Goal: Information Seeking & Learning: Learn about a topic

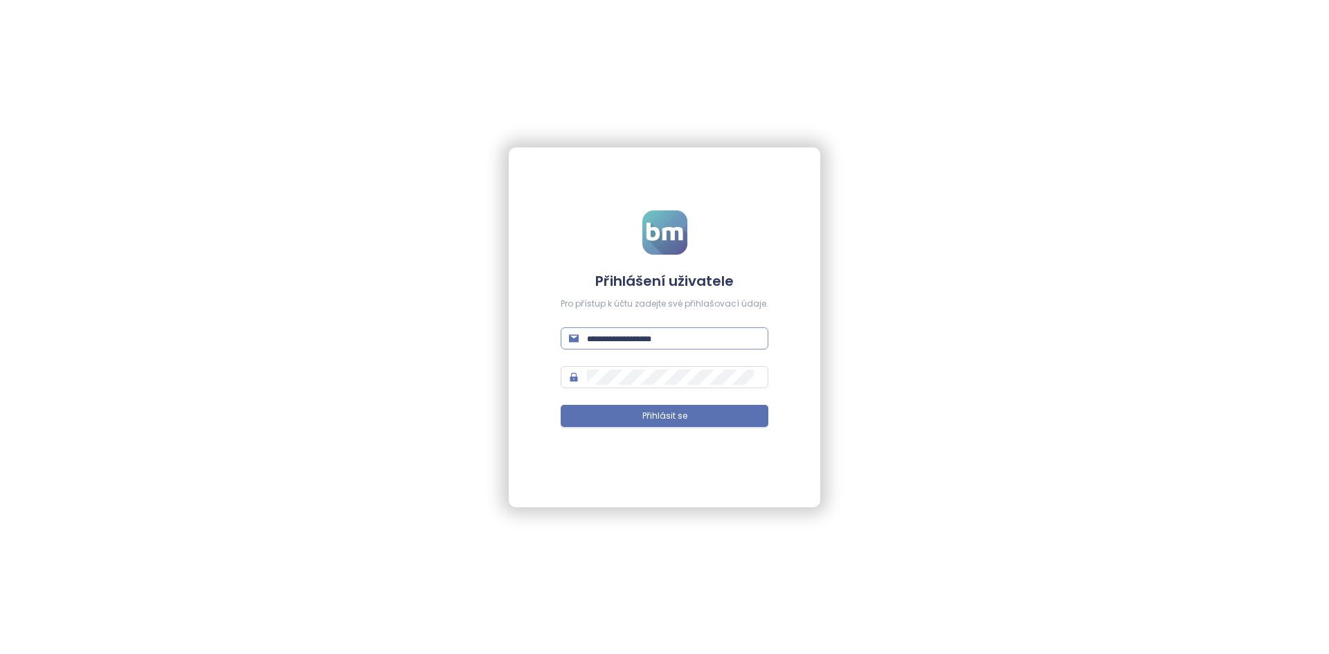
click at [713, 343] on input "text" at bounding box center [673, 338] width 173 height 15
type input "**********"
click at [561, 405] on button "Přihlásit se" at bounding box center [665, 416] width 208 height 22
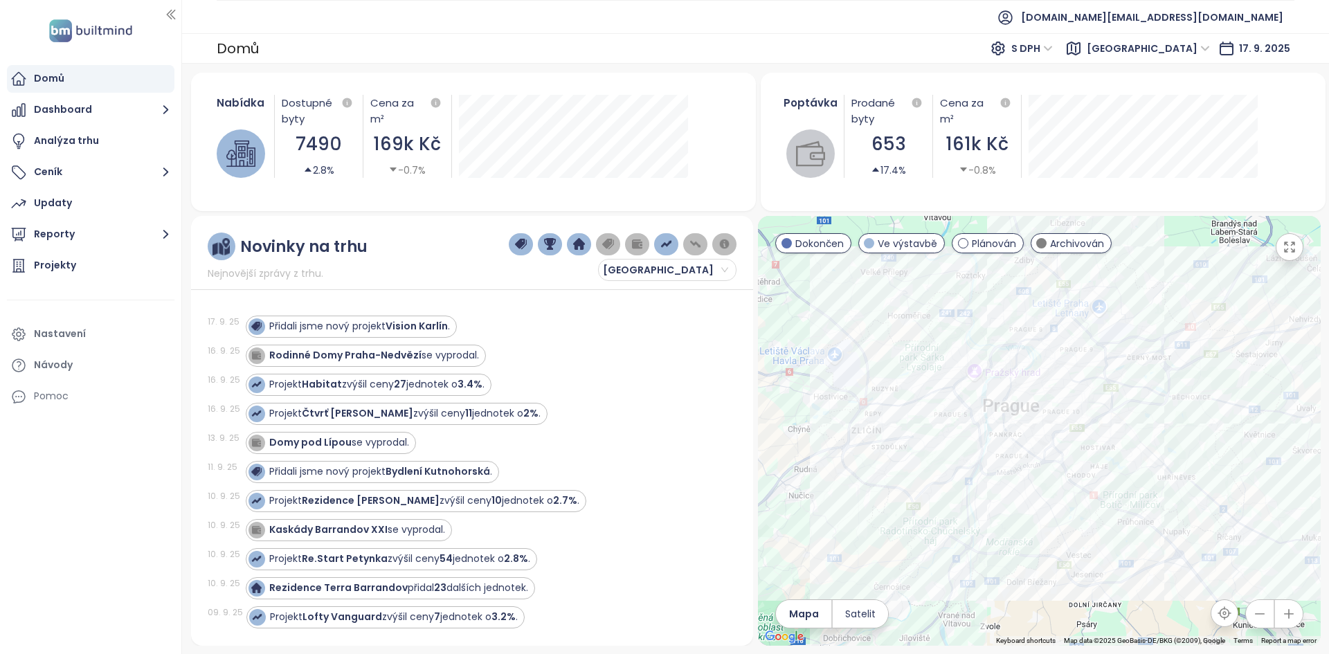
click at [855, 527] on div at bounding box center [1039, 431] width 562 height 430
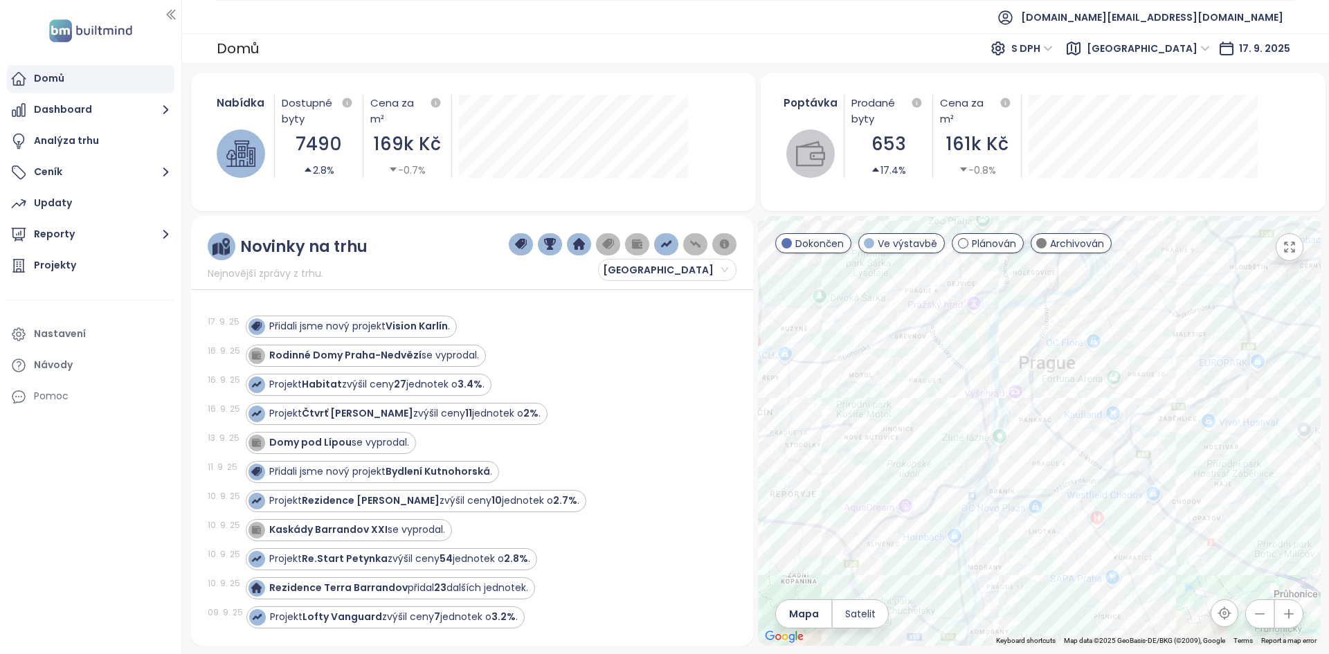
drag, startPoint x: 921, startPoint y: 493, endPoint x: 797, endPoint y: 572, distance: 147.5
click at [797, 572] on div at bounding box center [1039, 431] width 562 height 430
click at [298, 322] on div "Přidali jsme nový projekt Vision Karlín ." at bounding box center [359, 326] width 181 height 15
click at [418, 316] on div "Přidali jsme nový projekt Vision Karlín ." at bounding box center [351, 327] width 211 height 22
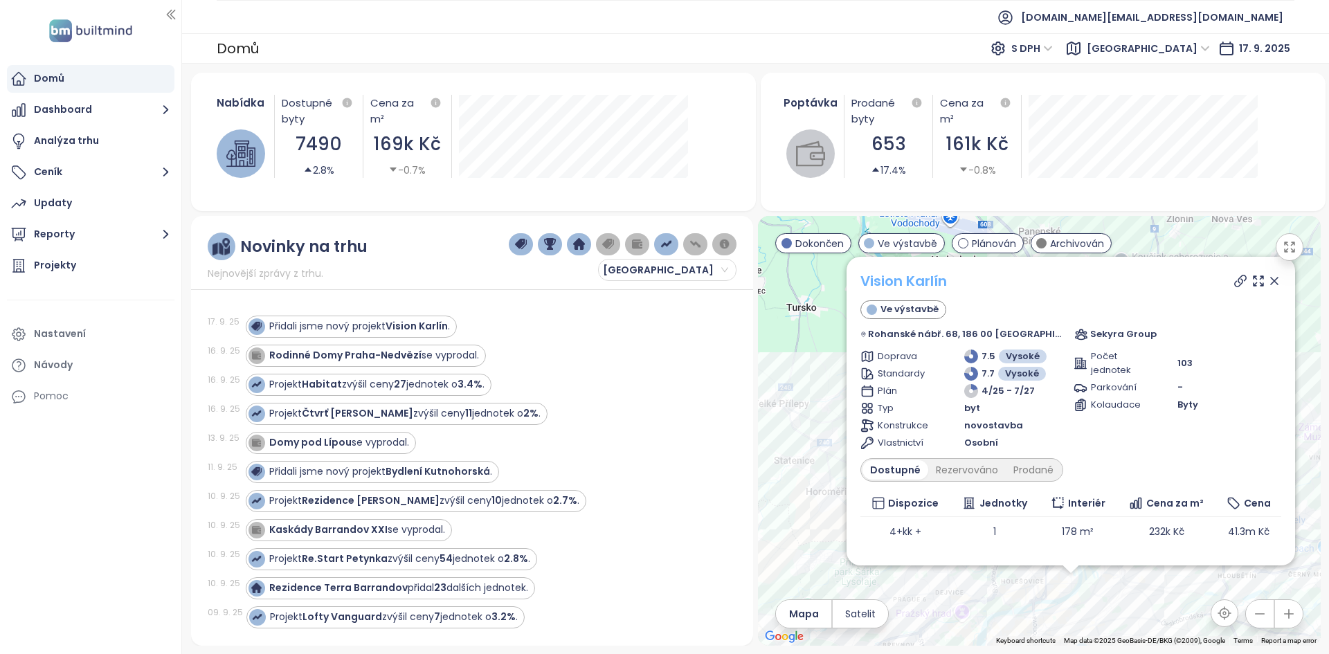
click at [935, 286] on link "Vision Karlín" at bounding box center [903, 280] width 87 height 19
click at [1267, 284] on icon at bounding box center [1274, 281] width 14 height 14
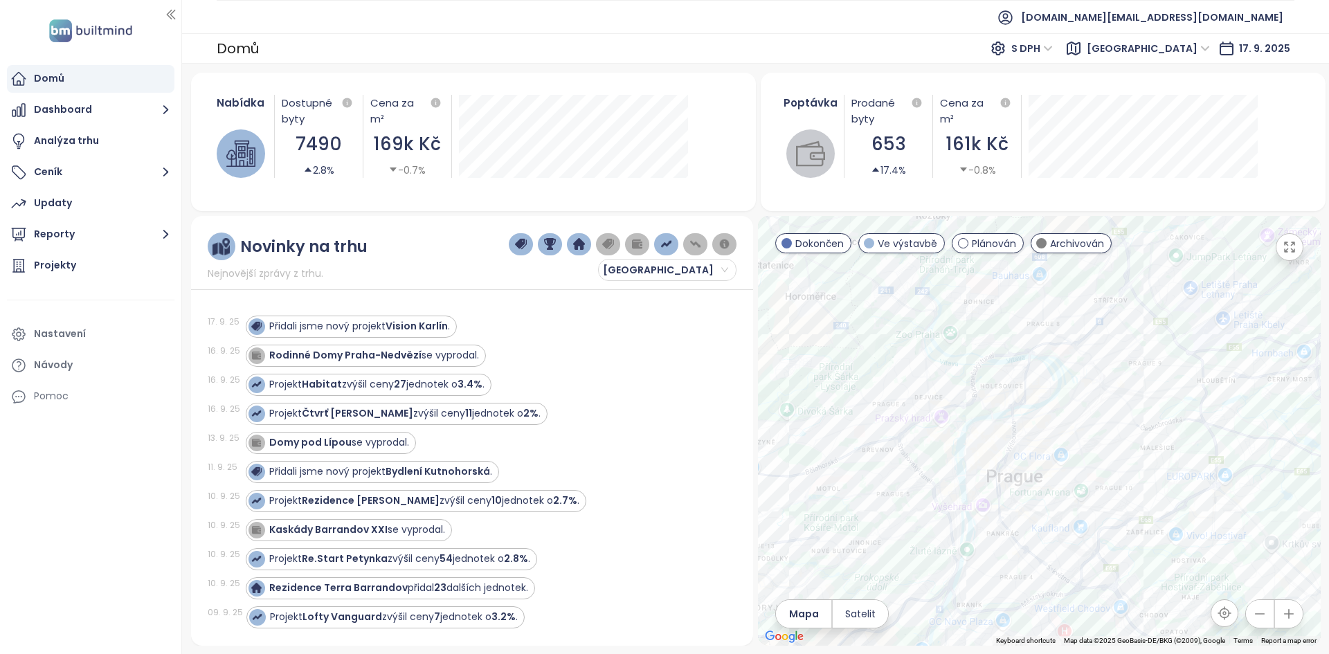
drag, startPoint x: 800, startPoint y: 418, endPoint x: 779, endPoint y: 264, distance: 155.7
click at [779, 264] on div at bounding box center [1039, 431] width 562 height 430
drag, startPoint x: 800, startPoint y: 298, endPoint x: 777, endPoint y: 303, distance: 24.2
click at [777, 303] on div at bounding box center [1039, 431] width 562 height 430
click at [122, 264] on div "Projekty" at bounding box center [91, 266] width 168 height 28
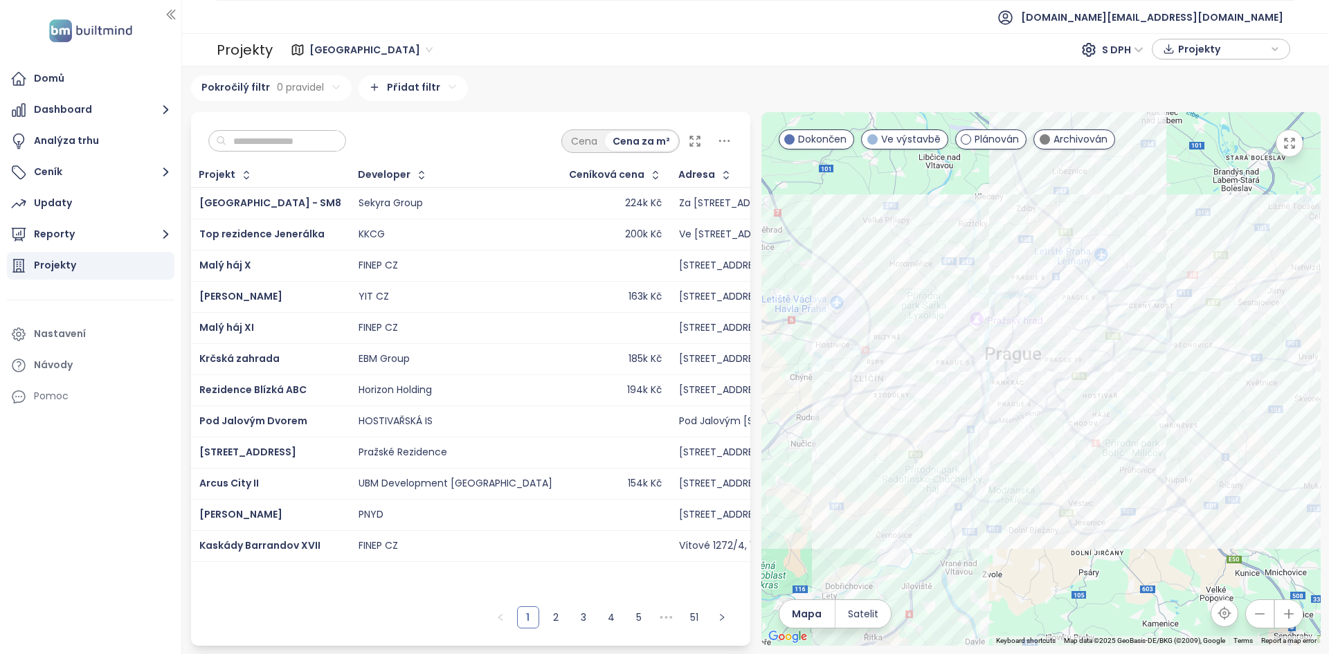
click at [309, 55] on span "Praha" at bounding box center [370, 49] width 123 height 21
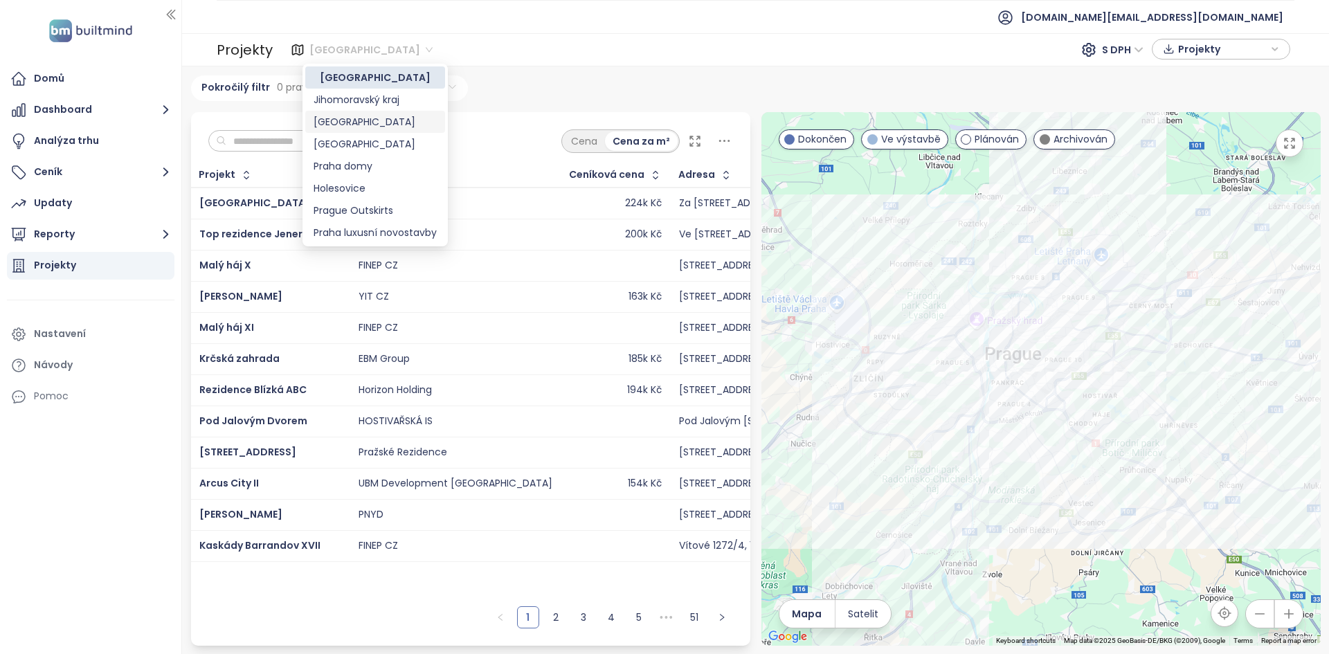
click at [334, 116] on div "Brno" at bounding box center [375, 121] width 123 height 15
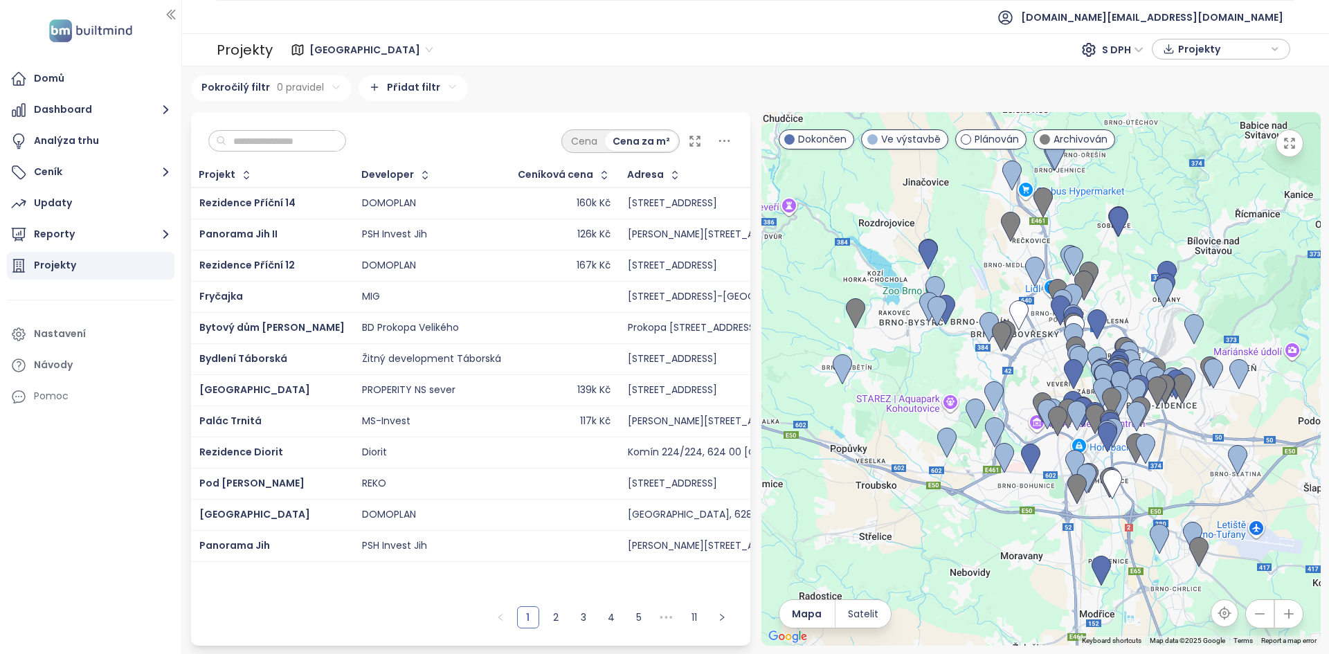
click at [311, 150] on input "text" at bounding box center [282, 141] width 112 height 21
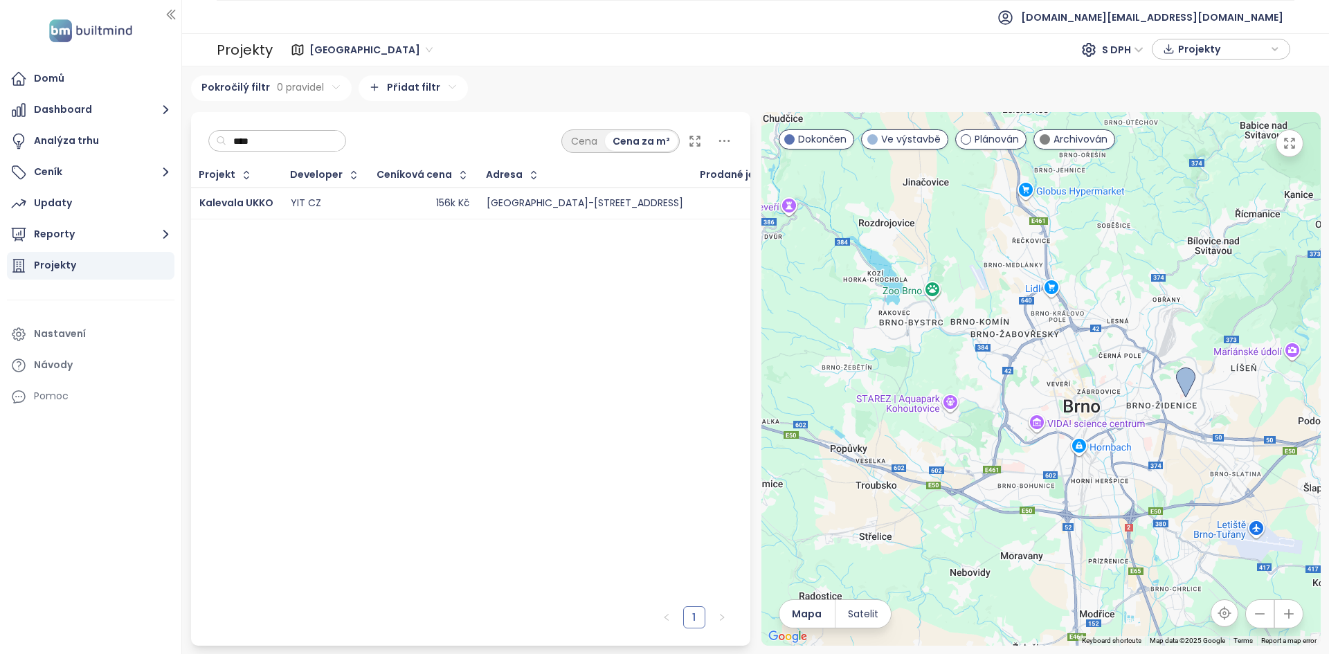
type input "****"
click at [347, 205] on div "YIT CZ" at bounding box center [325, 203] width 69 height 17
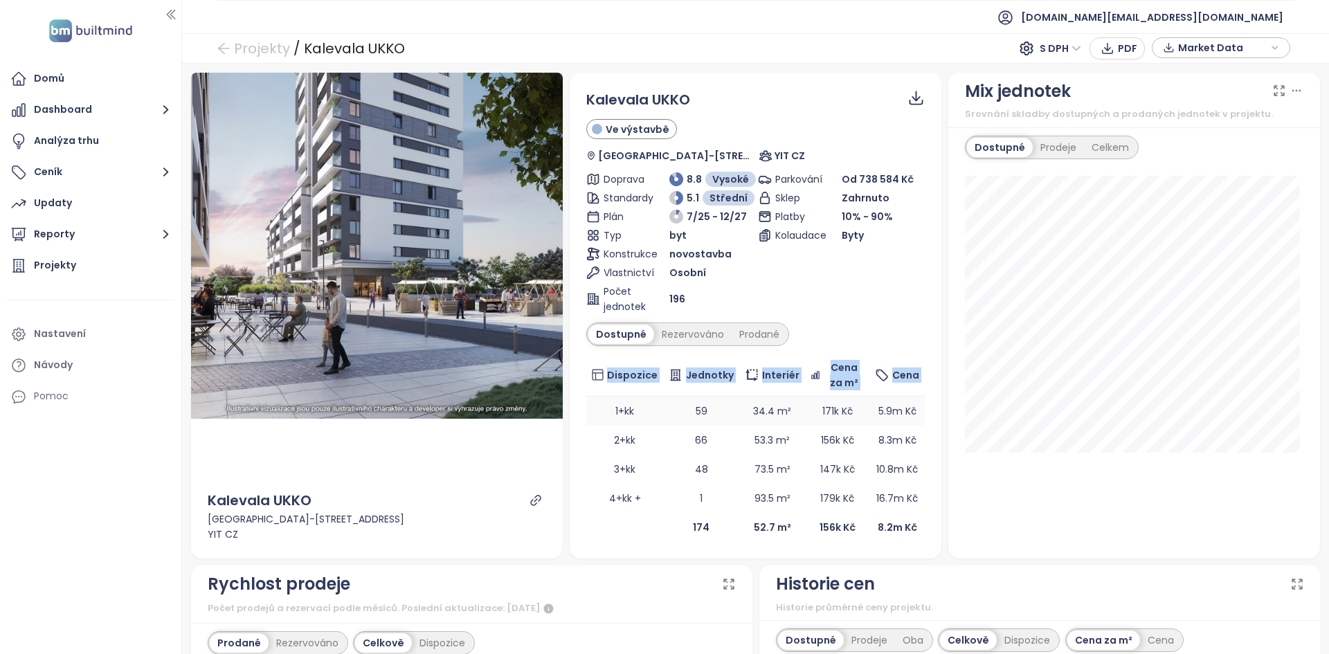
drag, startPoint x: 928, startPoint y: 546, endPoint x: 595, endPoint y: 413, distance: 358.7
click at [595, 413] on div "Kalevala UKKO Ve výstavbě [GEOGRAPHIC_DATA]-[GEOGRAPHIC_DATA] 644, 628 00 [GEOG…" at bounding box center [756, 316] width 372 height 486
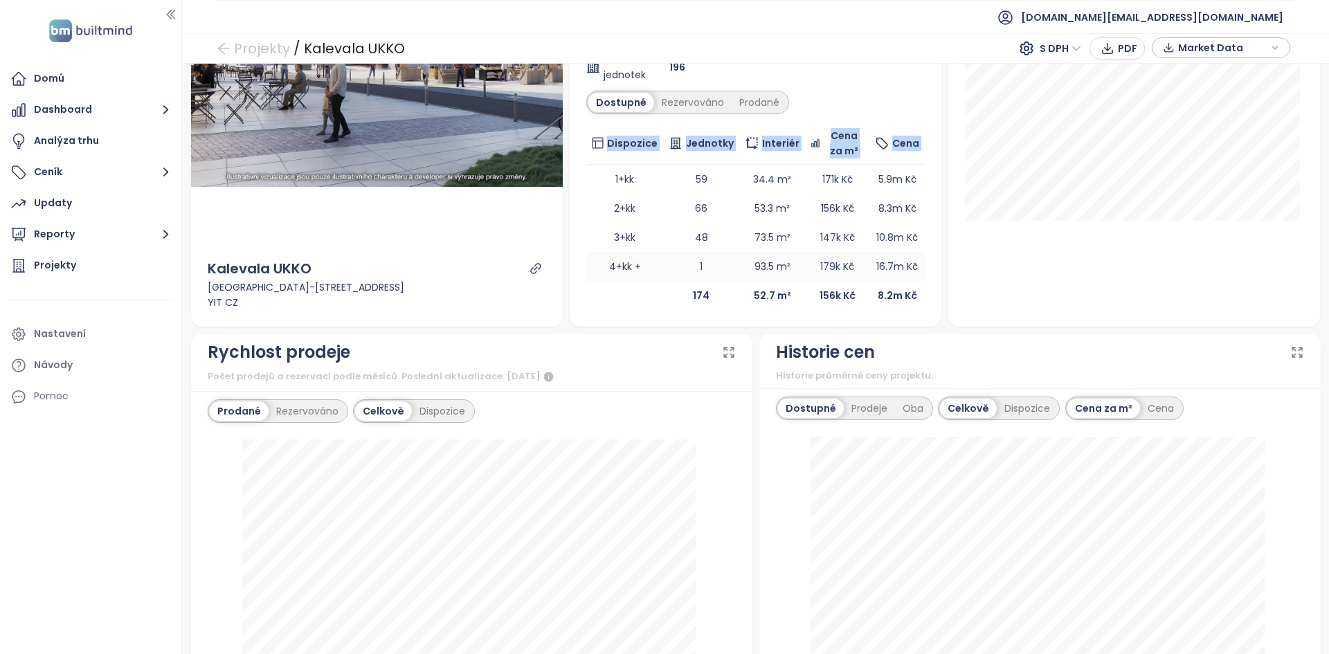
scroll to position [346, 0]
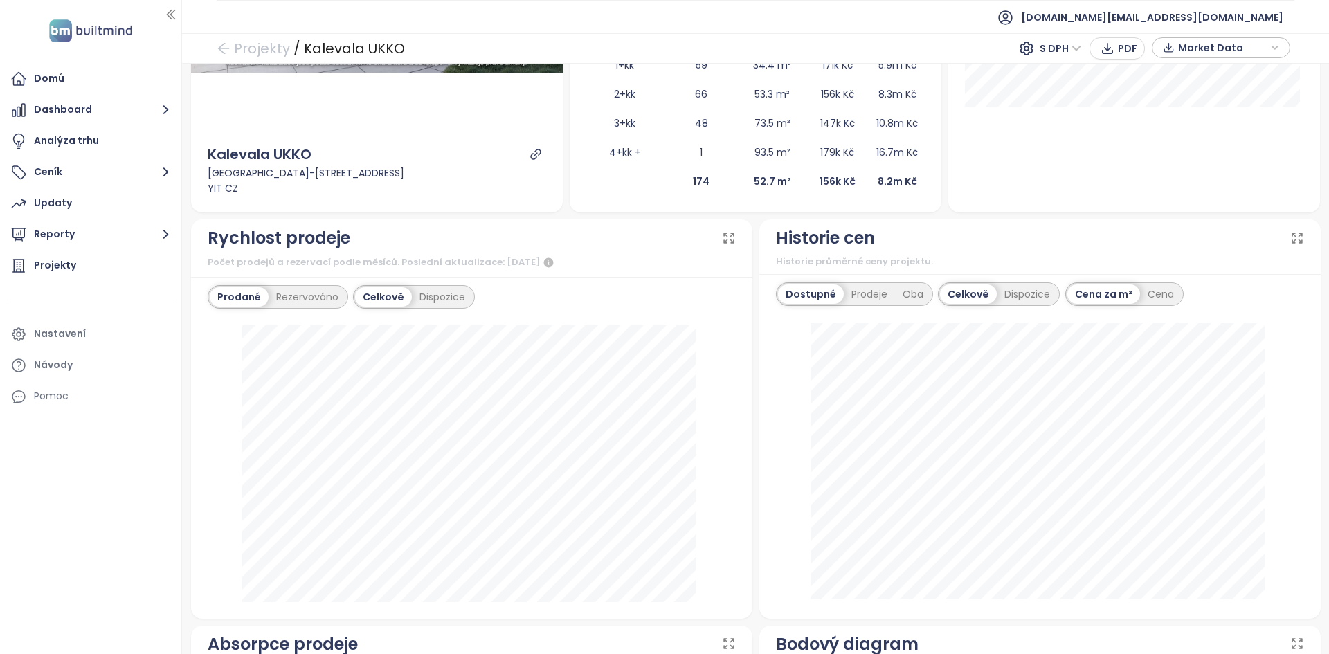
click at [630, 242] on div "Rychlost prodeje" at bounding box center [472, 238] width 528 height 26
click at [619, 179] on td at bounding box center [625, 181] width 78 height 29
click at [385, 156] on div "Kalevala UKKO" at bounding box center [377, 154] width 338 height 21
click at [433, 293] on div "Dispozice" at bounding box center [442, 296] width 61 height 19
click at [386, 292] on div "Celkově" at bounding box center [382, 296] width 54 height 19
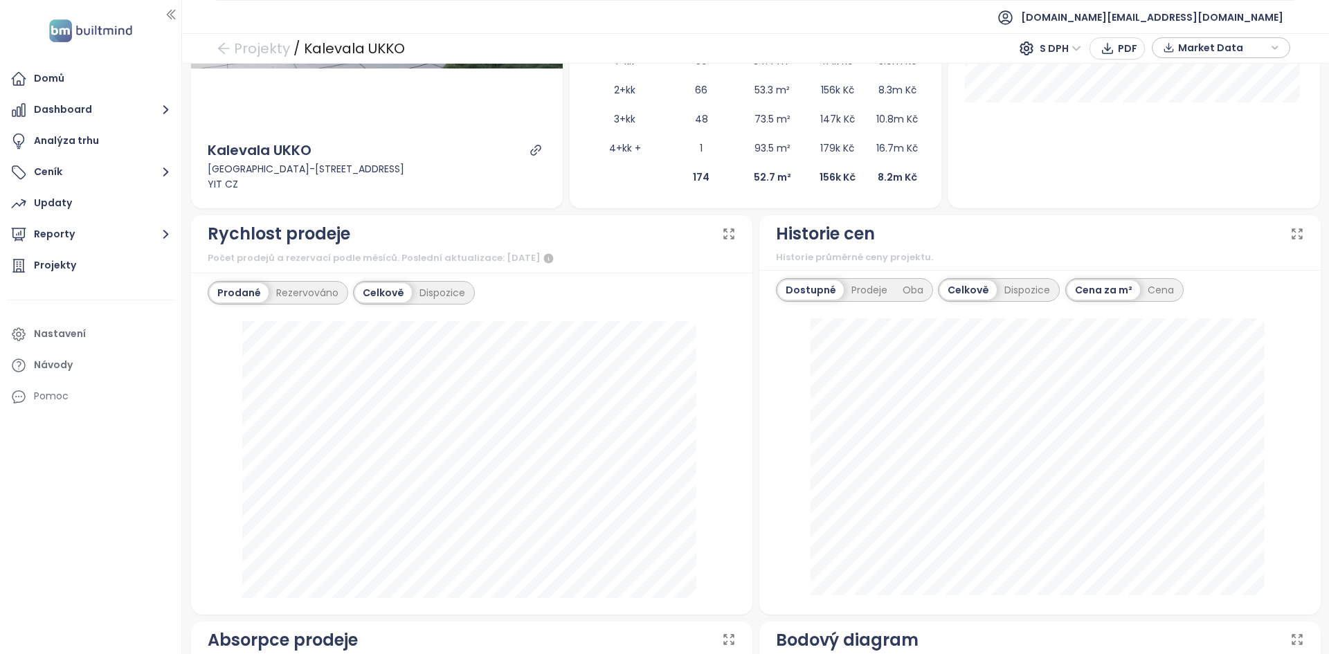
scroll to position [350, 0]
click at [424, 297] on div "Dispozice" at bounding box center [442, 292] width 61 height 19
click at [395, 296] on div "Celkově" at bounding box center [382, 292] width 54 height 19
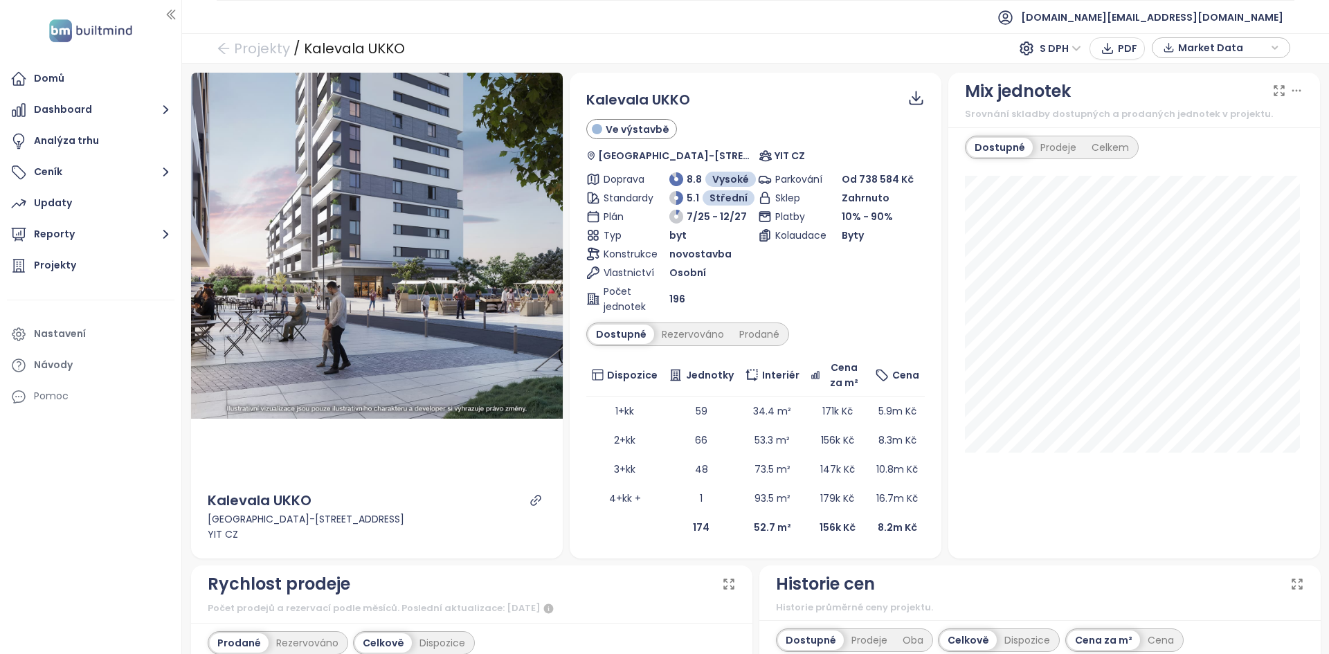
click at [871, 197] on span "Zahrnuto" at bounding box center [866, 197] width 48 height 15
click at [855, 193] on span "Zahrnuto" at bounding box center [866, 197] width 48 height 15
click at [241, 48] on link "Projekty" at bounding box center [253, 48] width 73 height 25
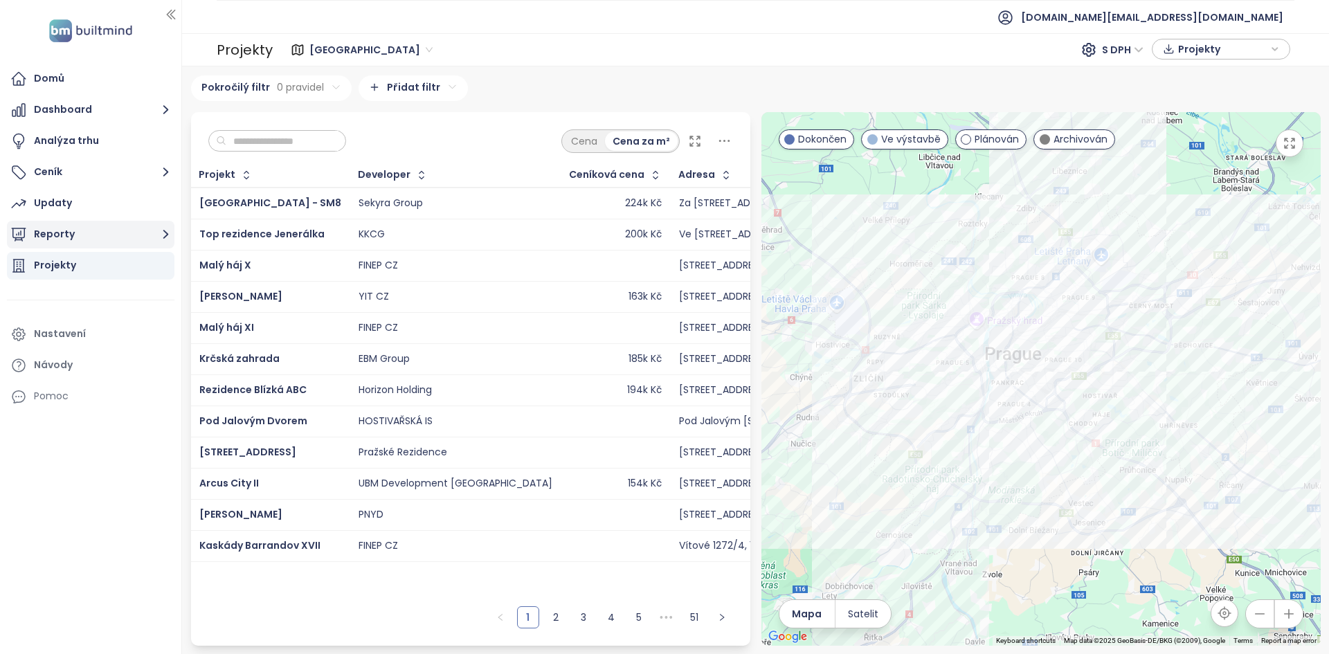
click at [120, 243] on button "Reporty" at bounding box center [91, 235] width 168 height 28
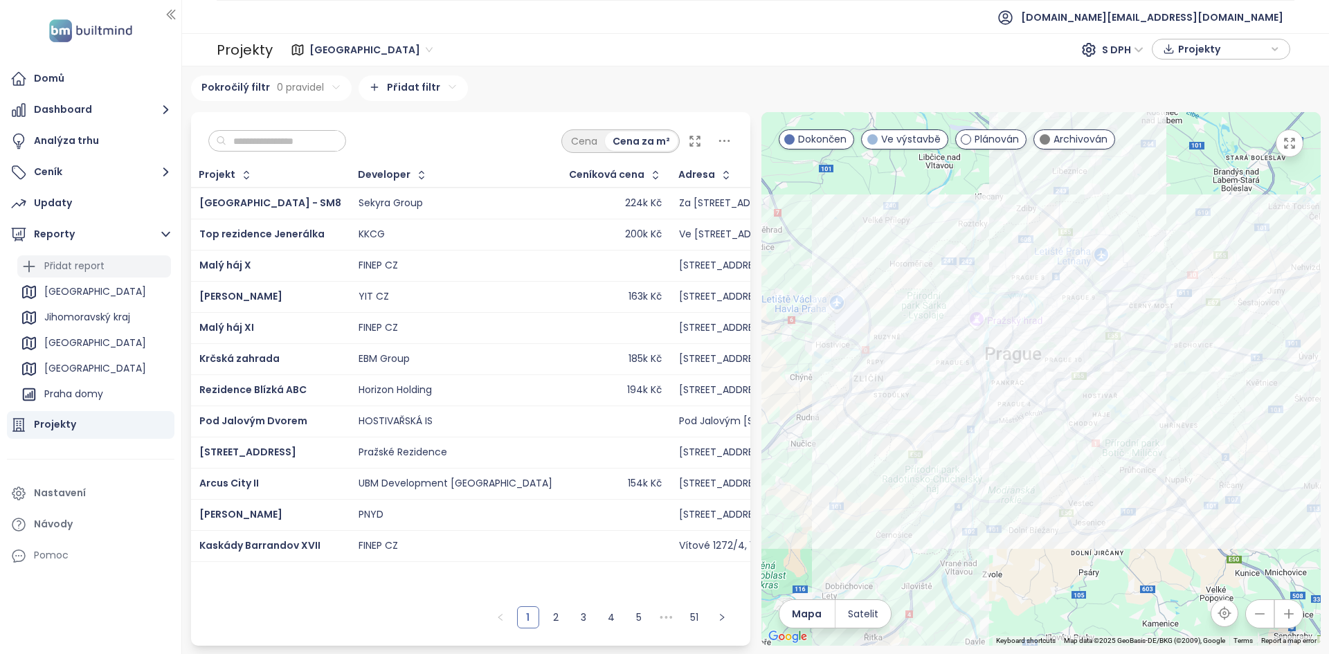
click at [123, 266] on div "Přidat report" at bounding box center [94, 266] width 154 height 22
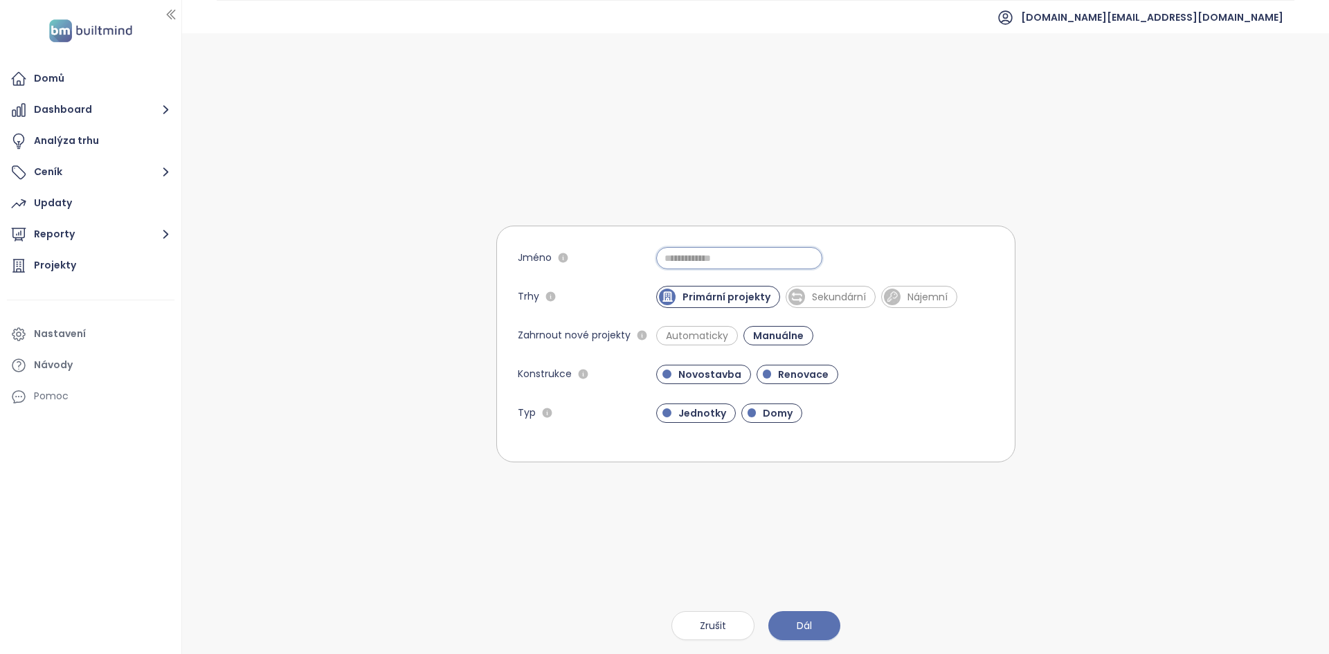
click at [685, 253] on input "Jméno" at bounding box center [739, 258] width 166 height 22
type input "**********"
click at [789, 373] on span "Renovace" at bounding box center [803, 375] width 64 height 14
click at [758, 412] on span "Domy" at bounding box center [778, 413] width 44 height 14
click at [791, 619] on button "Dál" at bounding box center [804, 625] width 72 height 29
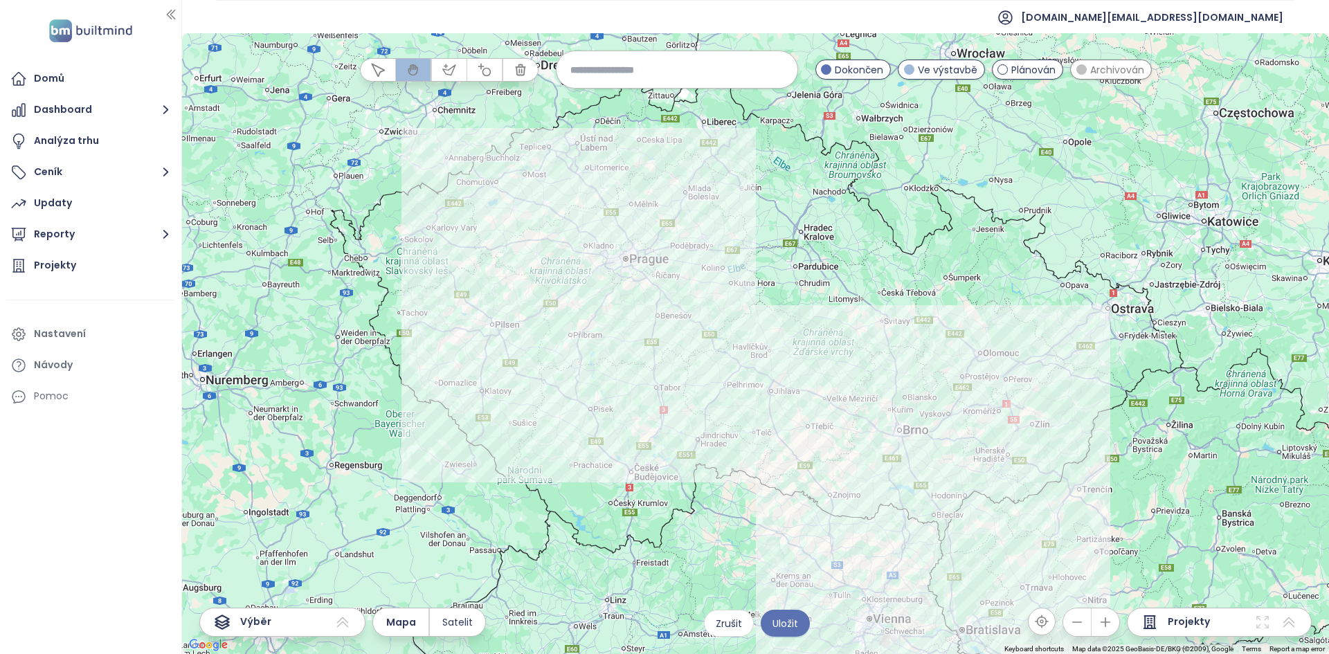
click at [859, 480] on div at bounding box center [755, 343] width 1147 height 621
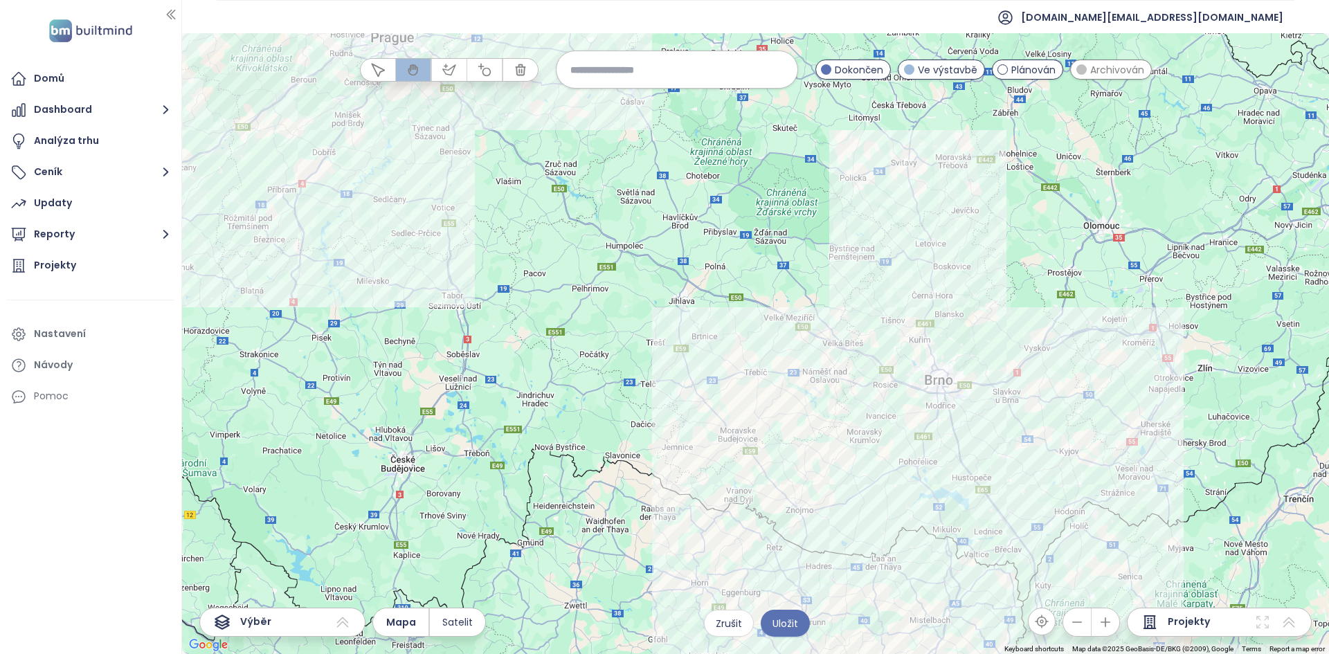
click at [883, 470] on div at bounding box center [755, 343] width 1147 height 621
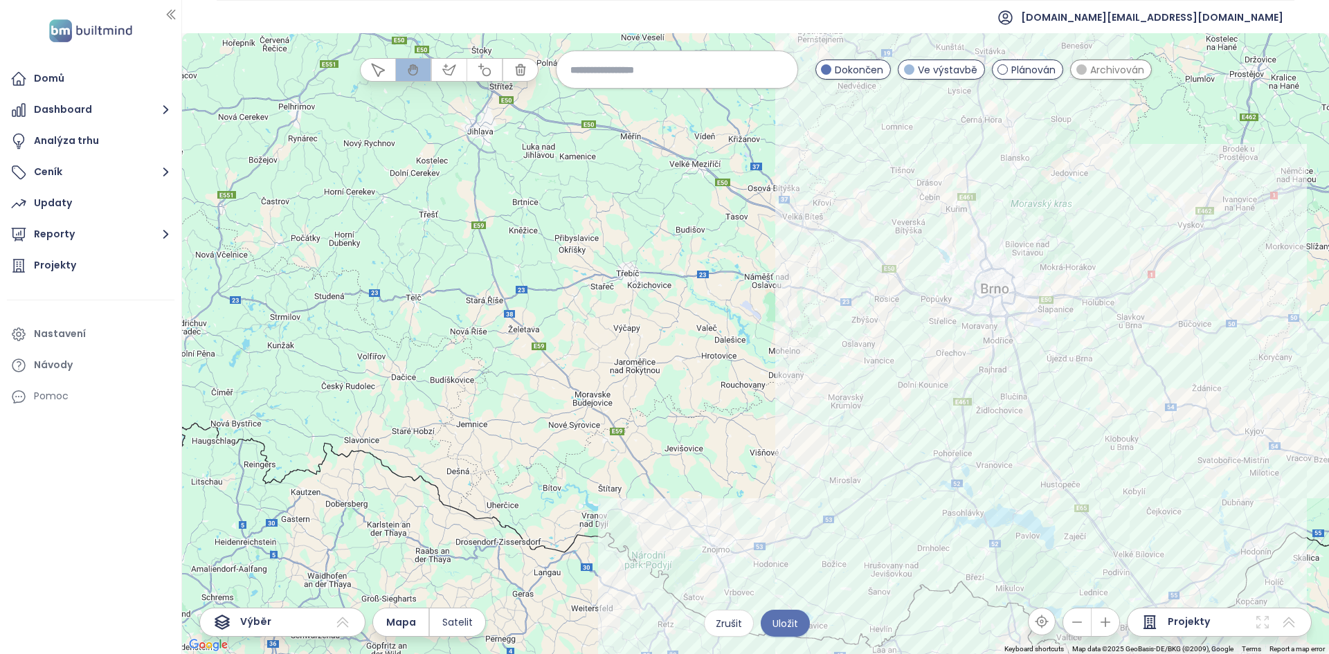
click at [948, 341] on div at bounding box center [755, 343] width 1147 height 621
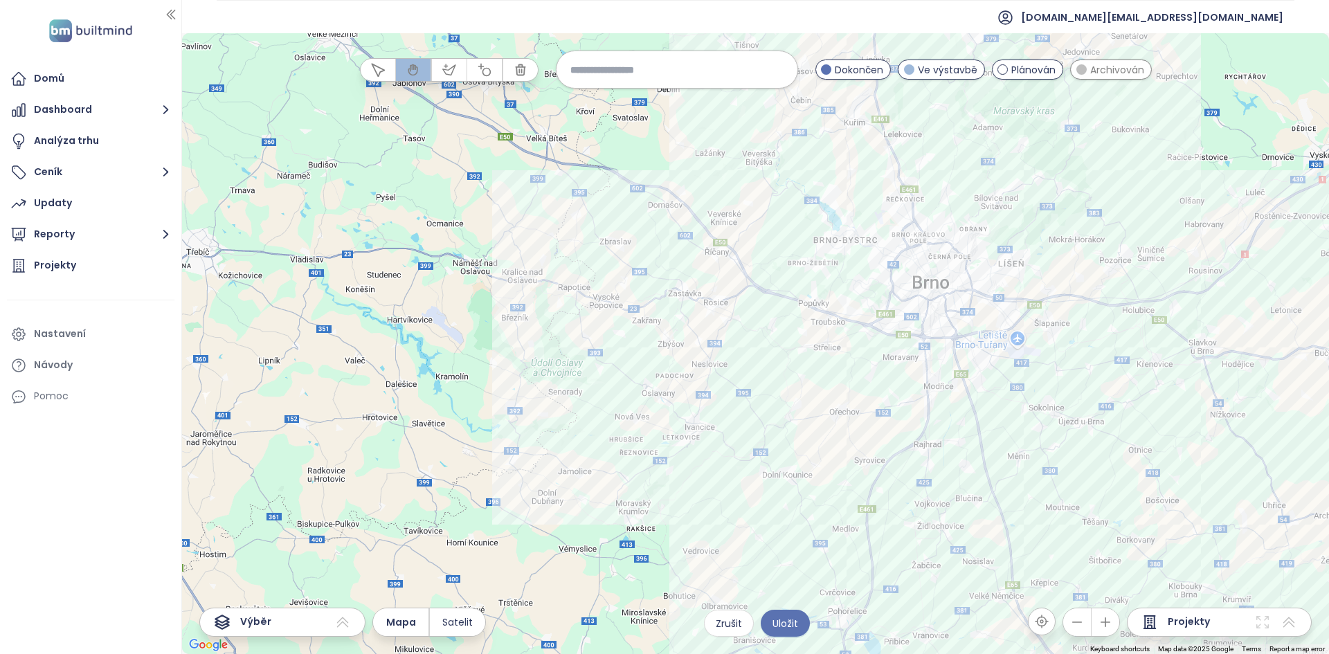
drag, startPoint x: 965, startPoint y: 324, endPoint x: 631, endPoint y: 478, distance: 368.2
click at [631, 478] on div at bounding box center [755, 343] width 1147 height 621
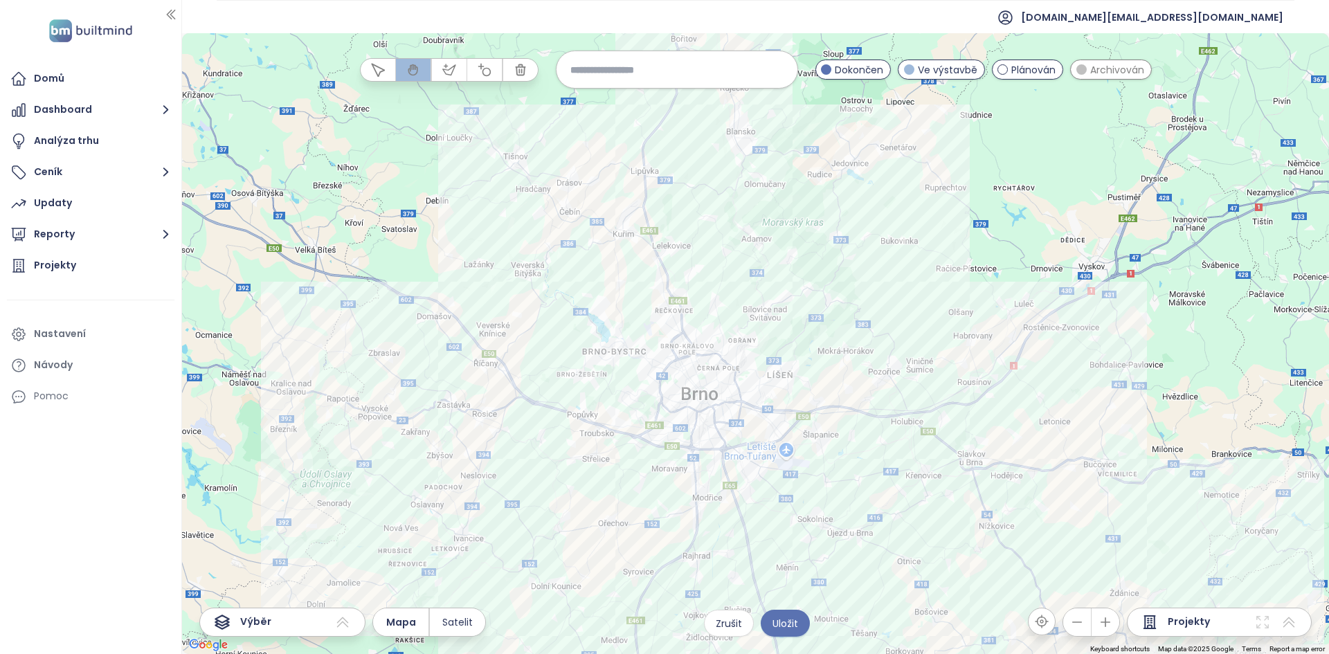
click at [614, 475] on div at bounding box center [755, 343] width 1147 height 621
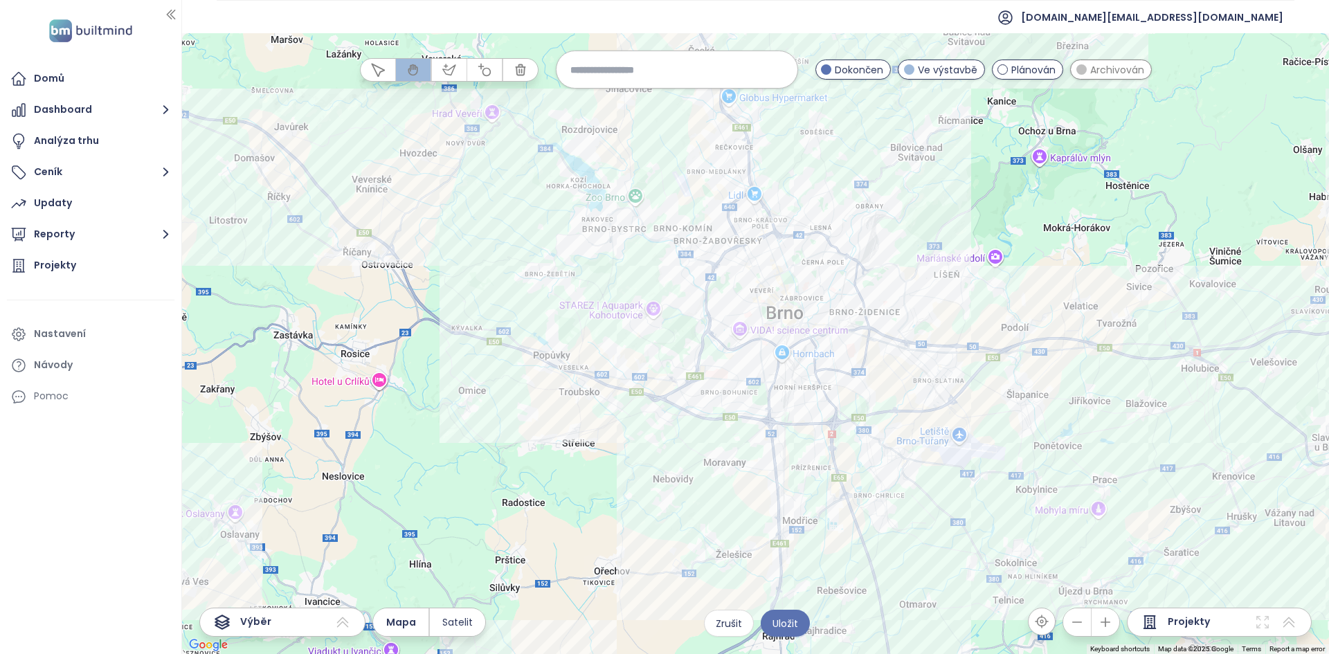
click at [671, 66] on input at bounding box center [676, 70] width 213 height 30
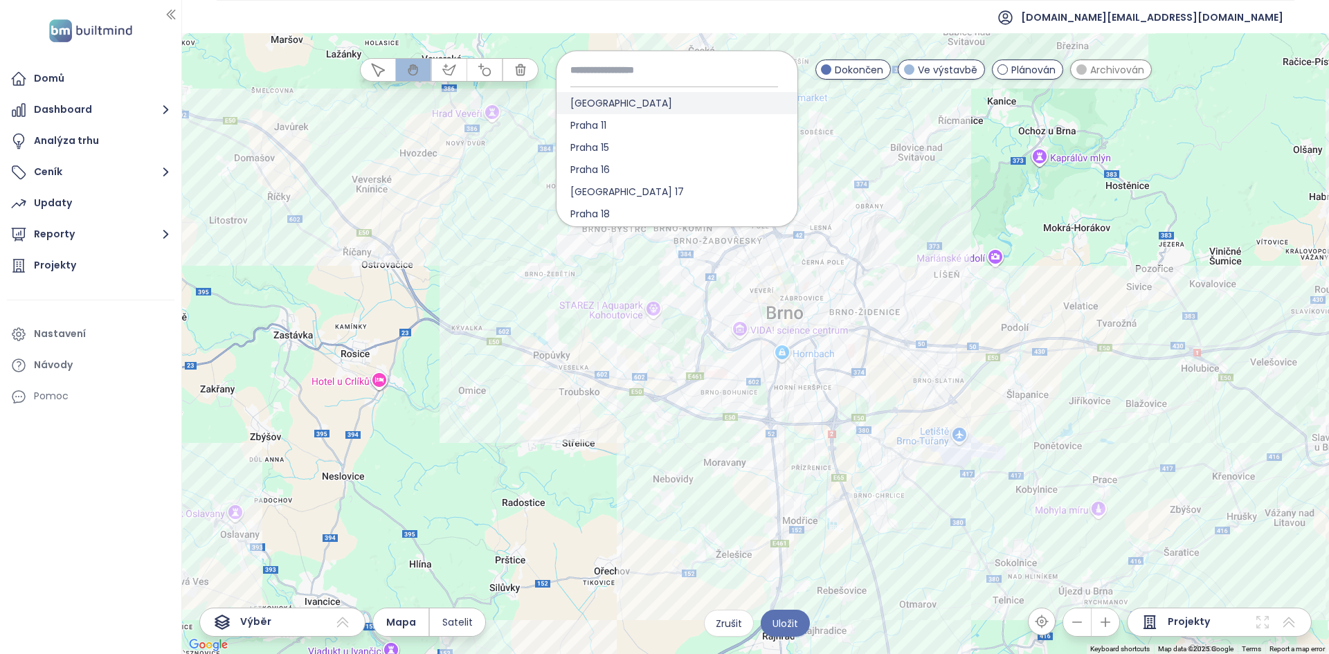
click at [645, 107] on div "[GEOGRAPHIC_DATA]" at bounding box center [677, 103] width 241 height 22
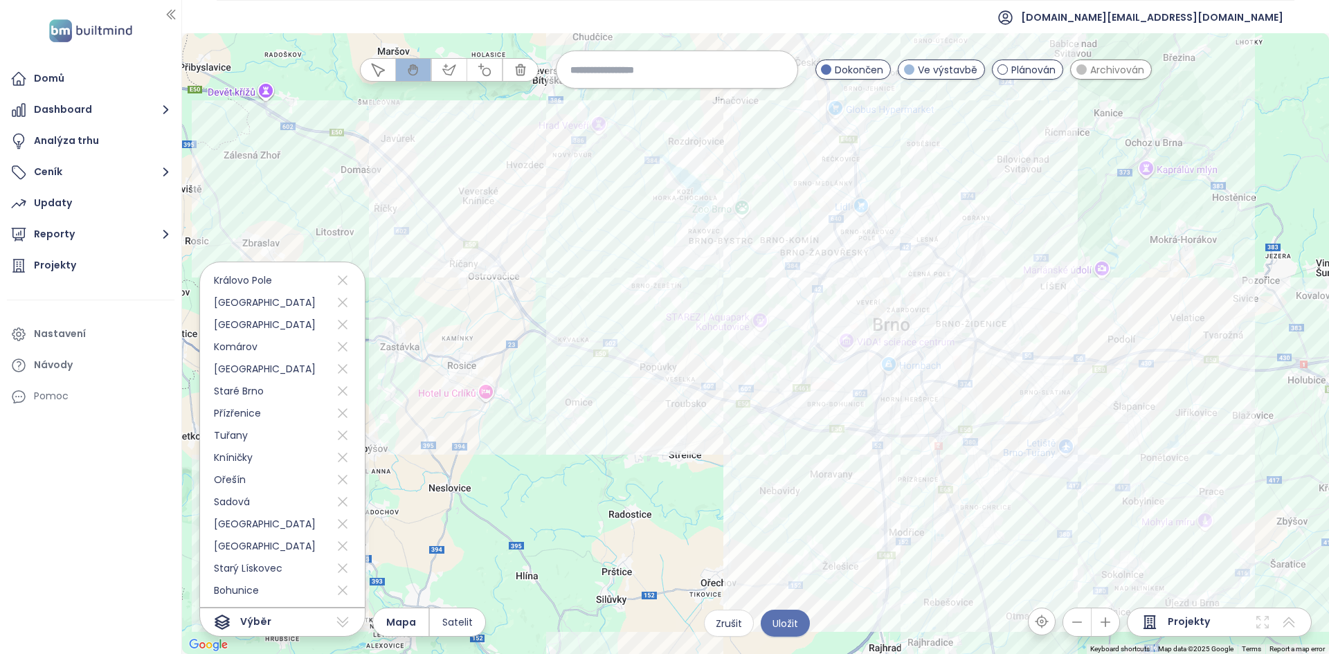
drag, startPoint x: 552, startPoint y: 480, endPoint x: 631, endPoint y: 476, distance: 79.0
click at [631, 476] on div at bounding box center [755, 343] width 1147 height 621
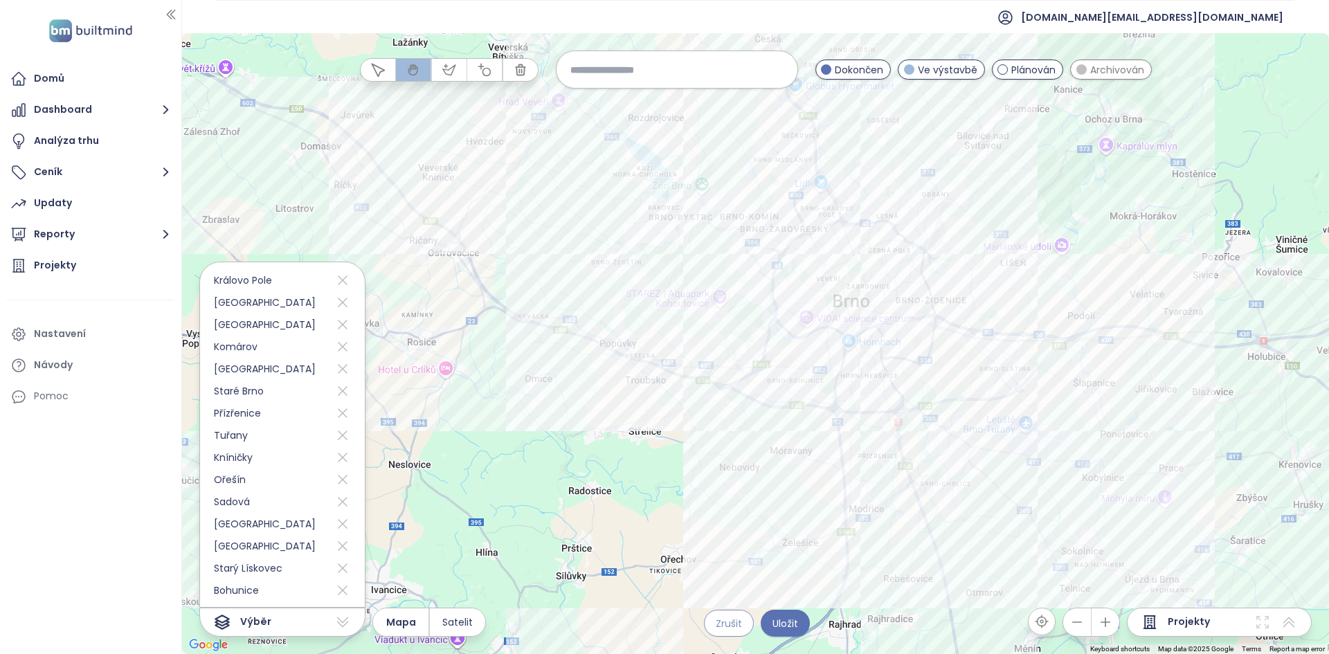
click at [738, 626] on span "Zrušit" at bounding box center [729, 623] width 26 height 15
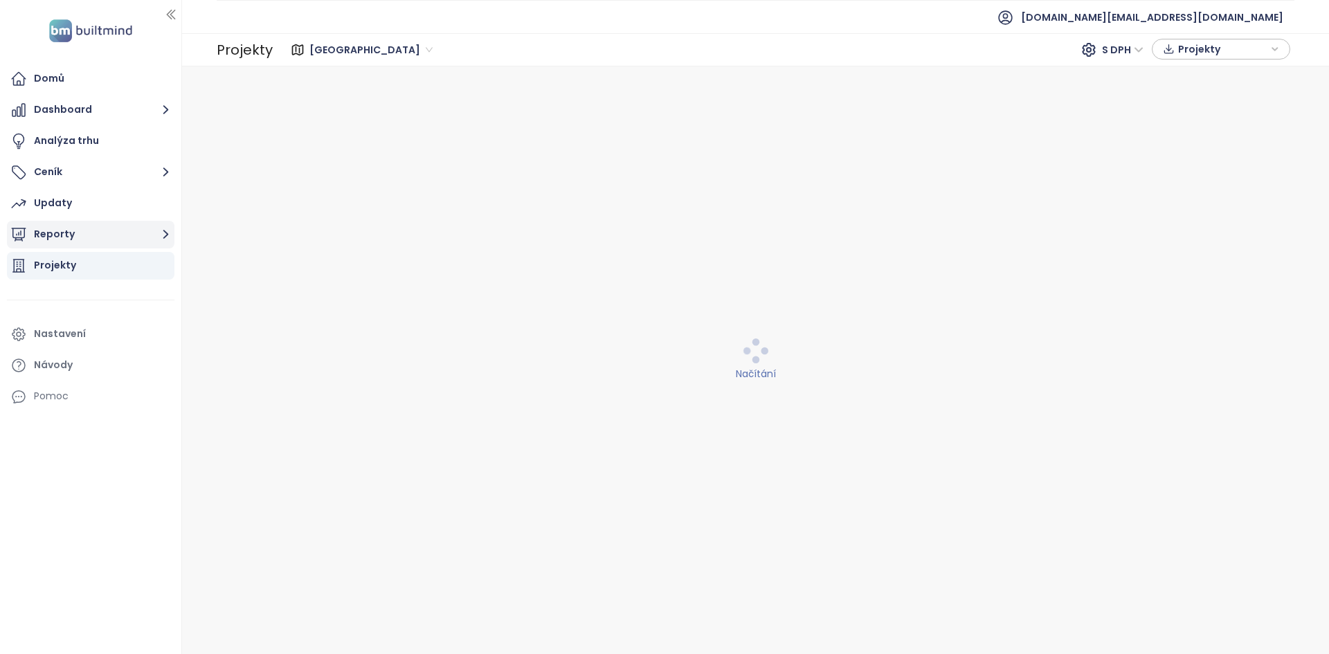
click at [107, 242] on button "Reporty" at bounding box center [91, 235] width 168 height 28
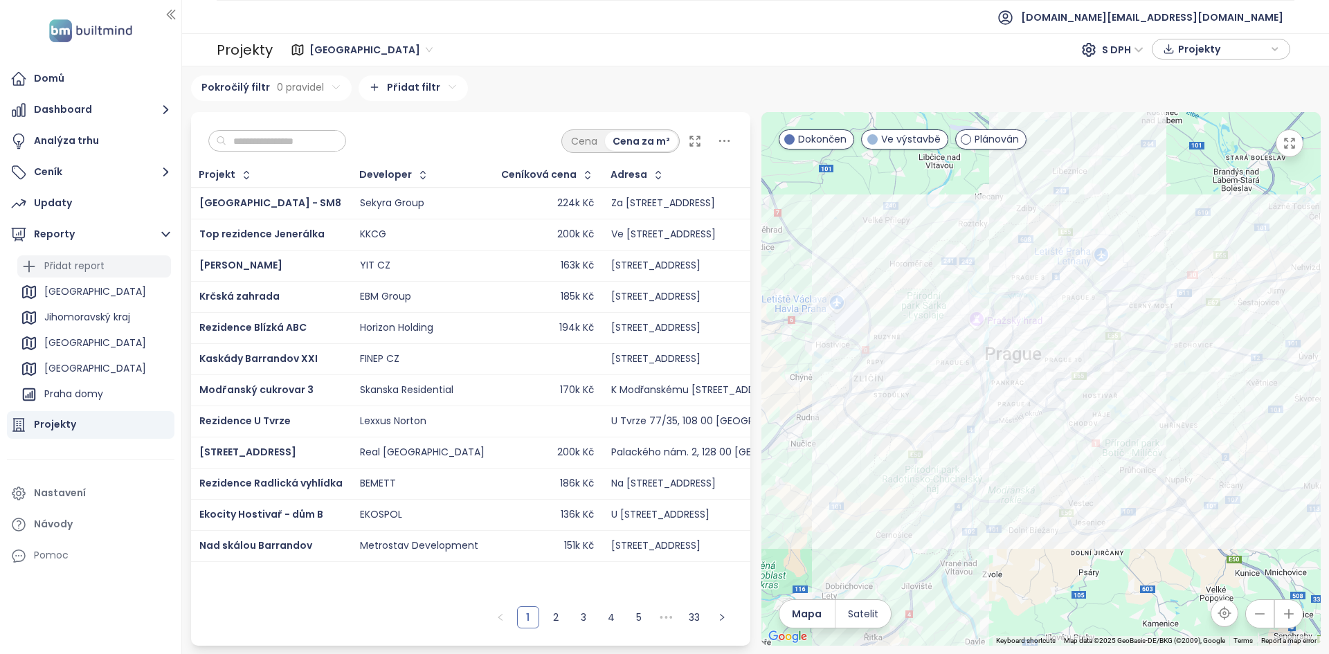
click at [110, 260] on div "Přidat report" at bounding box center [94, 266] width 154 height 22
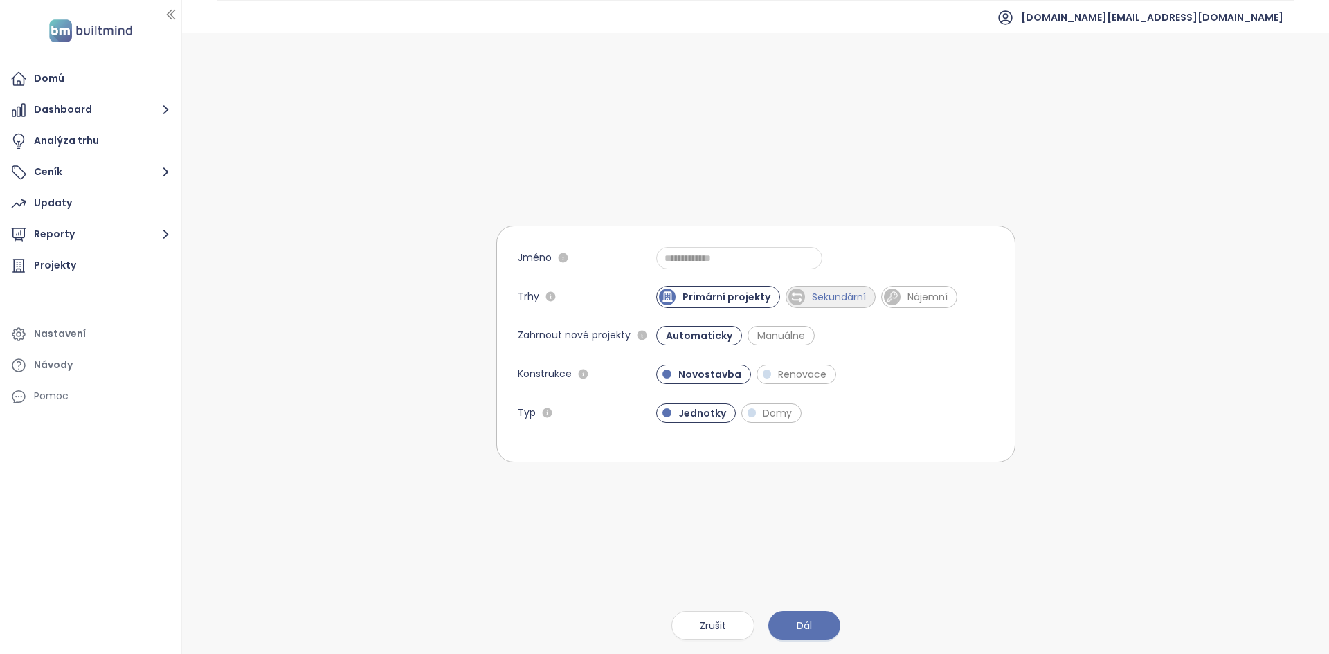
click at [858, 298] on span "Sekundární" at bounding box center [839, 297] width 68 height 14
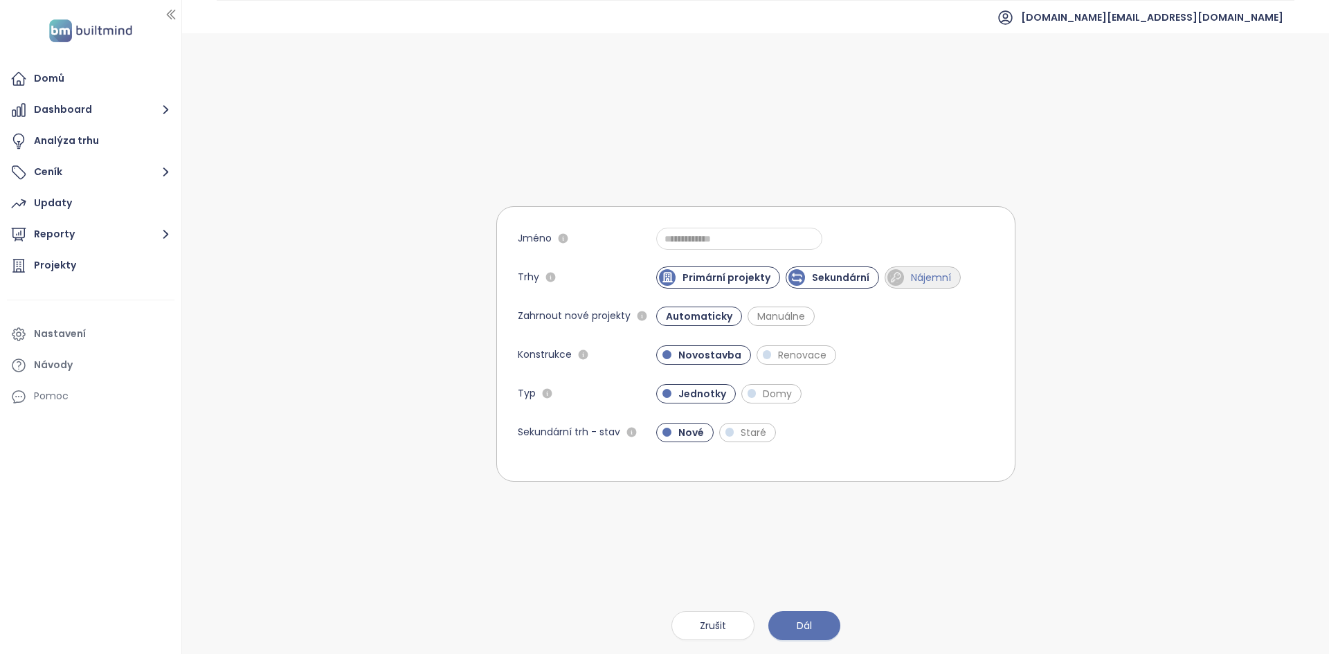
click at [907, 271] on span "Nájemní" at bounding box center [931, 278] width 54 height 14
click at [751, 244] on input "Jméno" at bounding box center [739, 239] width 166 height 22
click at [692, 239] on input "Jméno" at bounding box center [739, 239] width 166 height 22
type input "**********"
click at [871, 419] on form "**********" at bounding box center [755, 343] width 519 height 275
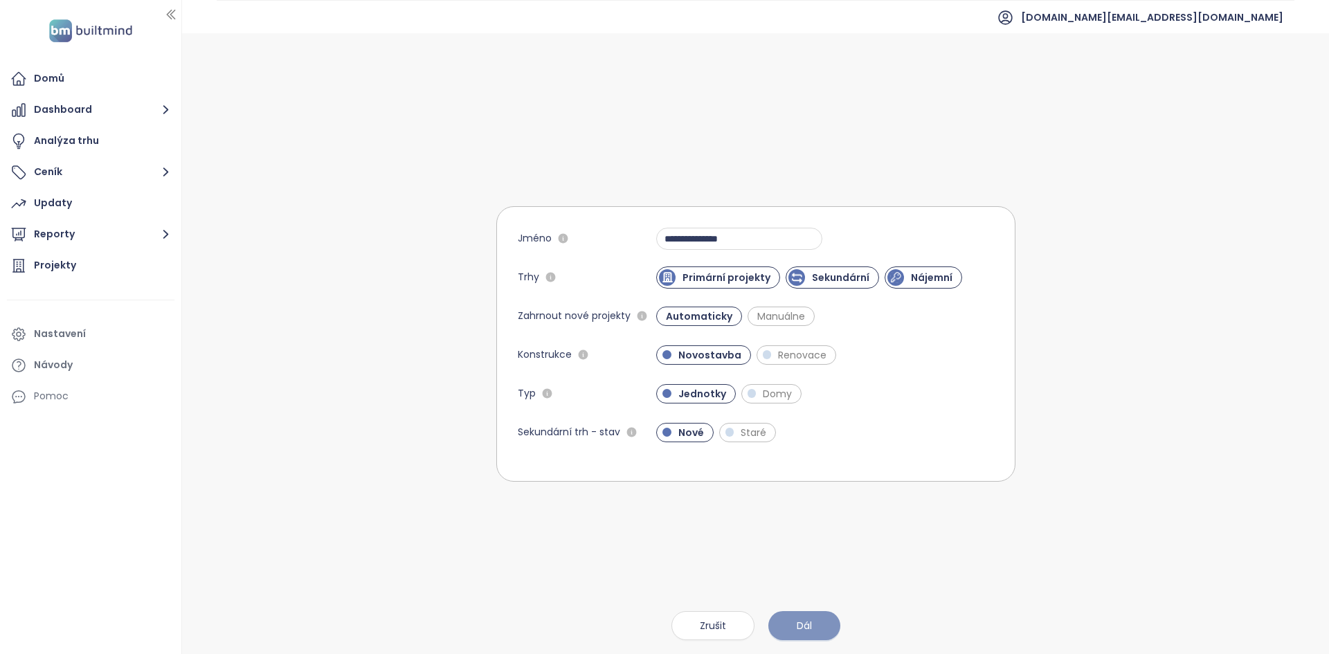
click at [806, 624] on span "Dál" at bounding box center [804, 625] width 15 height 15
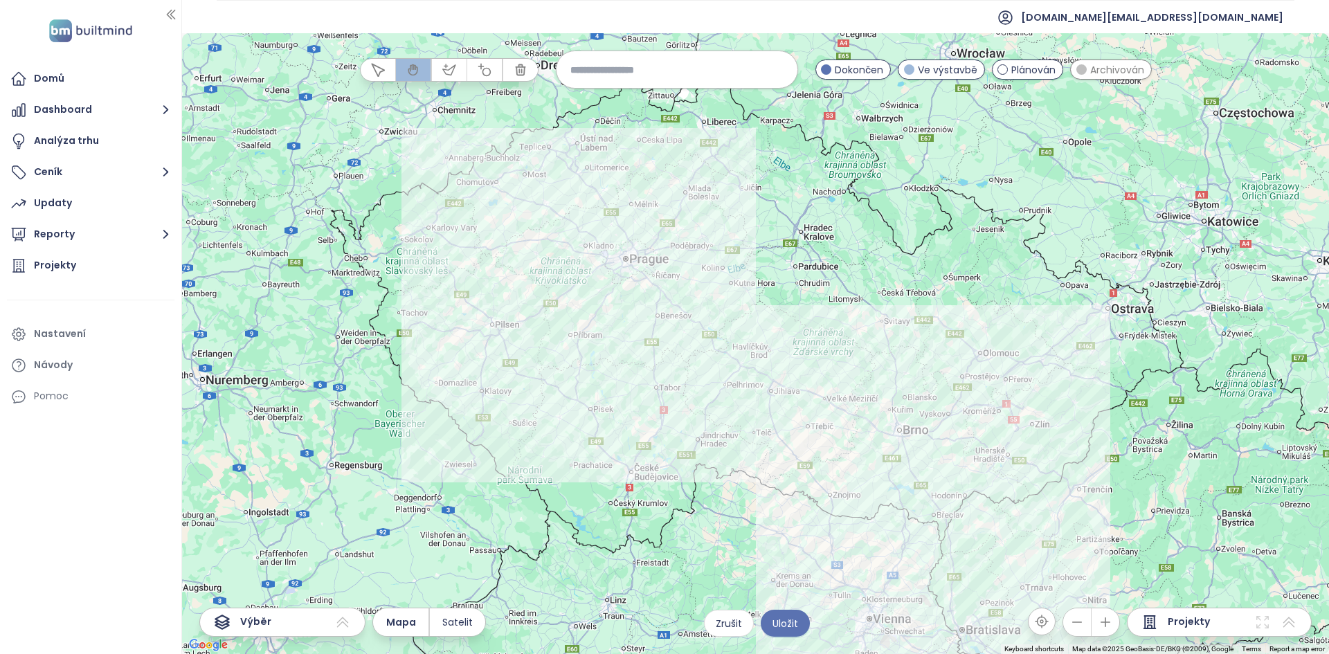
click at [874, 492] on div at bounding box center [755, 343] width 1147 height 621
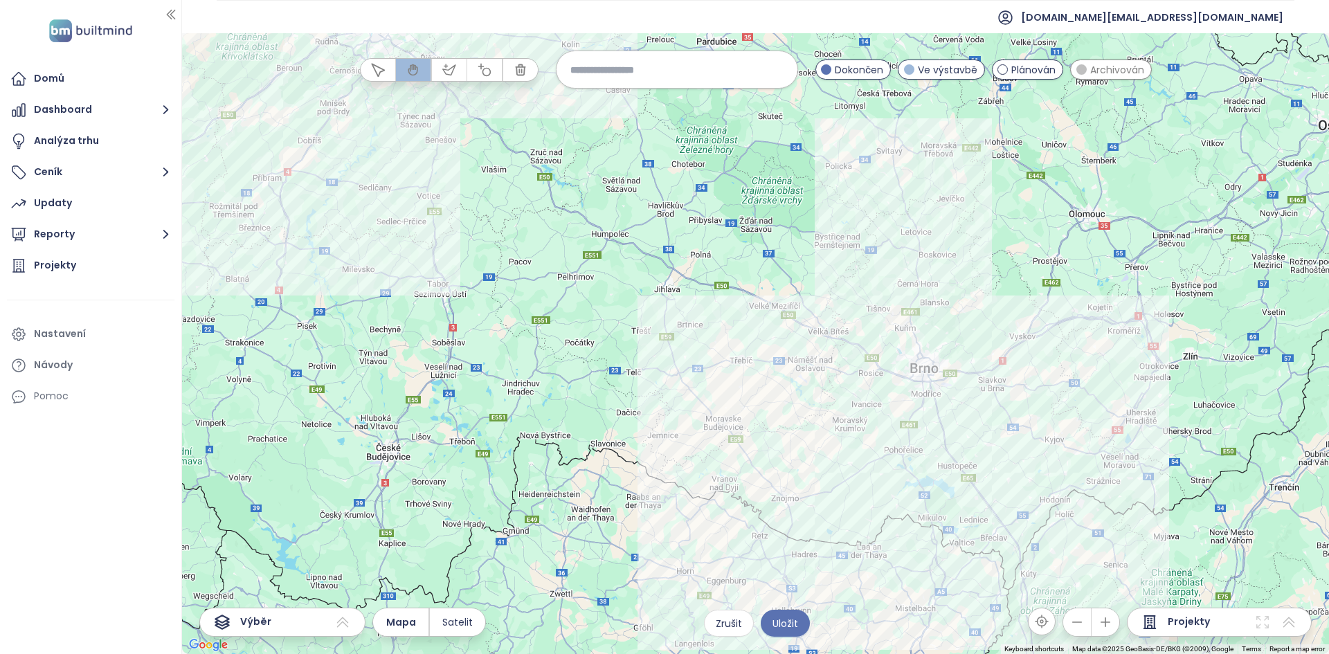
click at [876, 396] on div at bounding box center [755, 343] width 1147 height 621
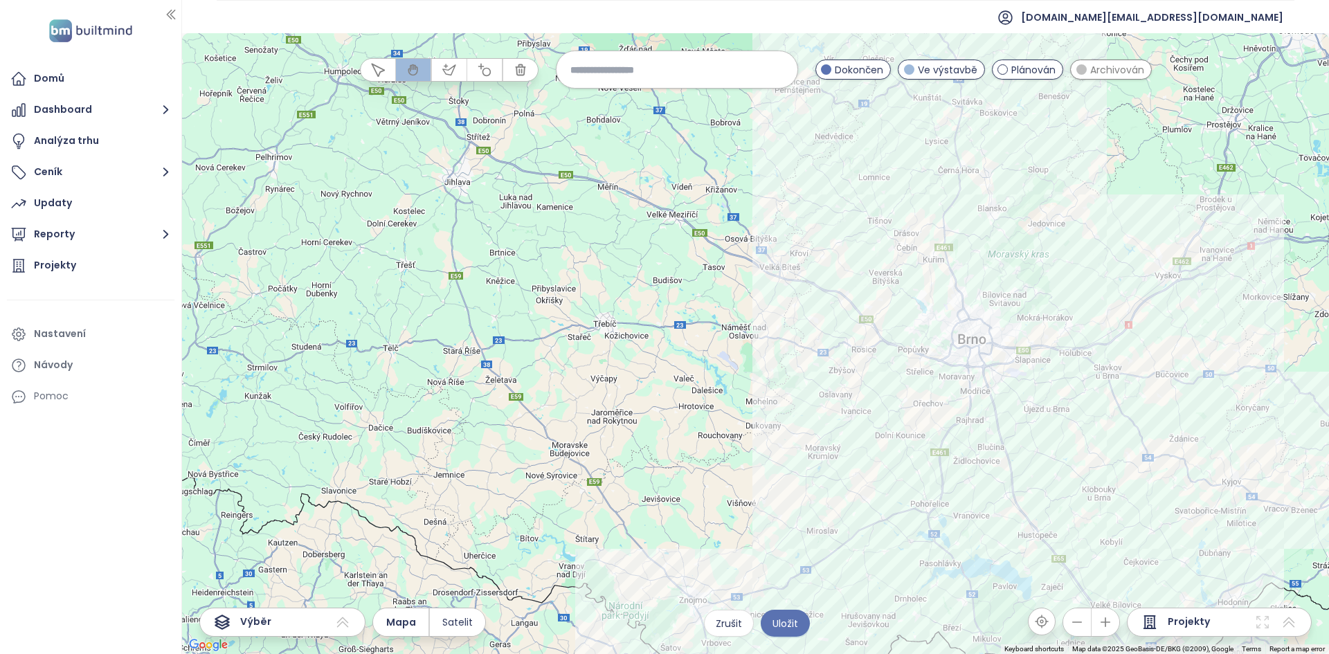
click at [913, 374] on div at bounding box center [755, 343] width 1147 height 621
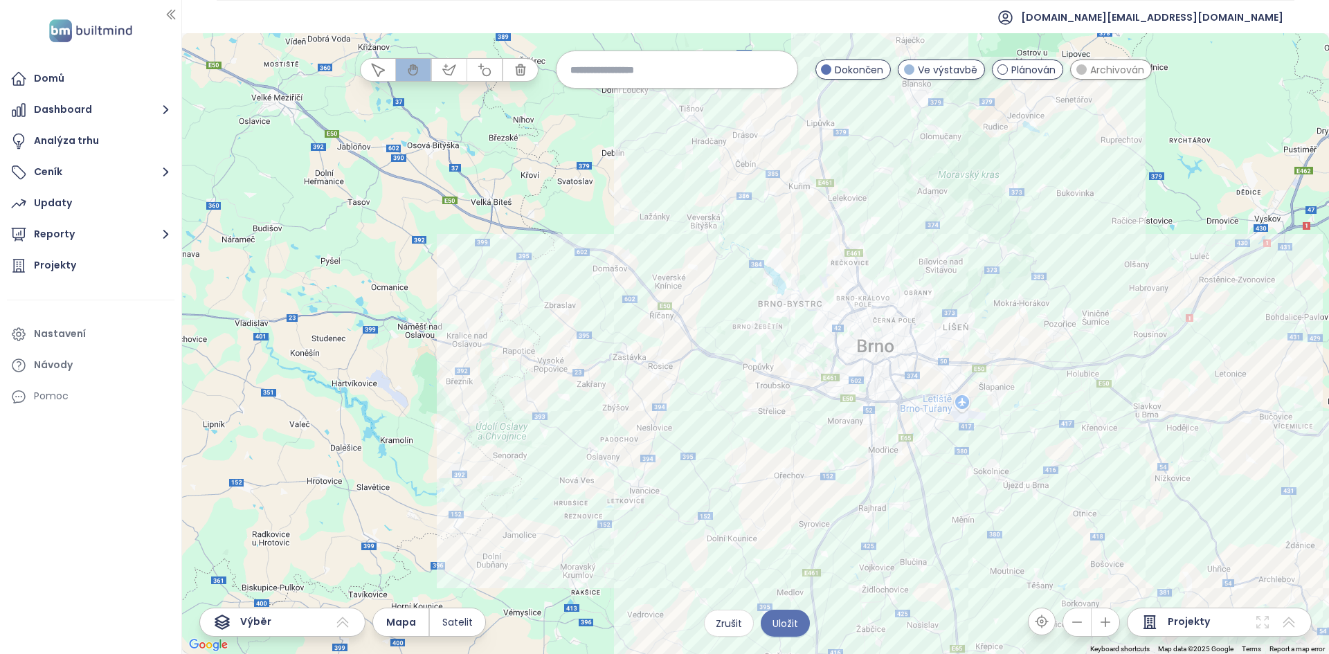
drag, startPoint x: 961, startPoint y: 356, endPoint x: 807, endPoint y: 398, distance: 159.4
click at [806, 399] on div at bounding box center [755, 343] width 1147 height 621
click at [807, 398] on div at bounding box center [755, 343] width 1147 height 621
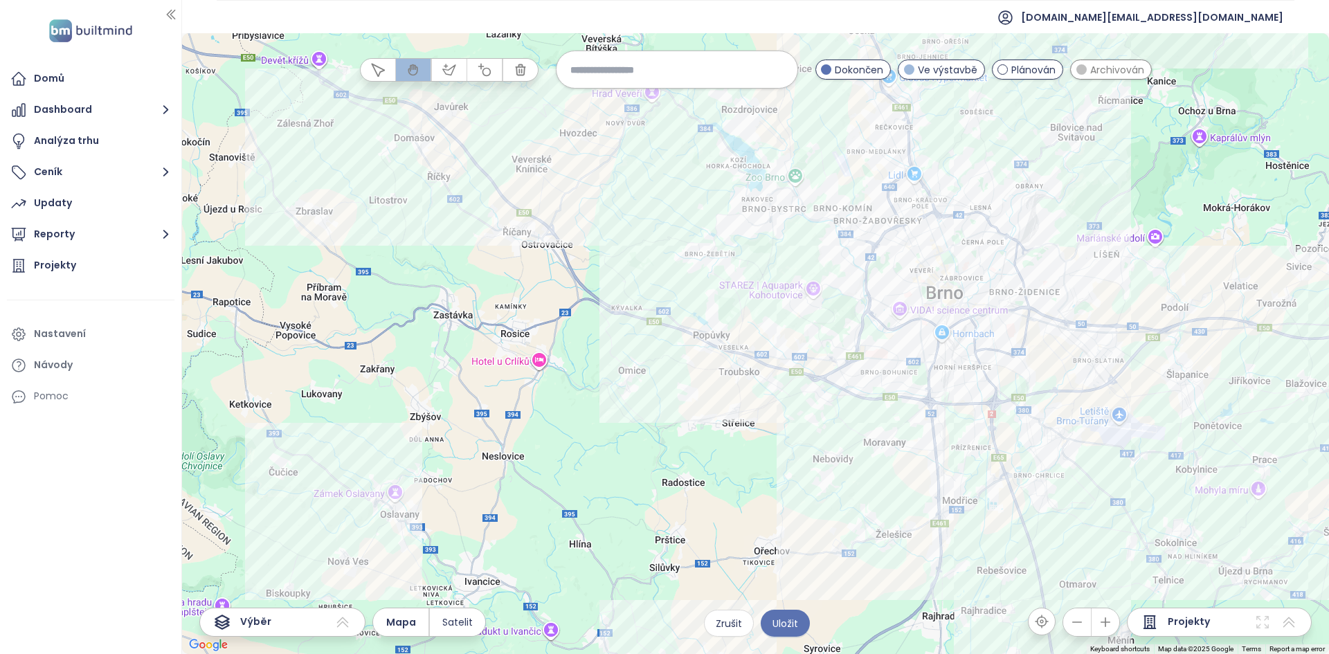
click at [892, 251] on div at bounding box center [755, 343] width 1147 height 621
click at [891, 251] on div at bounding box center [755, 343] width 1147 height 621
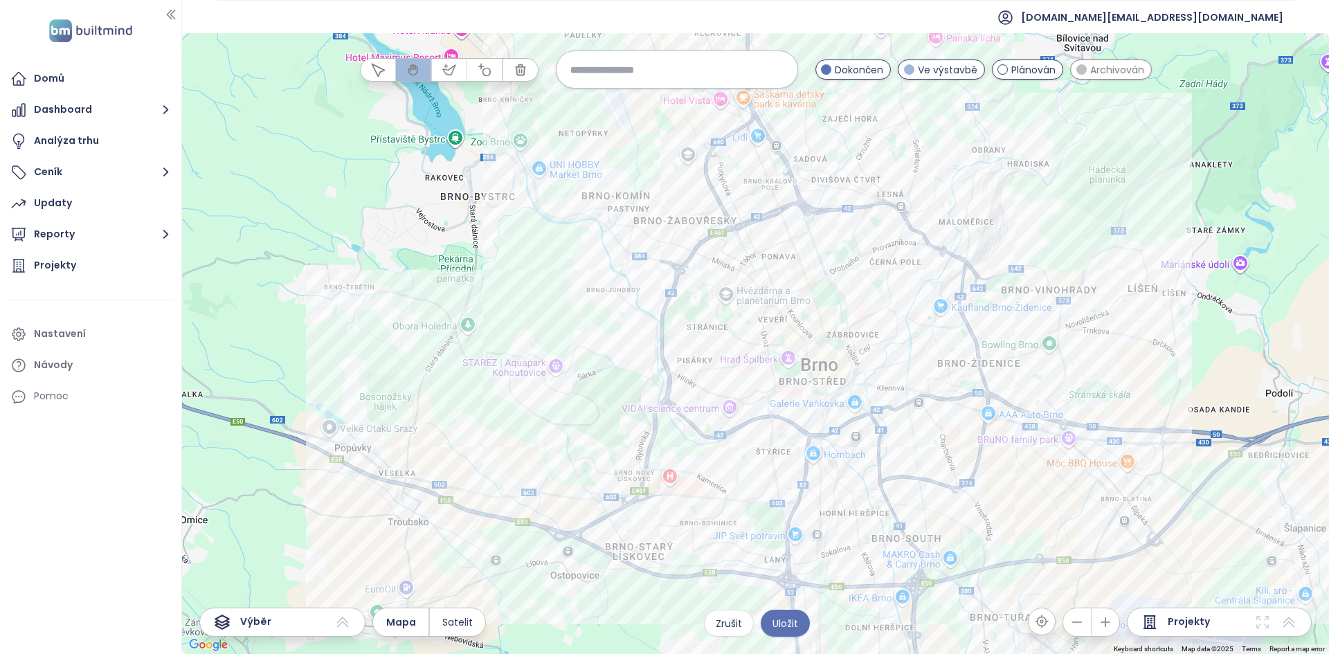
drag, startPoint x: 929, startPoint y: 255, endPoint x: 752, endPoint y: 284, distance: 179.0
click at [752, 284] on div at bounding box center [755, 343] width 1147 height 621
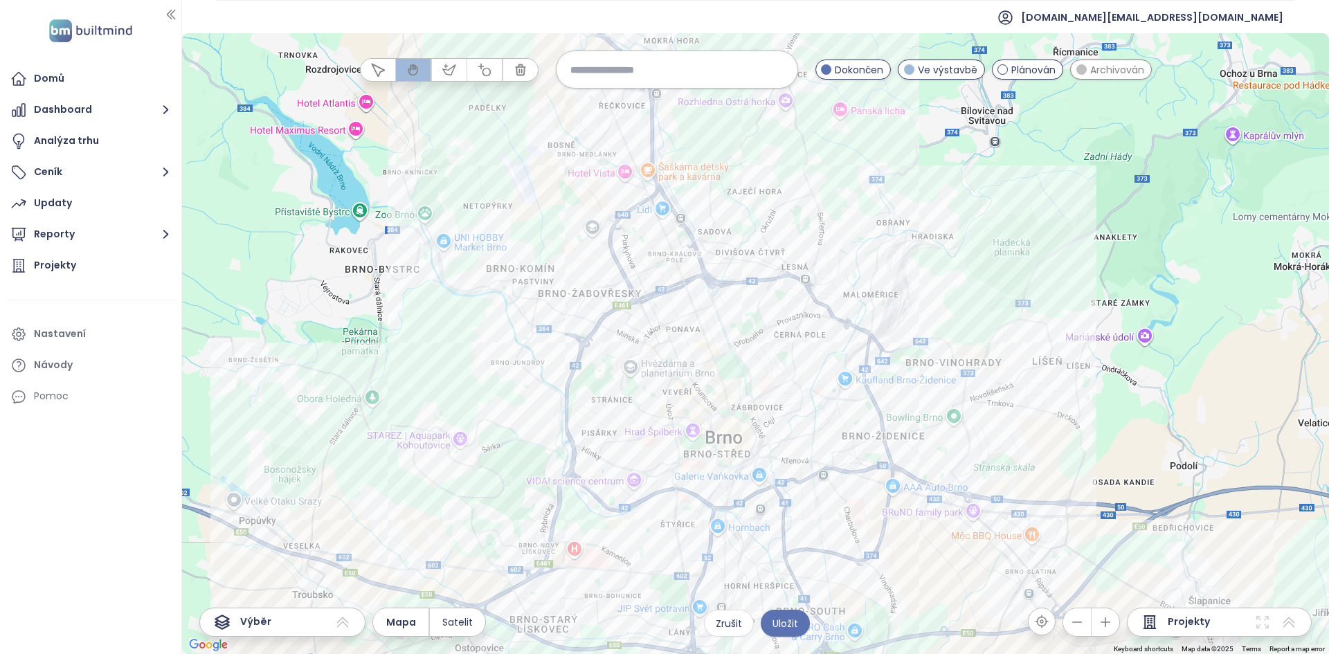
drag, startPoint x: 752, startPoint y: 284, endPoint x: 646, endPoint y: 359, distance: 129.8
click at [646, 359] on div at bounding box center [755, 343] width 1147 height 621
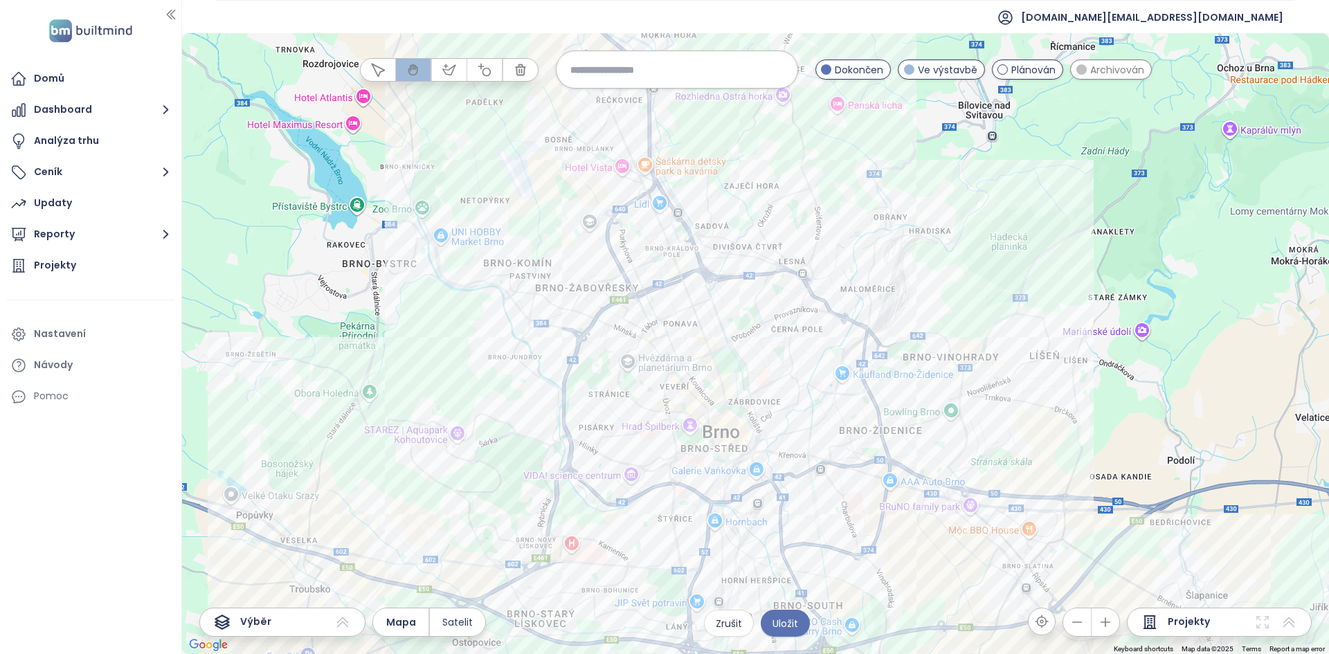
click at [664, 77] on input at bounding box center [676, 70] width 213 height 30
type input "****"
click at [637, 95] on div "Židenice" at bounding box center [677, 103] width 241 height 22
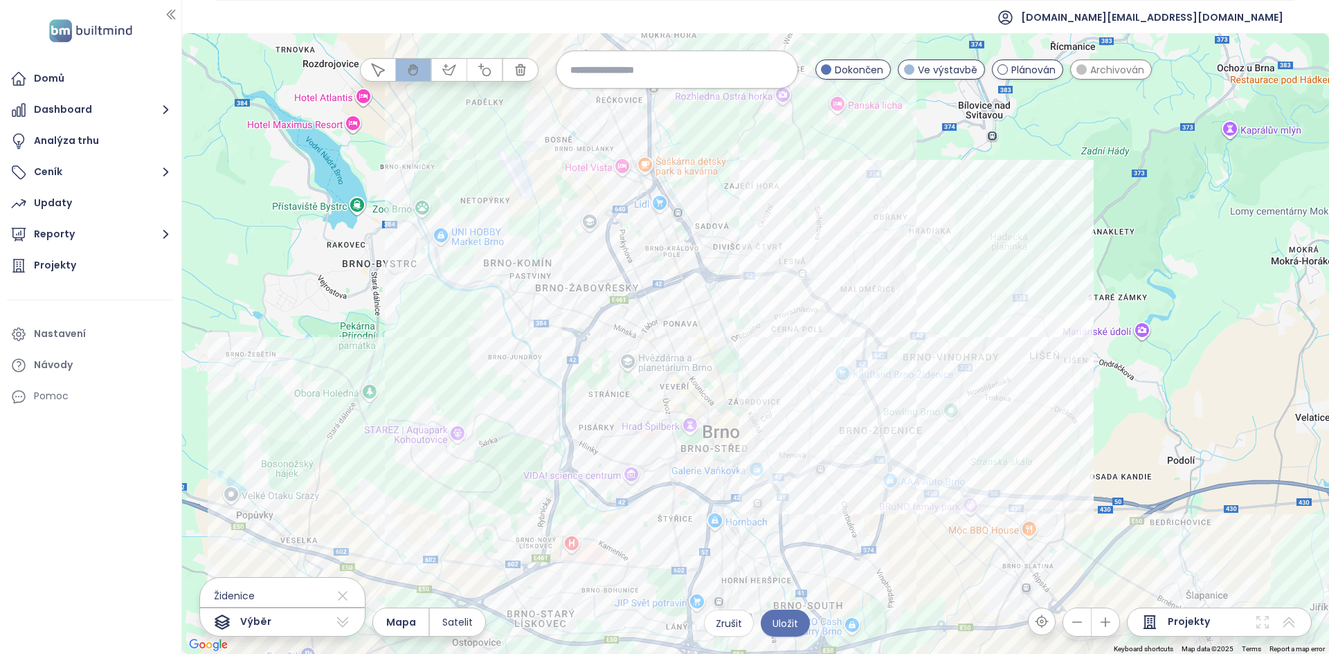
click at [689, 72] on input at bounding box center [676, 70] width 213 height 30
type input "*****"
click at [660, 107] on div "Maloměřice" at bounding box center [677, 103] width 241 height 22
click at [651, 71] on input at bounding box center [676, 70] width 213 height 30
type input "*****"
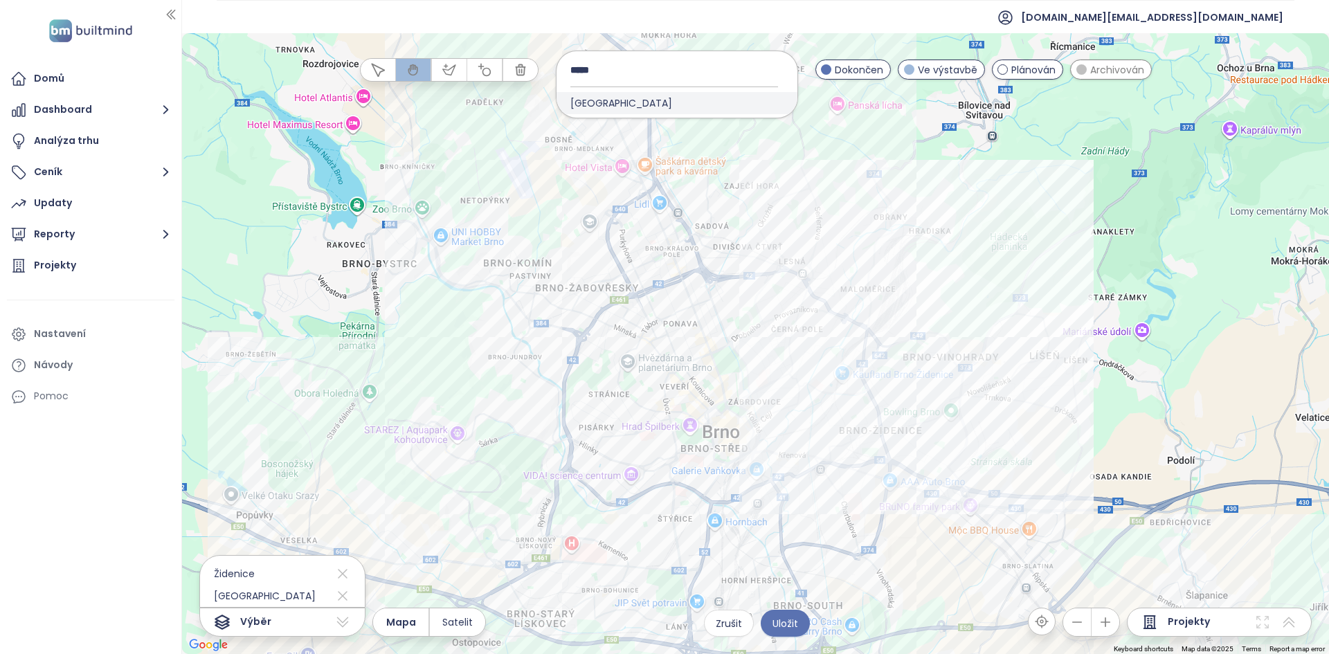
click at [614, 95] on div "Líšeň" at bounding box center [677, 103] width 241 height 22
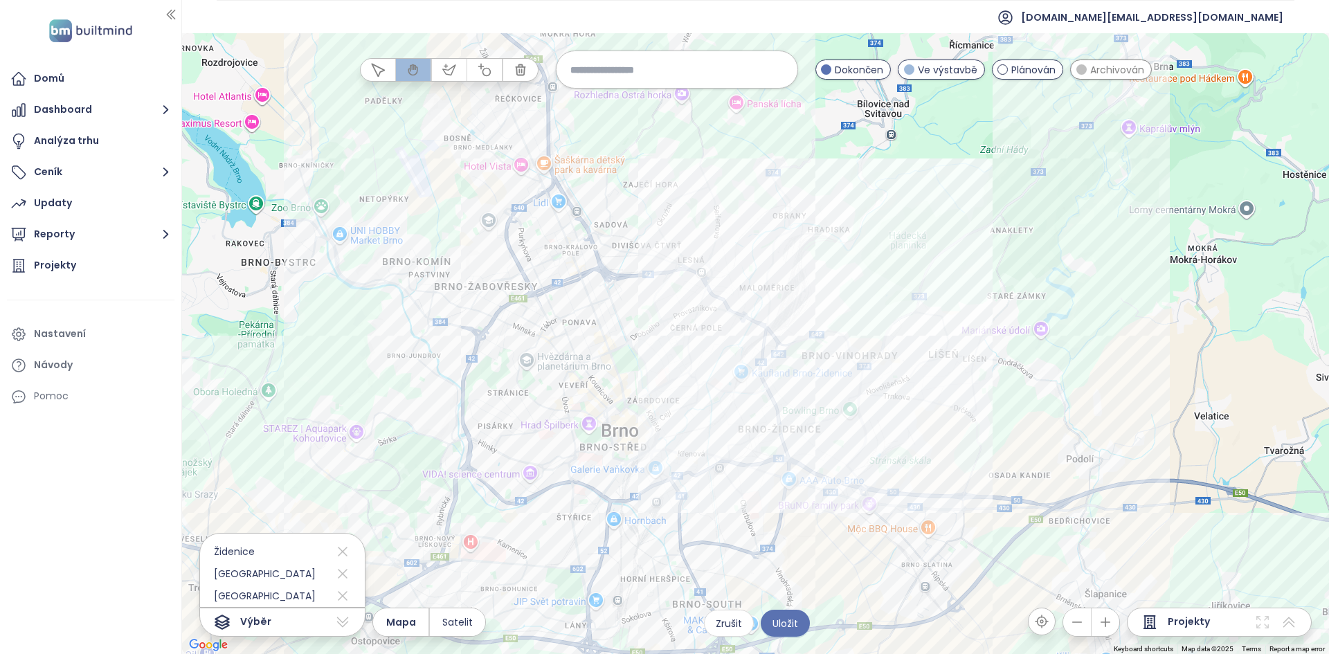
drag, startPoint x: 812, startPoint y: 219, endPoint x: 734, endPoint y: 215, distance: 78.3
click at [709, 217] on div at bounding box center [755, 343] width 1147 height 621
click at [794, 198] on div "Fryčajka Kliknutím otevřete Dvojitým kliknutím zahrnete" at bounding box center [755, 343] width 1147 height 621
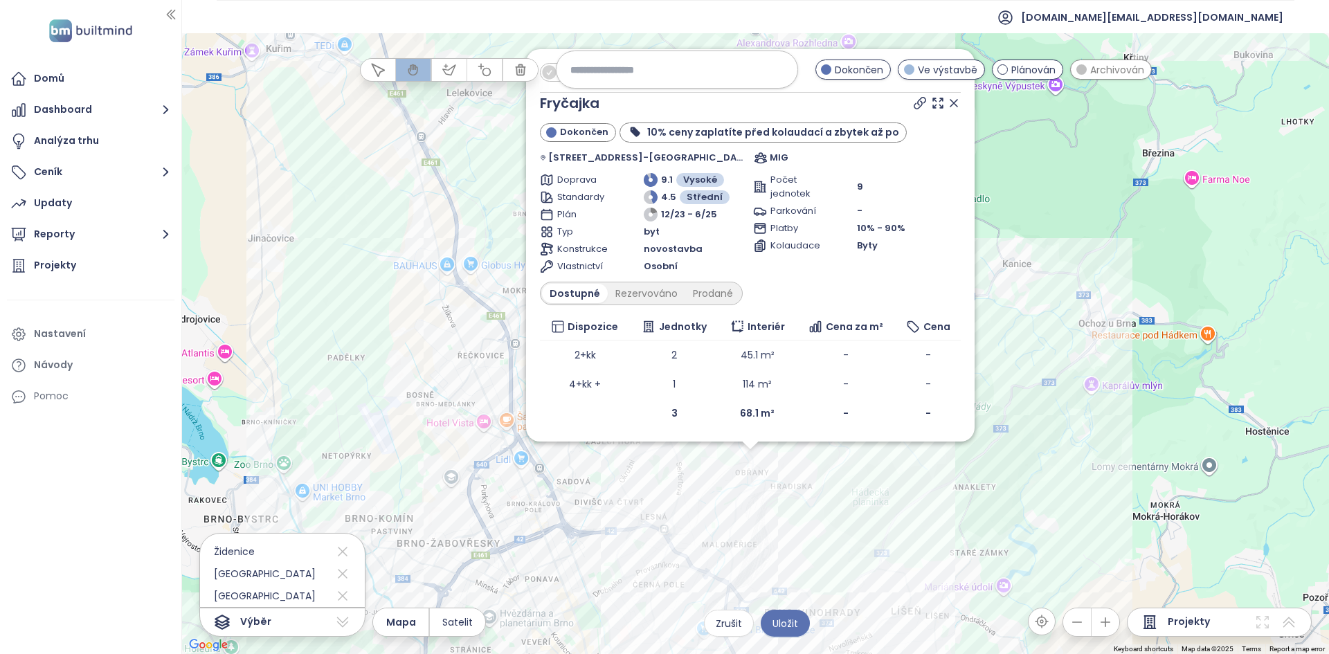
drag, startPoint x: 687, startPoint y: 414, endPoint x: 678, endPoint y: 516, distance: 102.8
click at [680, 517] on div "Zahrnout Fryčajka Dokončen 10% ceny zaplatíte před kolaudací a zbytek až po Bře…" at bounding box center [755, 343] width 1147 height 621
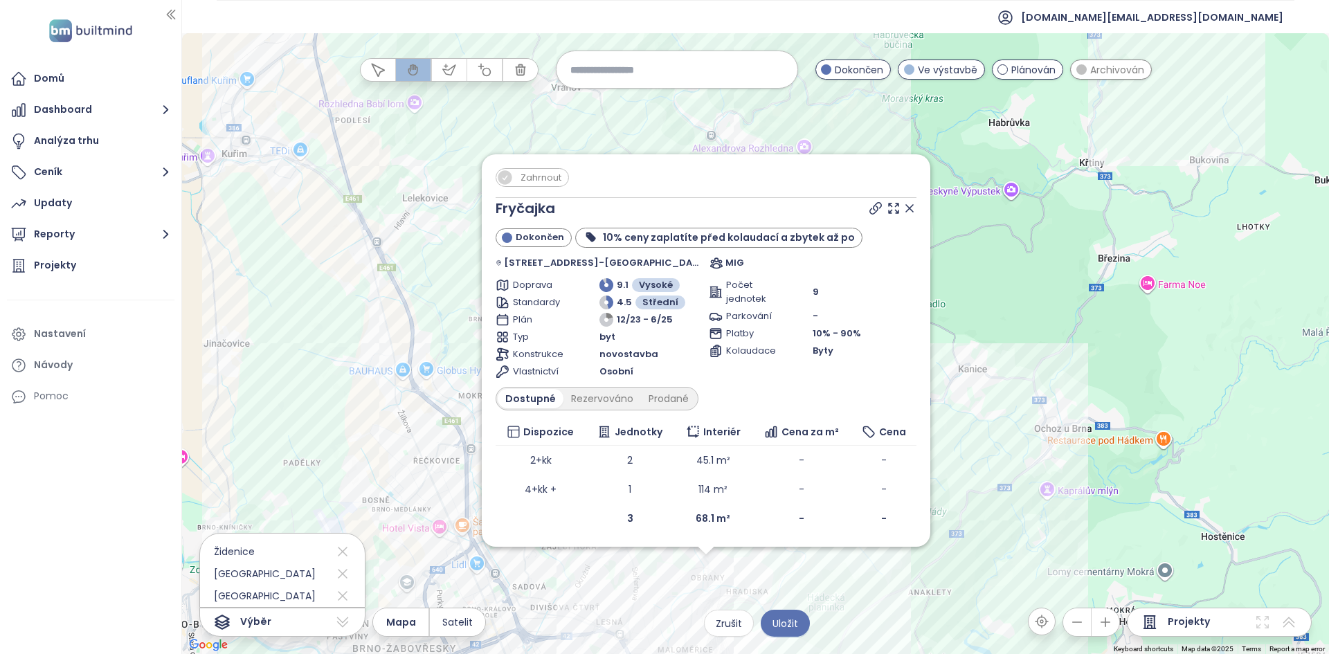
drag, startPoint x: 1004, startPoint y: 287, endPoint x: 964, endPoint y: 392, distance: 112.6
click at [962, 396] on div "Zahrnout Fryčajka Dokončen 10% ceny zaplatíte před kolaudací a zbytek až po Bře…" at bounding box center [755, 343] width 1147 height 621
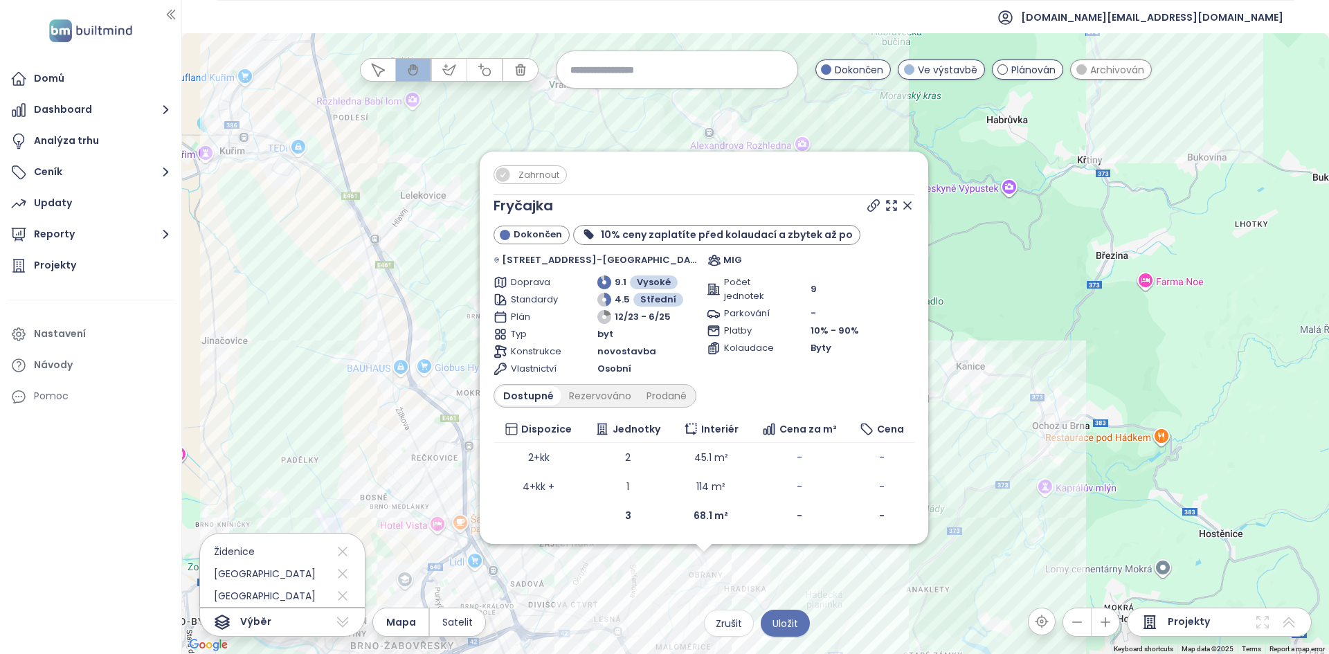
click at [901, 203] on icon at bounding box center [908, 206] width 14 height 14
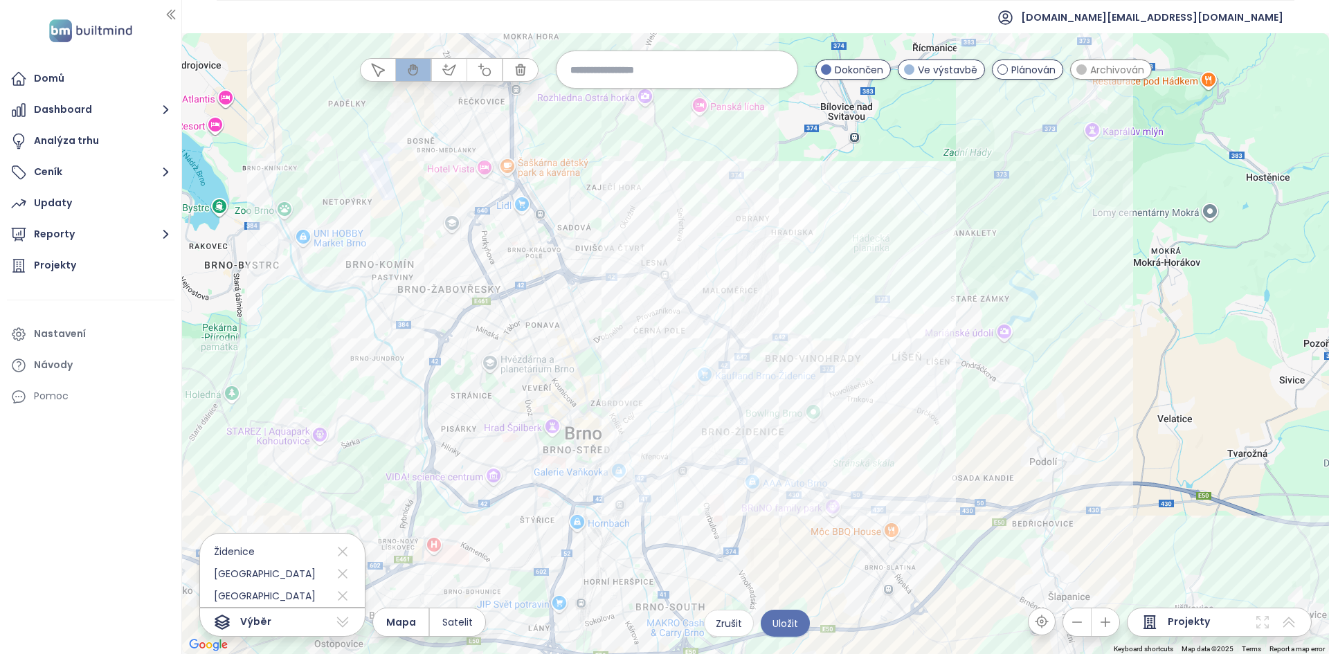
drag, startPoint x: 830, startPoint y: 525, endPoint x: 878, endPoint y: 165, distance: 363.8
click at [878, 165] on div at bounding box center [755, 343] width 1147 height 621
click at [691, 77] on input at bounding box center [676, 70] width 213 height 30
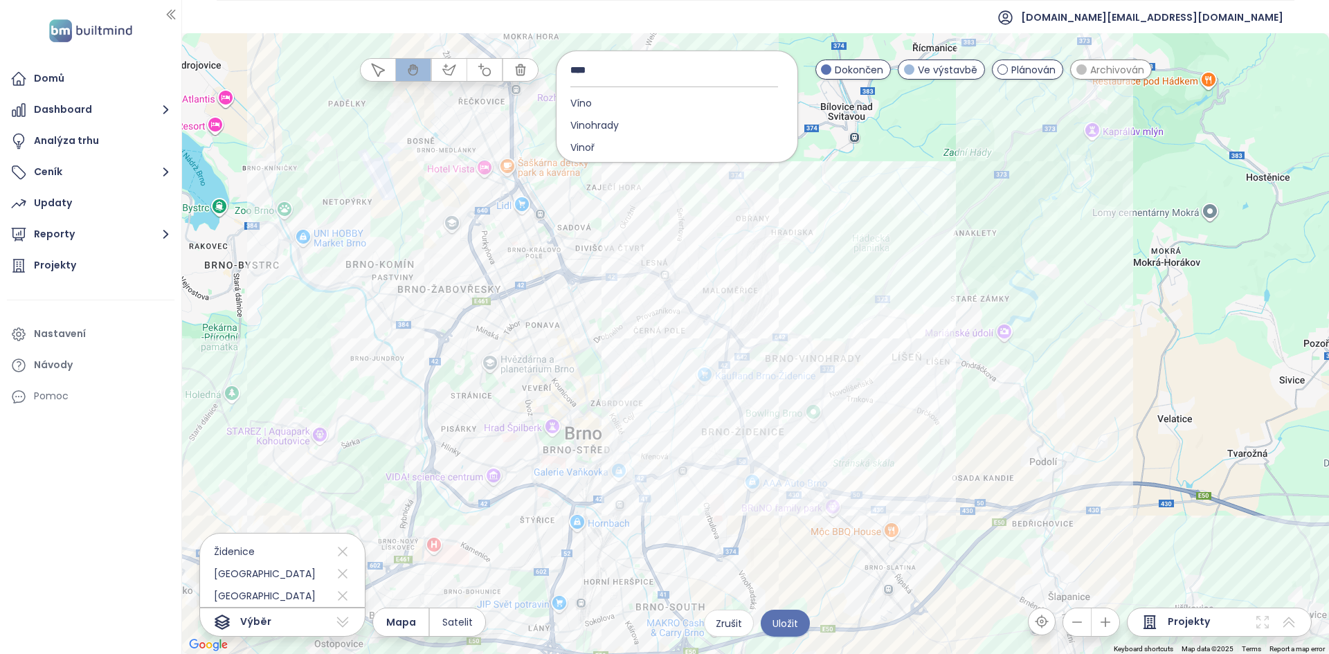
type input "*****"
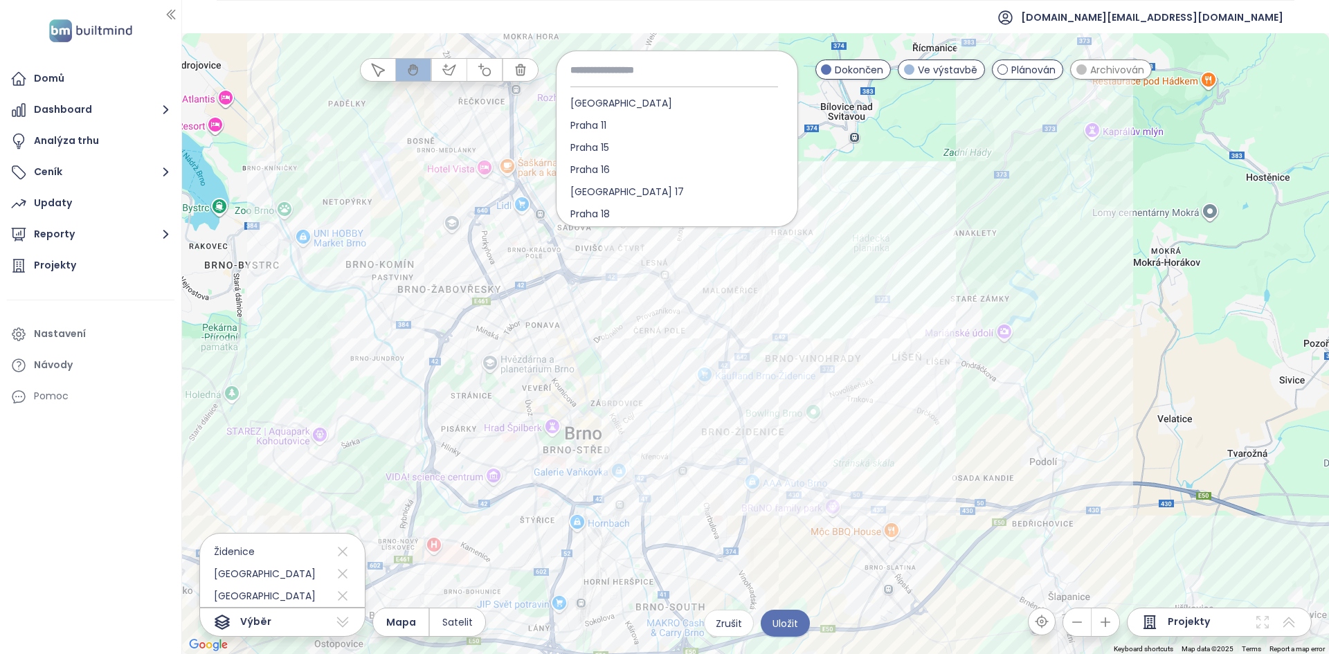
click at [865, 203] on div at bounding box center [755, 343] width 1147 height 621
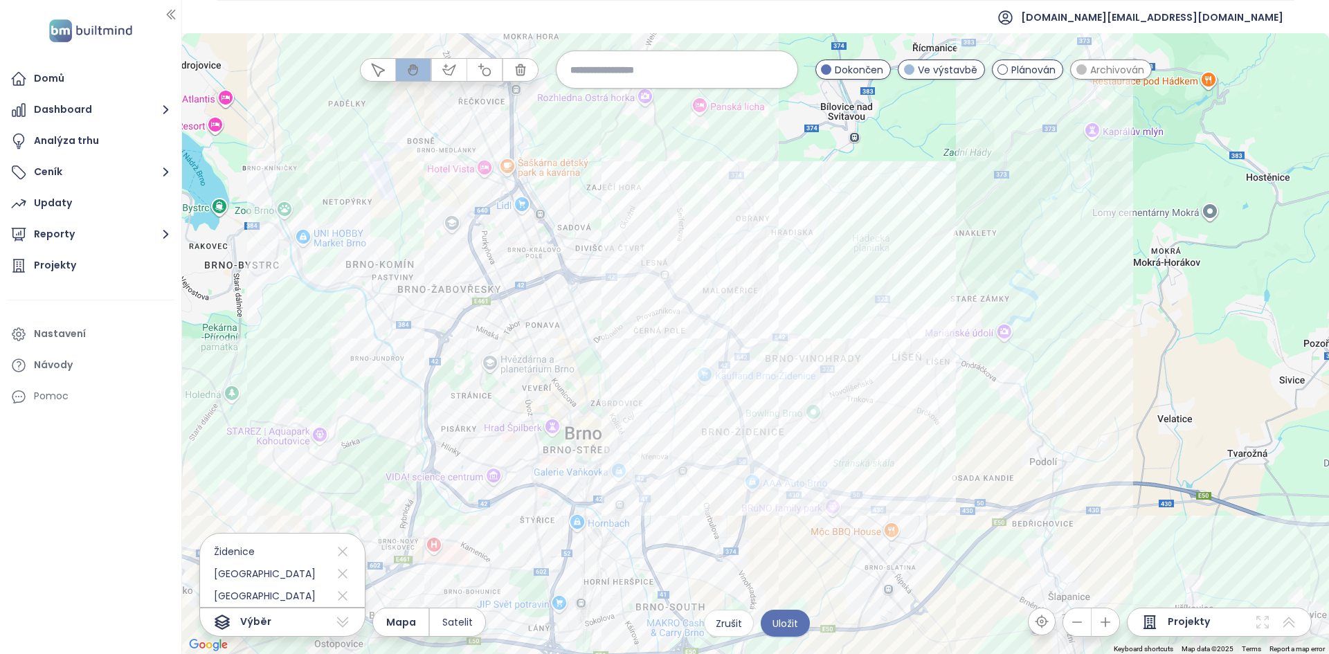
click at [1098, 71] on span "Archivován" at bounding box center [1117, 69] width 54 height 15
click at [788, 617] on span "Uložit" at bounding box center [785, 623] width 26 height 15
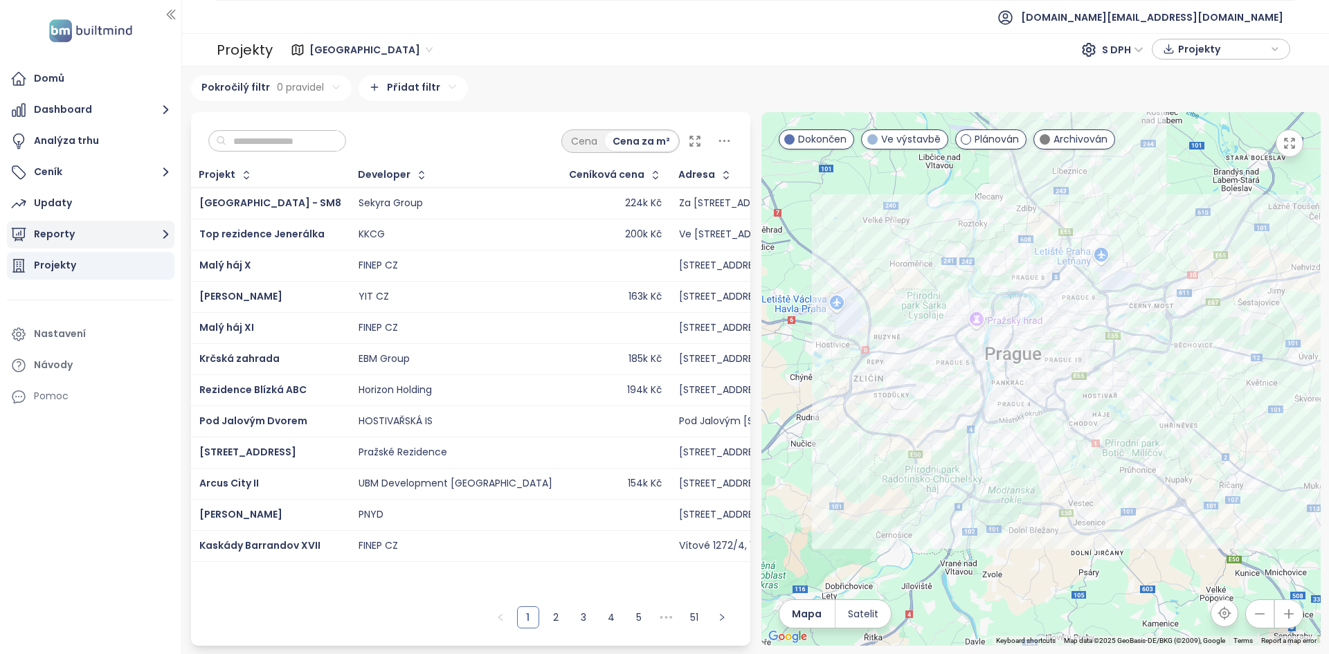
click at [138, 233] on button "Reporty" at bounding box center [91, 235] width 168 height 28
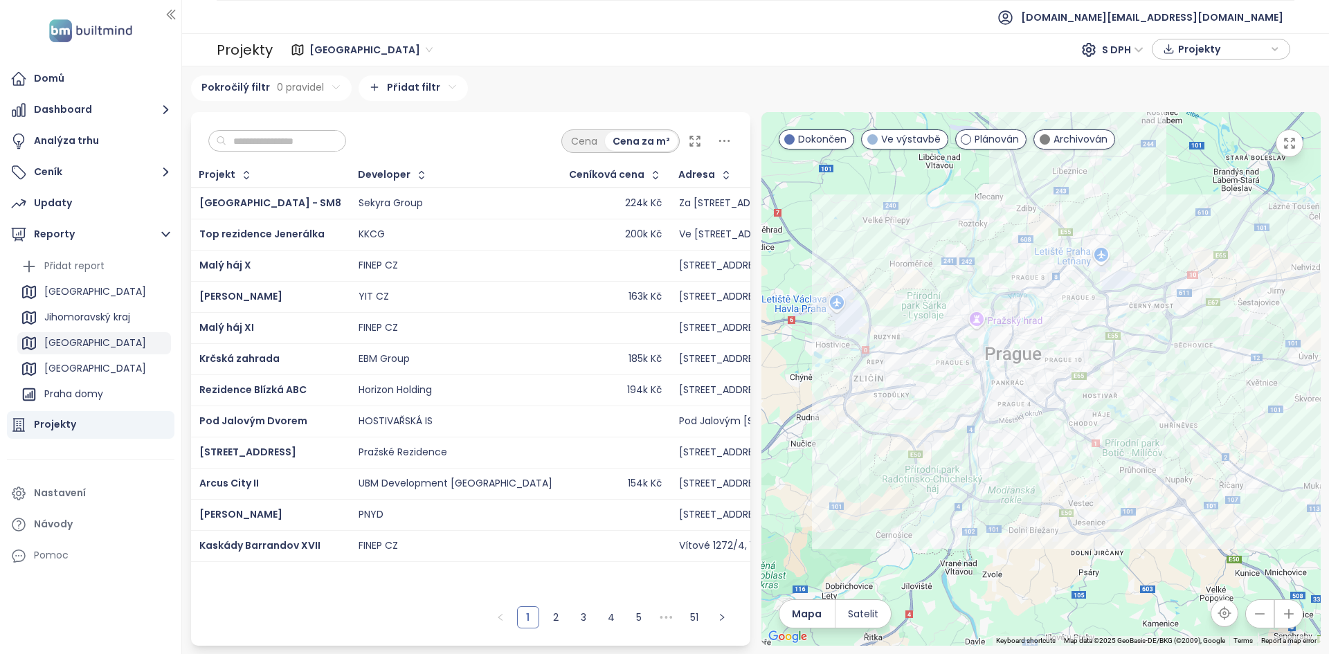
click at [93, 338] on div "Brno" at bounding box center [94, 343] width 154 height 22
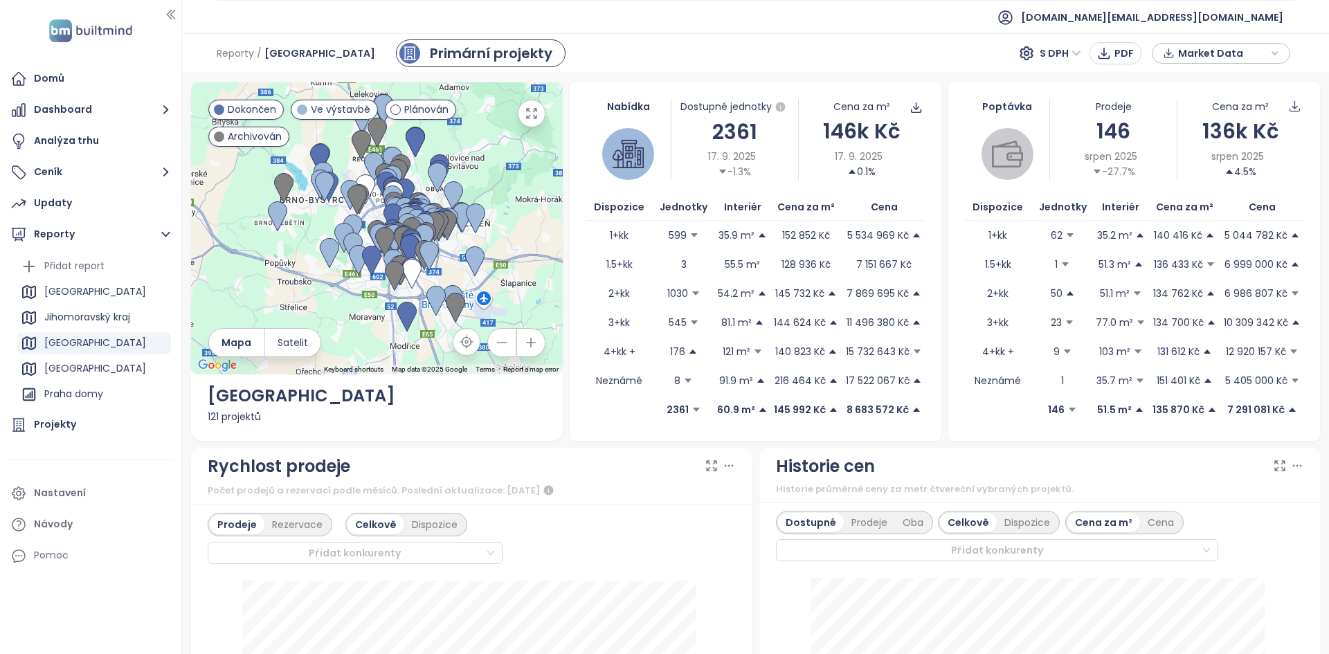
click at [860, 124] on div "146k Kč" at bounding box center [862, 131] width 126 height 33
click at [1110, 130] on div "146" at bounding box center [1113, 131] width 126 height 33
click at [1204, 126] on div "136k Kč" at bounding box center [1240, 131] width 126 height 33
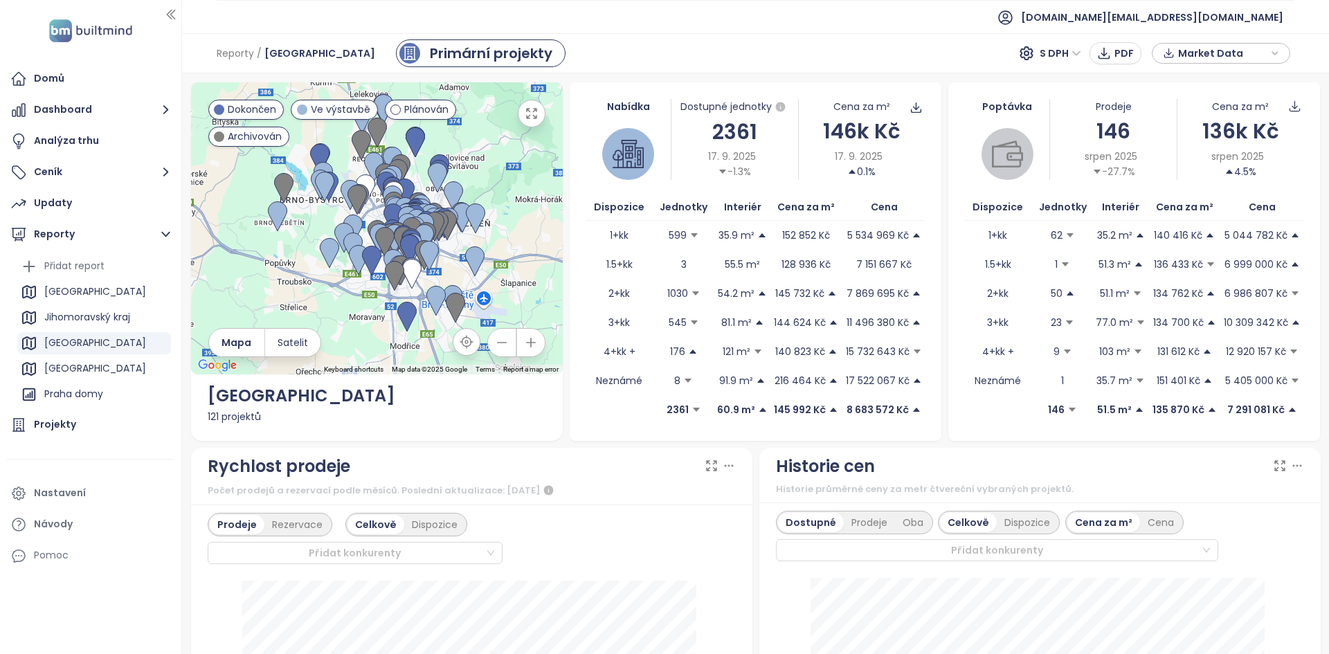
click at [1087, 128] on div "146" at bounding box center [1113, 131] width 126 height 33
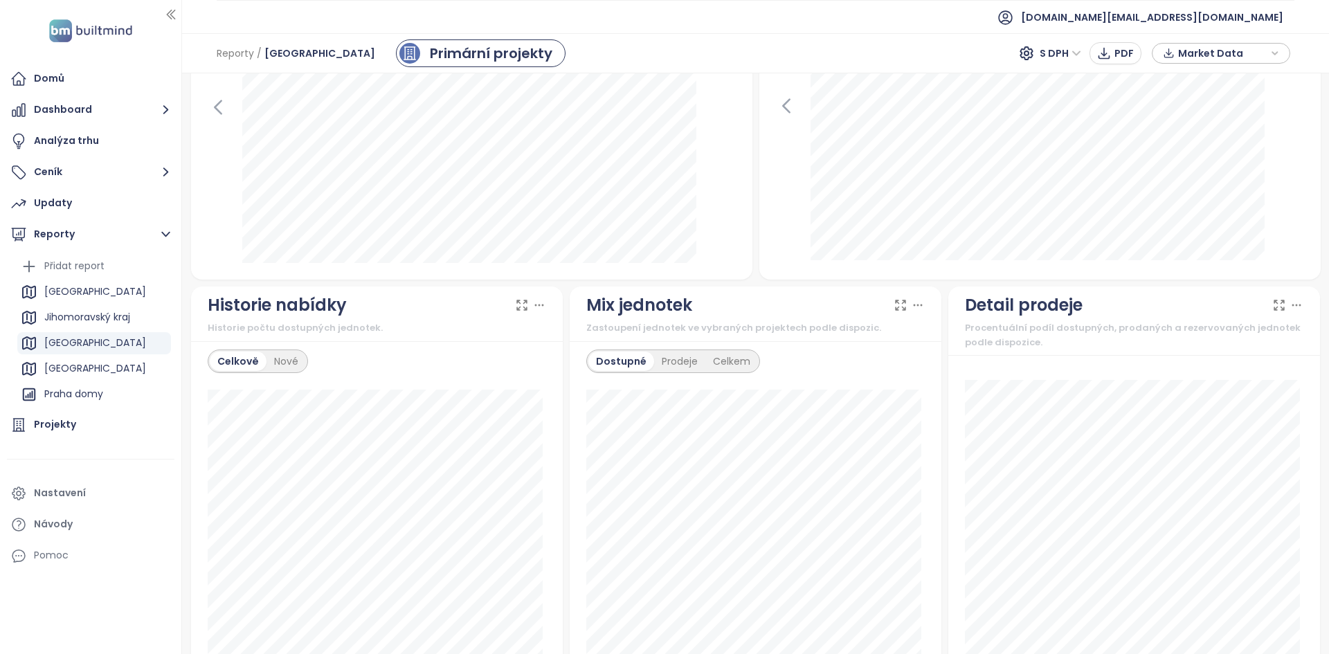
scroll to position [595, 0]
click at [298, 360] on div "Nové" at bounding box center [285, 360] width 39 height 19
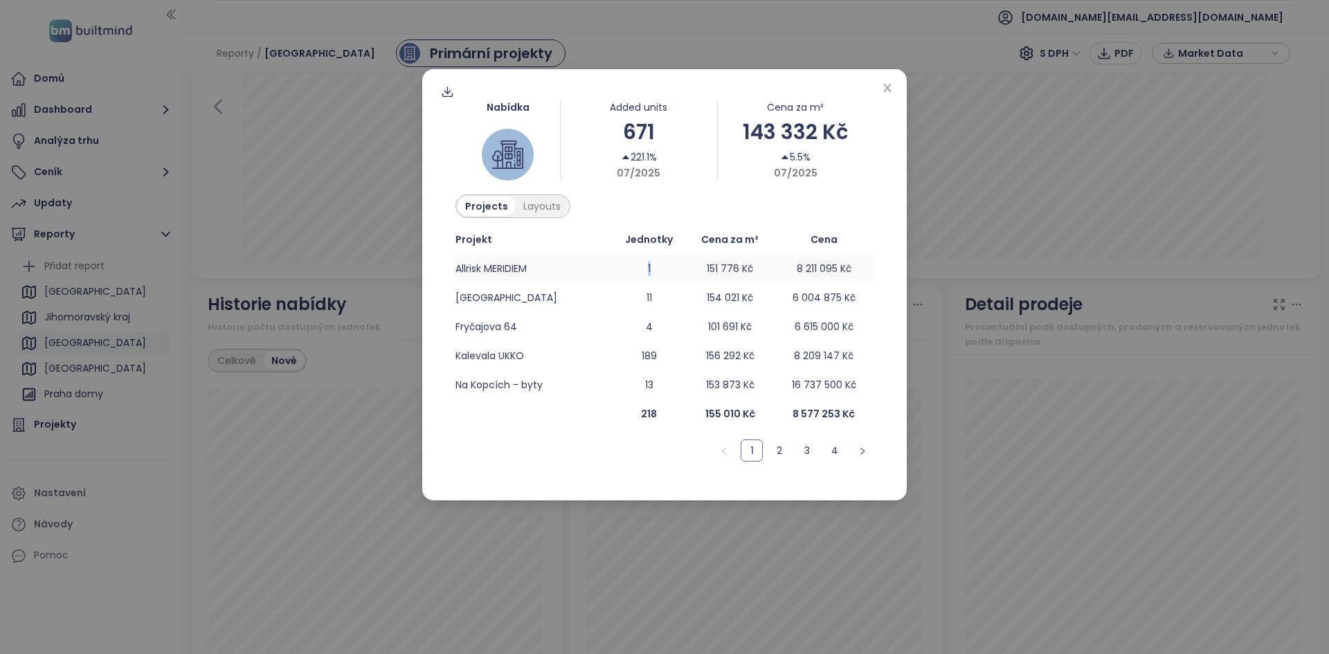
drag, startPoint x: 649, startPoint y: 264, endPoint x: 622, endPoint y: 273, distance: 28.5
click at [622, 273] on td "1" at bounding box center [649, 268] width 73 height 29
click at [564, 275] on td "Allrisk MERIDIEM" at bounding box center [533, 268] width 157 height 29
click at [789, 451] on link "2" at bounding box center [779, 450] width 21 height 21
click at [524, 357] on span "Rezidence Krokus" at bounding box center [497, 356] width 84 height 14
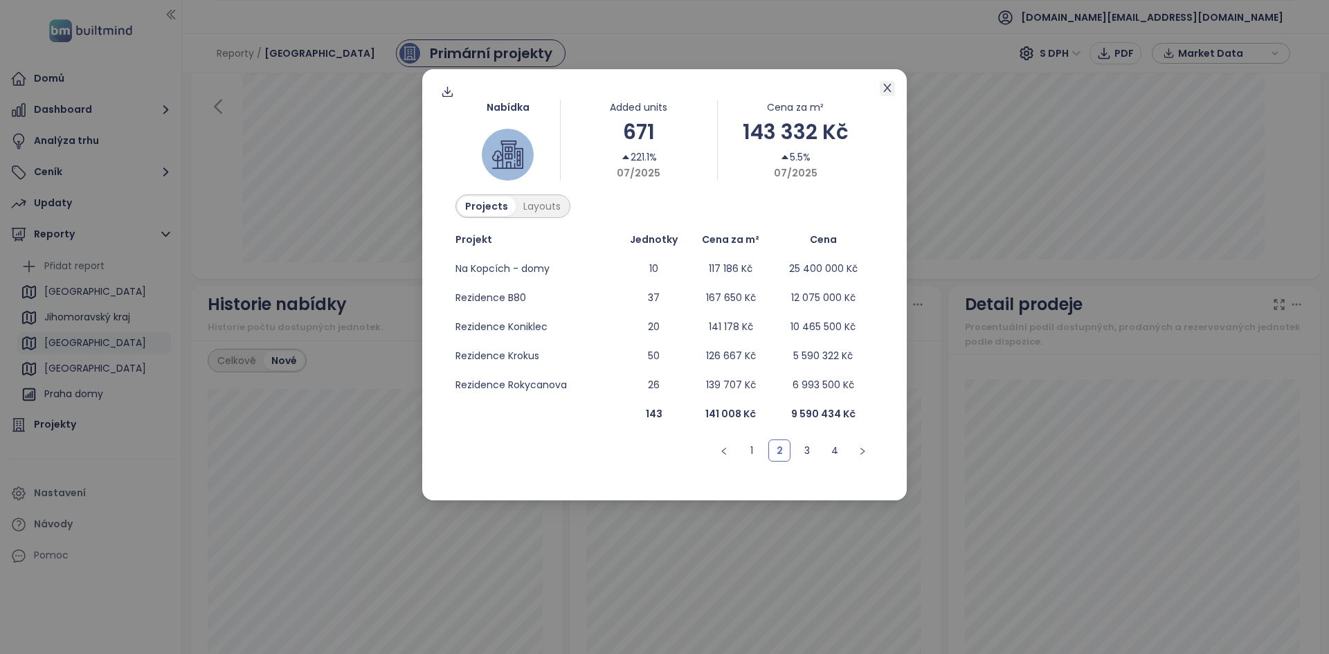
click at [883, 86] on icon "close" at bounding box center [887, 87] width 11 height 11
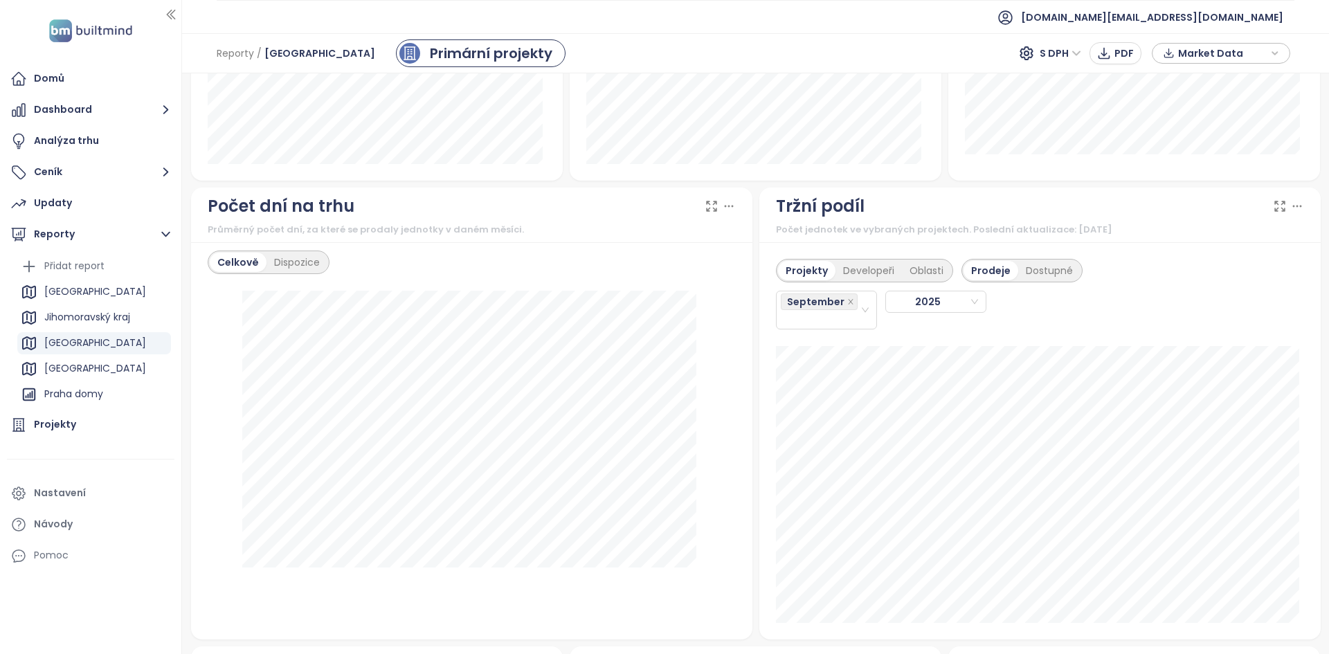
scroll to position [1098, 0]
click at [831, 316] on div "September" at bounding box center [820, 309] width 79 height 36
click at [804, 374] on div "February" at bounding box center [820, 367] width 78 height 15
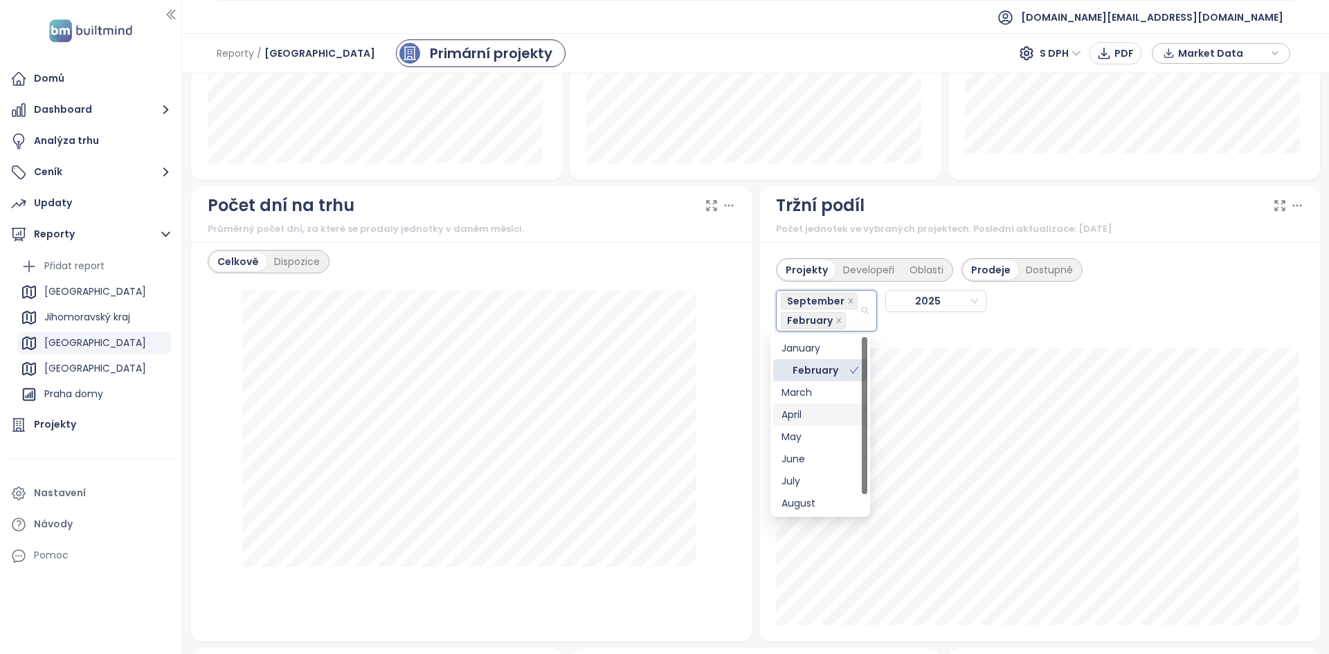
click at [802, 406] on div "April" at bounding box center [820, 415] width 94 height 22
click at [804, 412] on div "March" at bounding box center [820, 411] width 78 height 15
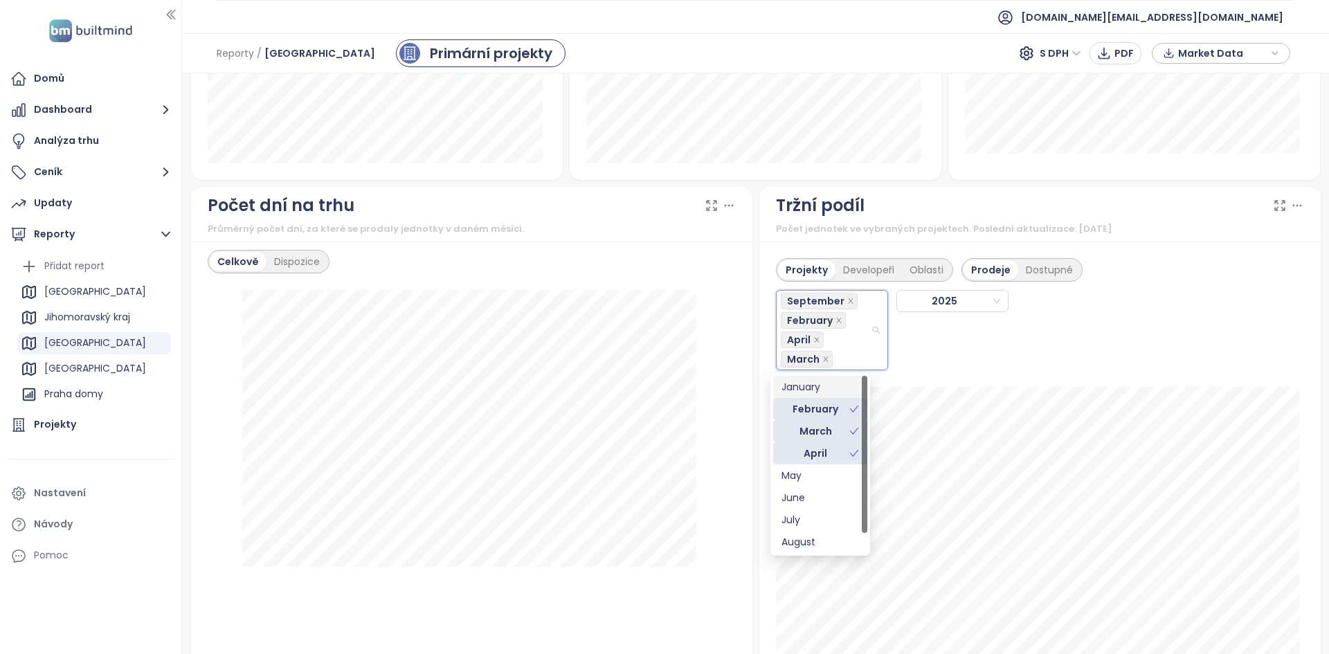
drag, startPoint x: 808, startPoint y: 382, endPoint x: 839, endPoint y: 388, distance: 31.8
click at [808, 383] on div "January" at bounding box center [820, 386] width 78 height 15
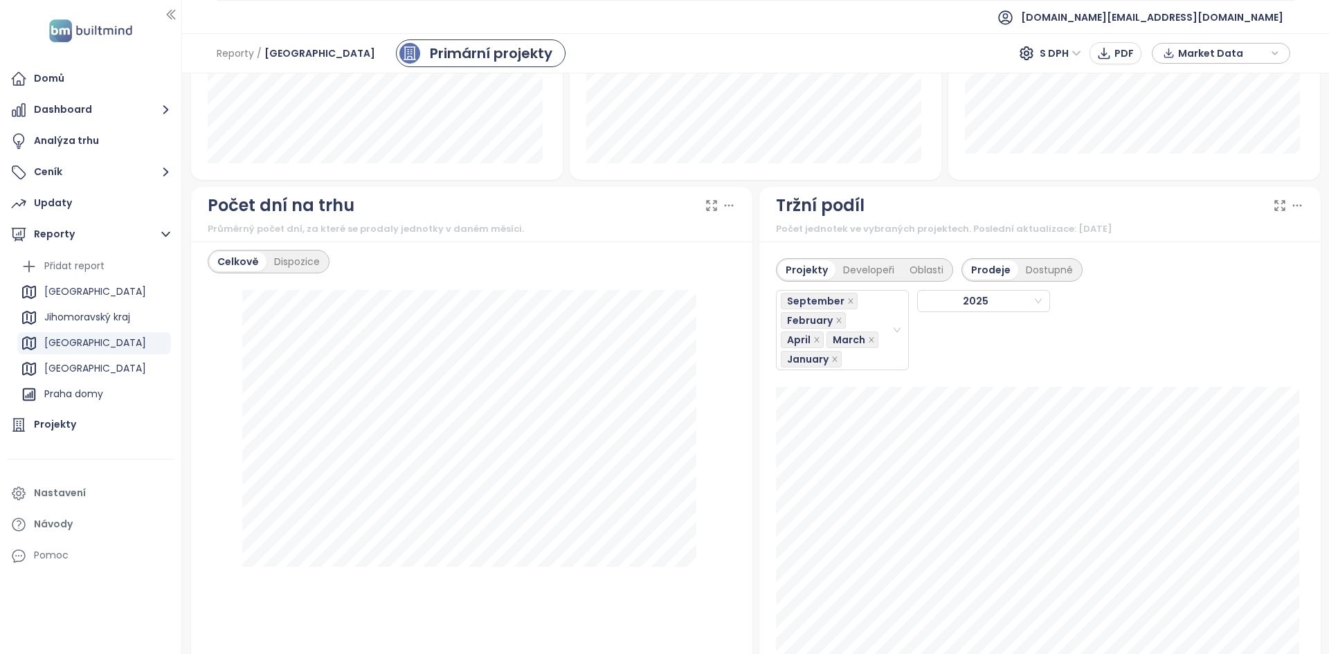
click at [998, 377] on div "Projekty Developeři Oblasti Prodeje Dostupné September February April March Jan…" at bounding box center [1039, 461] width 561 height 439
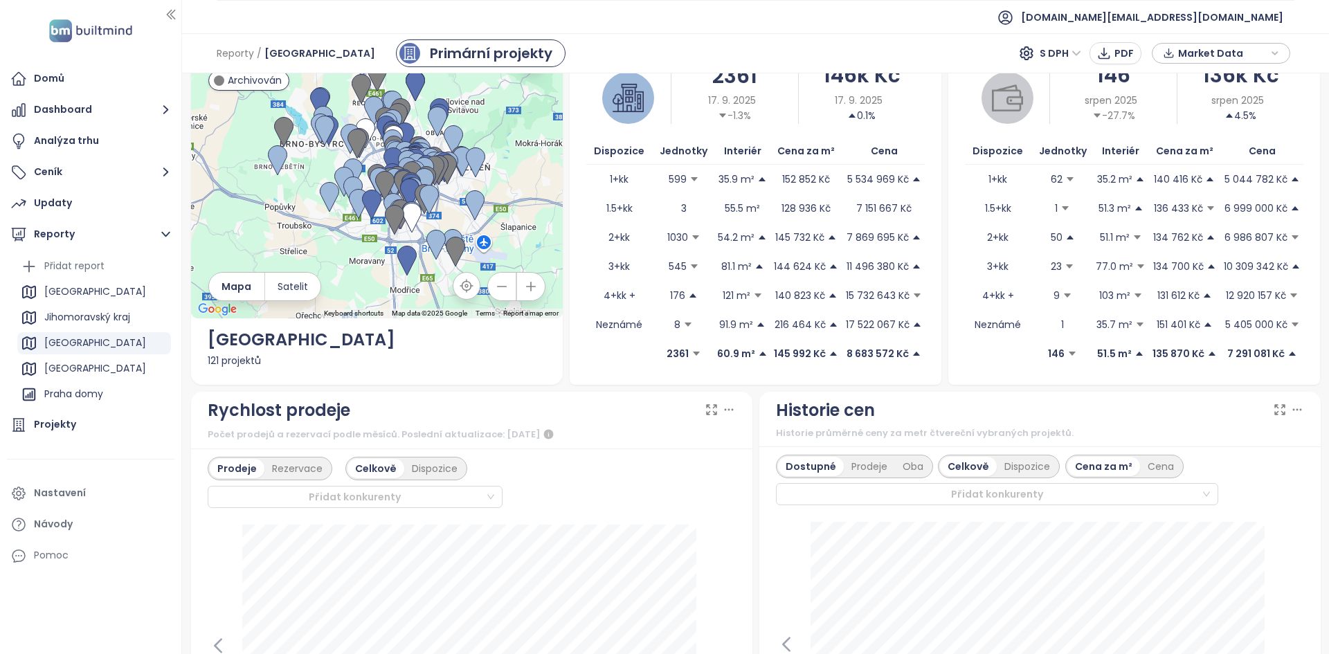
scroll to position [56, 0]
click at [875, 498] on div at bounding box center [991, 494] width 421 height 17
type input "*"
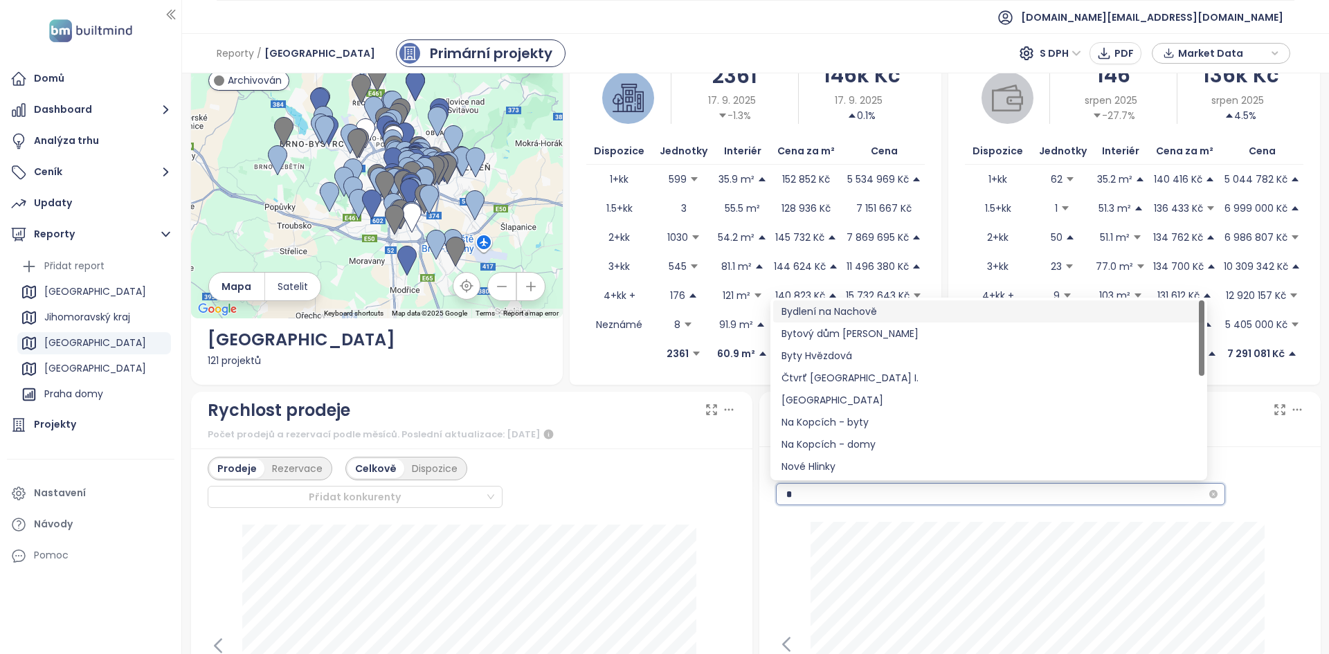
type input "**"
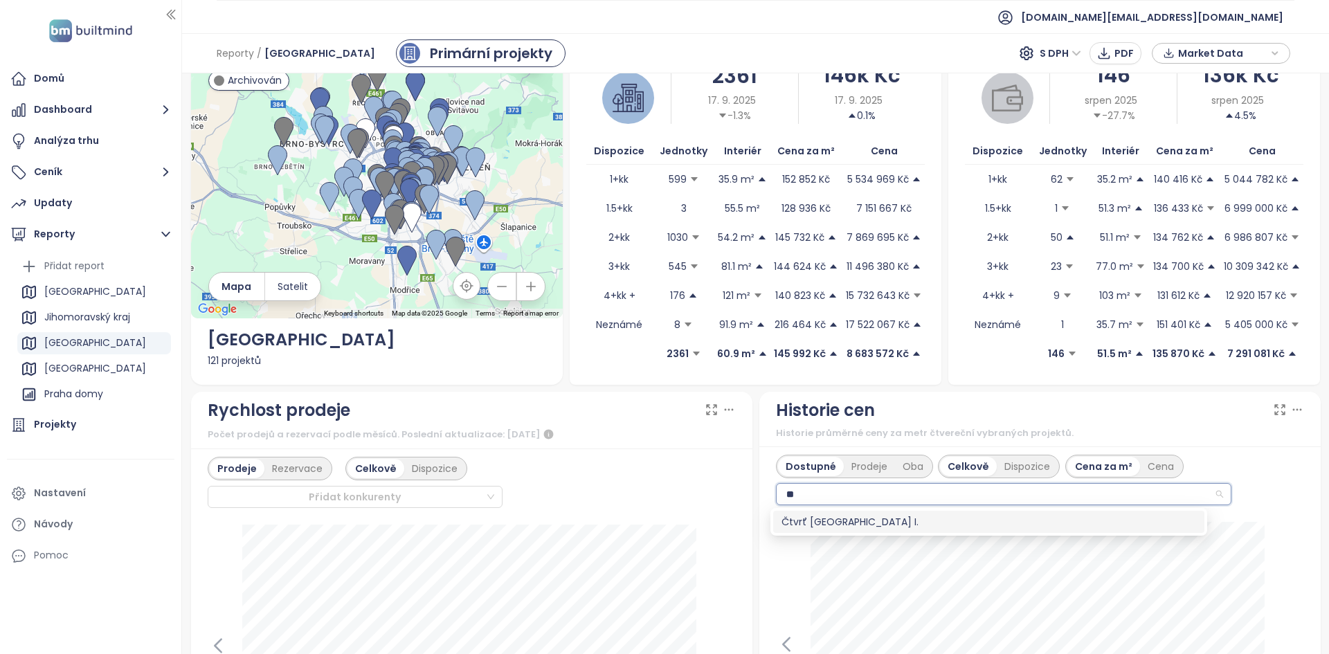
click at [887, 525] on div "Čtvrť pod Hády I." at bounding box center [988, 521] width 415 height 15
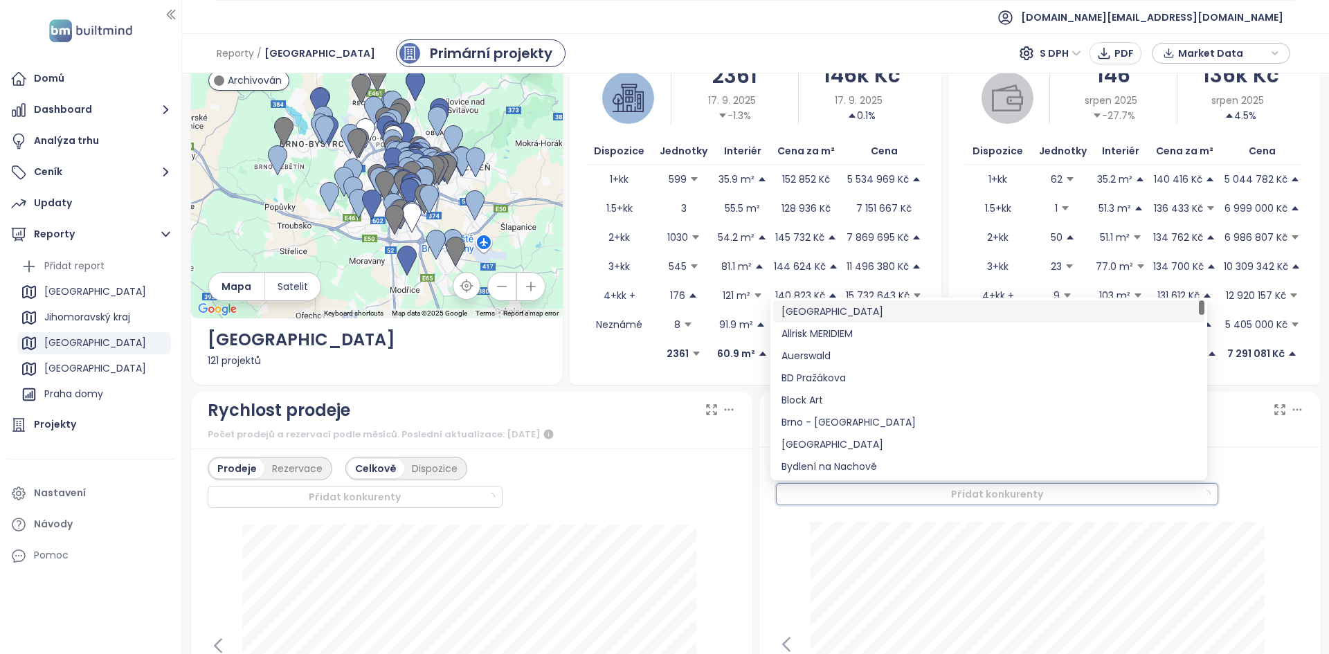
click at [770, 558] on div "Dostupné Prodeje Oba Celkově Dispozice Cena za m² Cena Přidat konkurenty 1. říj…" at bounding box center [1039, 632] width 561 height 372
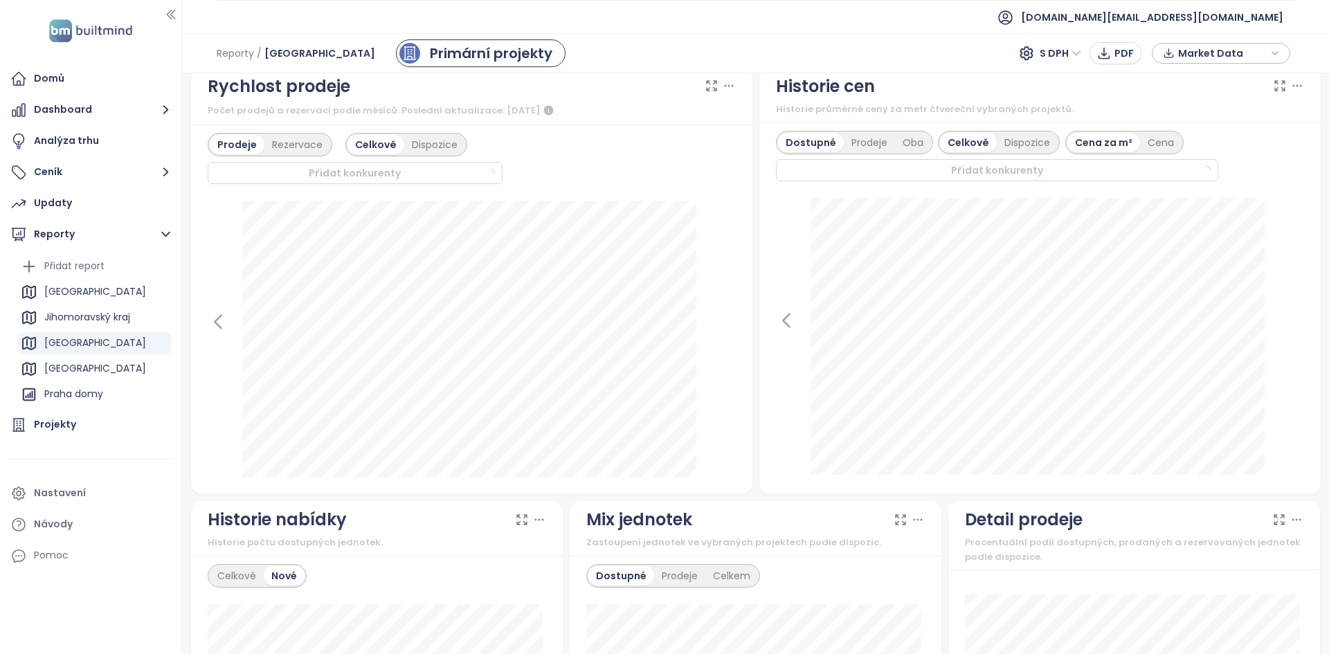
scroll to position [380, 0]
click at [935, 156] on div "Dostupné Prodeje Oba Celkově Dispozice Cena za m² Cena Přidat konkurenty" at bounding box center [997, 156] width 443 height 51
click at [927, 169] on div at bounding box center [991, 170] width 421 height 17
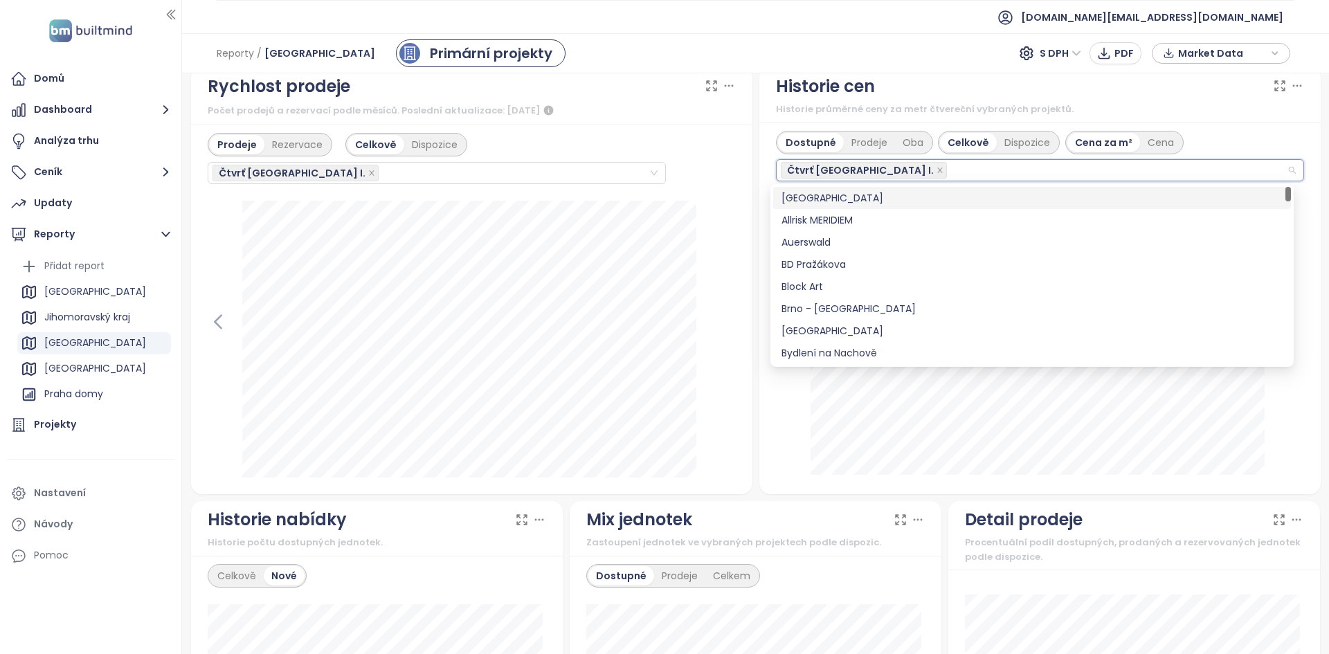
click at [693, 179] on div "Prodeje Rezervace Celkově Dispozice Čtvrť pod Hády I." at bounding box center [472, 158] width 528 height 51
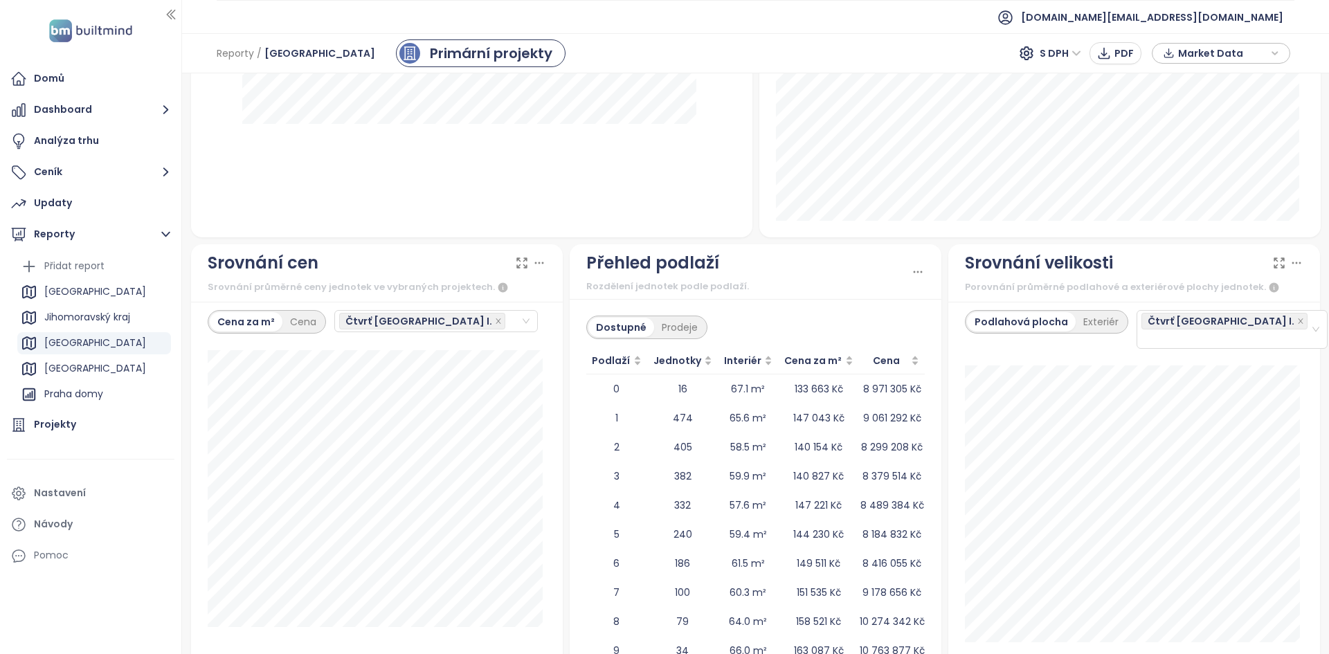
scroll to position [1616, 0]
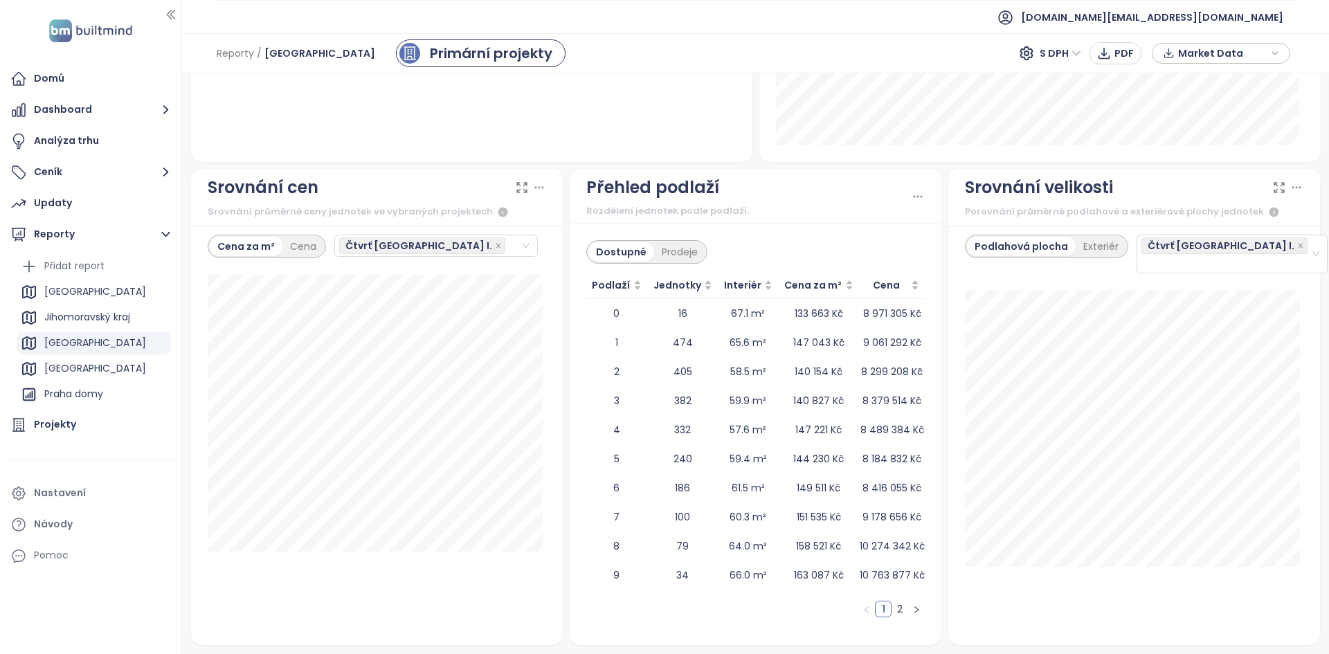
click at [520, 188] on icon at bounding box center [522, 188] width 14 height 14
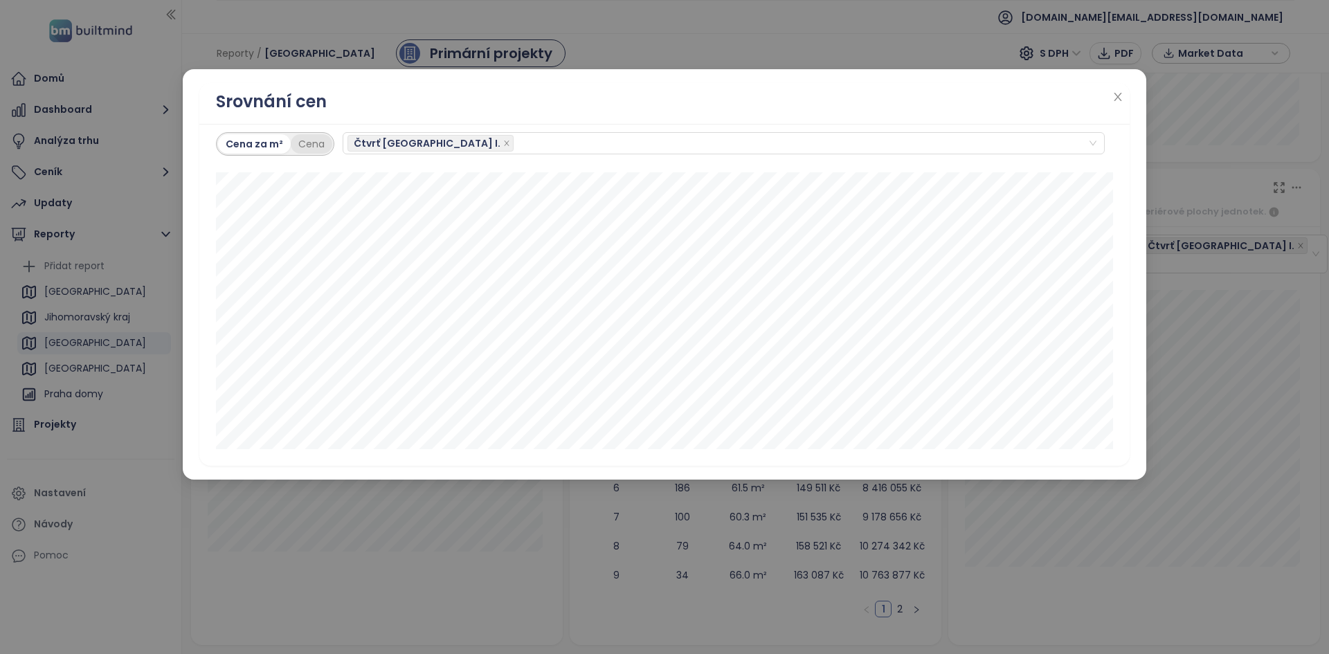
click at [300, 142] on div "Cena" at bounding box center [312, 143] width 42 height 19
click at [239, 146] on div "Cena za m²" at bounding box center [254, 143] width 72 height 19
click at [666, 447] on div "Srovnání cen Cena za m² Cena Čtvrť pod Hády I. 2+kk dostupné: 145 555 Kč / m² Č…" at bounding box center [664, 327] width 1329 height 654
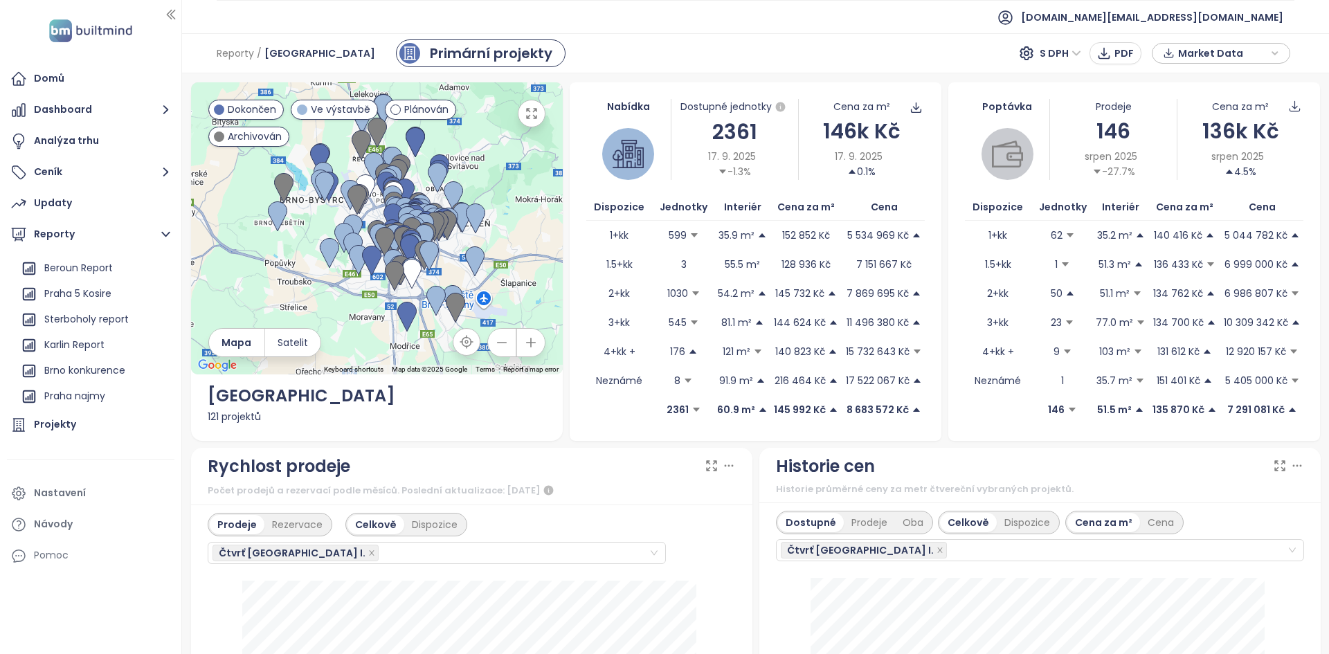
scroll to position [280, 0]
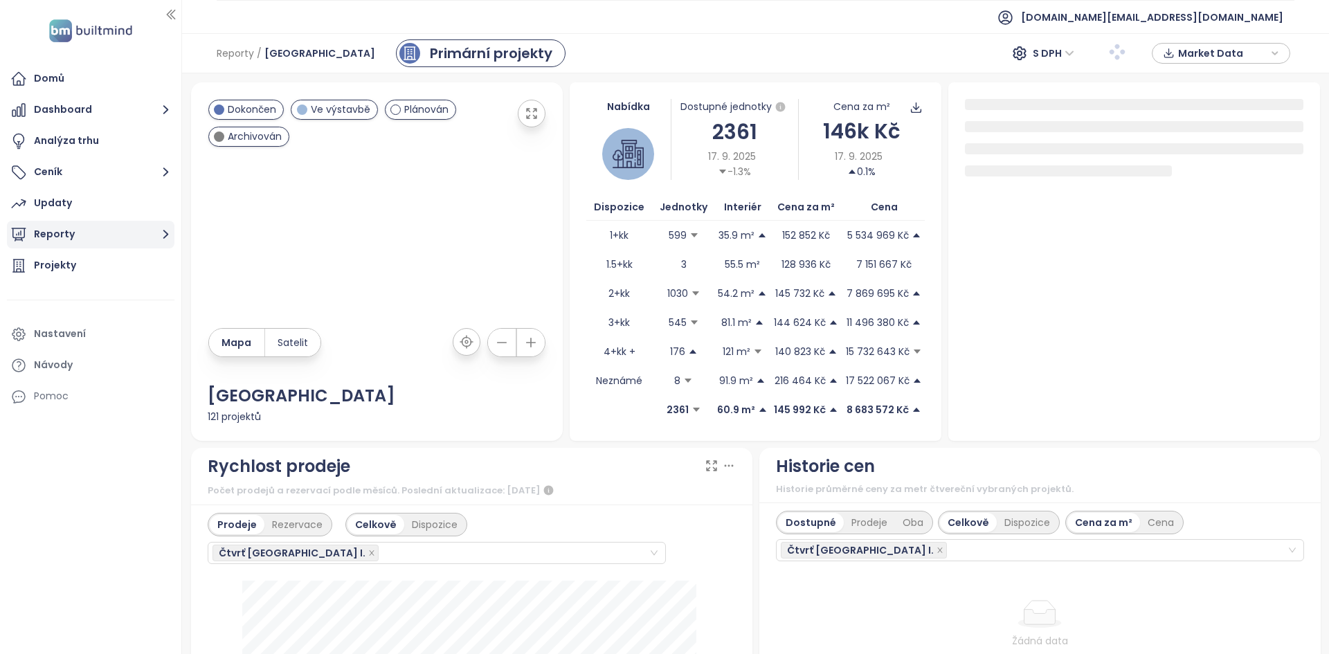
click at [104, 239] on button "Reporty" at bounding box center [91, 235] width 168 height 28
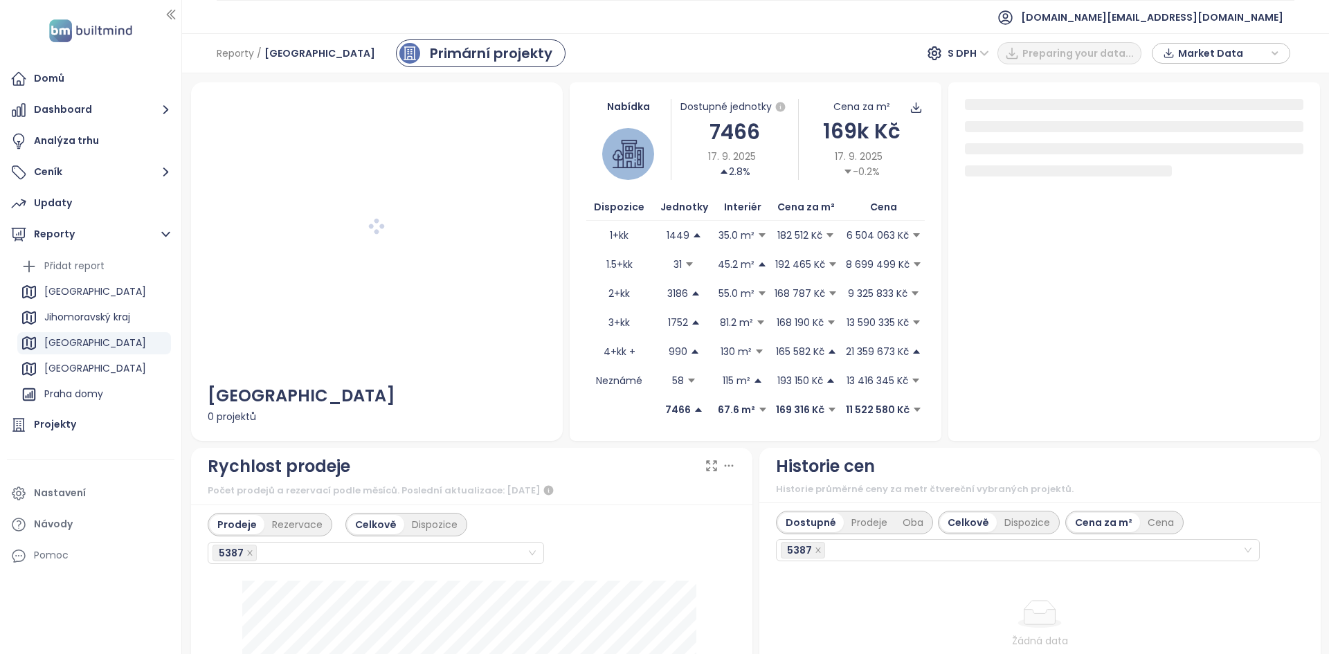
scroll to position [280, 0]
click at [79, 372] on div "Brno konkurence" at bounding box center [84, 370] width 81 height 17
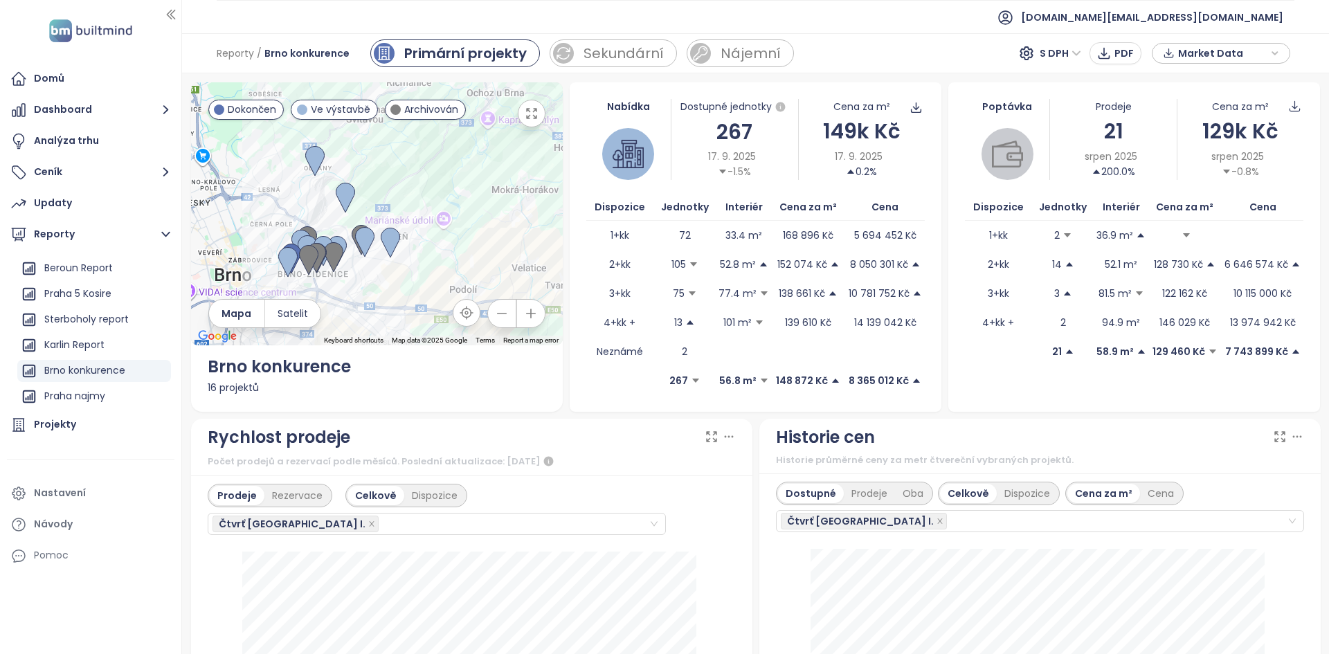
click at [840, 134] on div "149k Kč" at bounding box center [862, 131] width 126 height 33
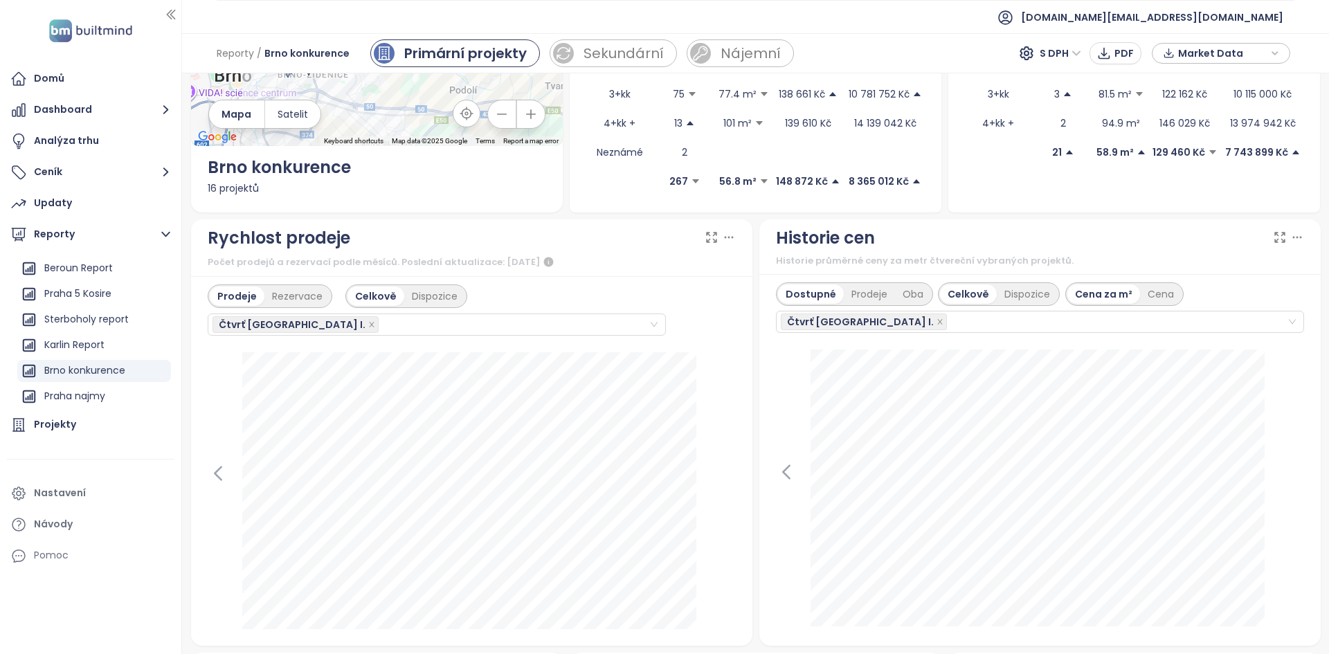
scroll to position [200, 0]
click at [368, 325] on icon "close" at bounding box center [371, 323] width 7 height 7
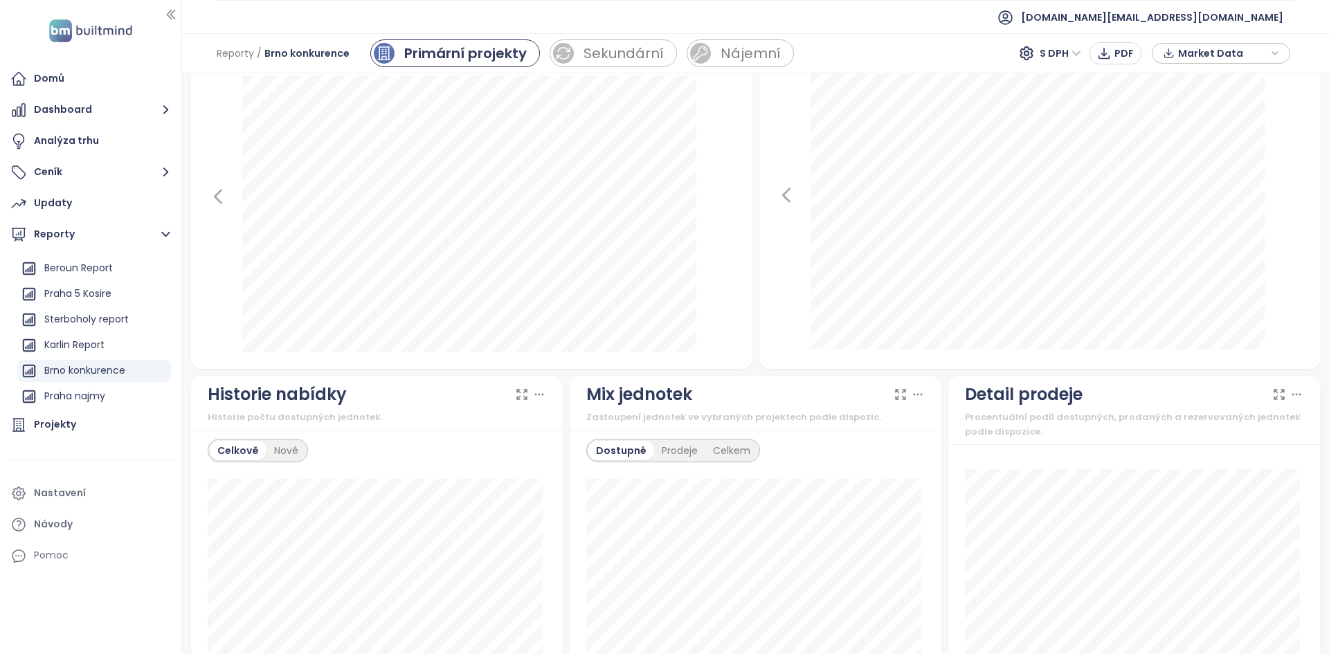
scroll to position [477, 0]
click at [290, 451] on div "Nové" at bounding box center [285, 449] width 39 height 19
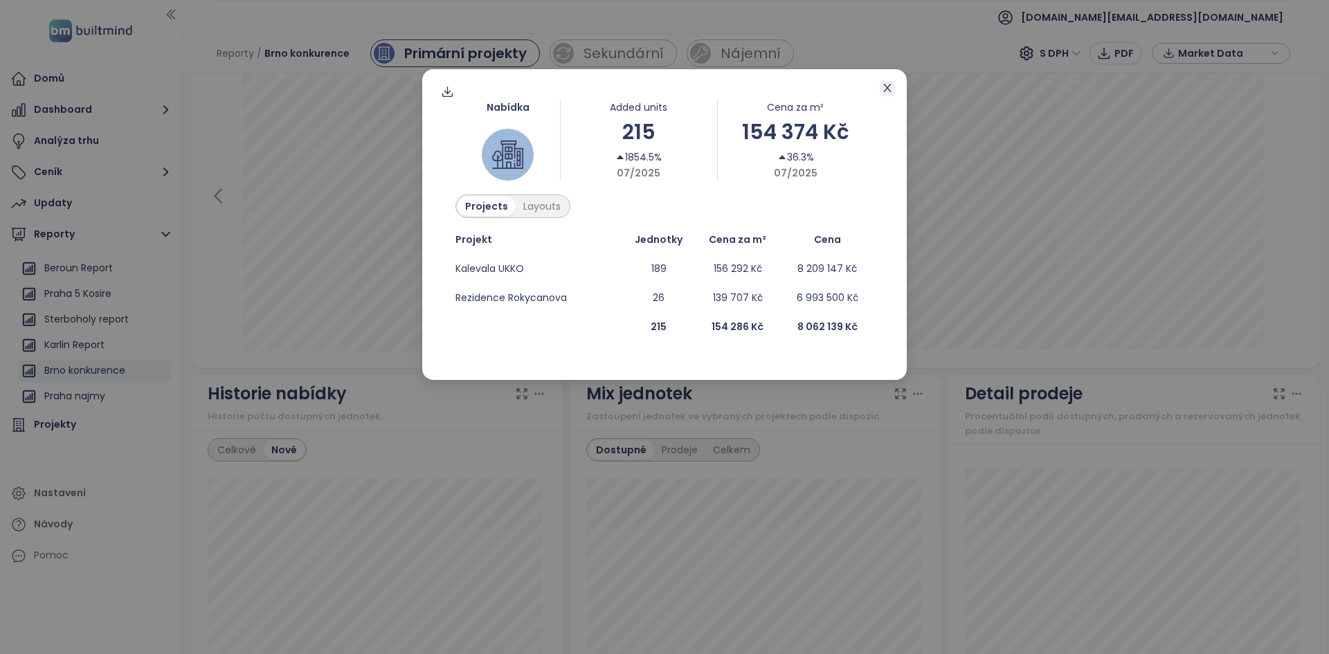
click at [890, 81] on span "Close" at bounding box center [887, 88] width 15 height 15
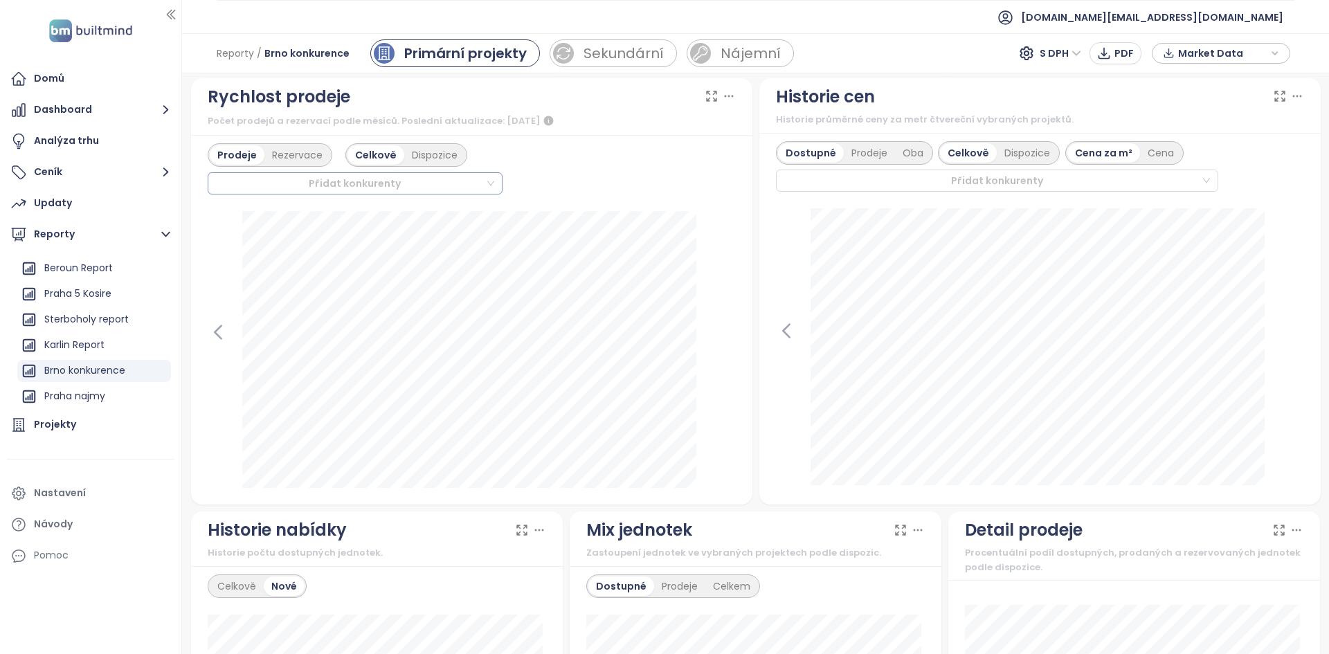
scroll to position [0, 0]
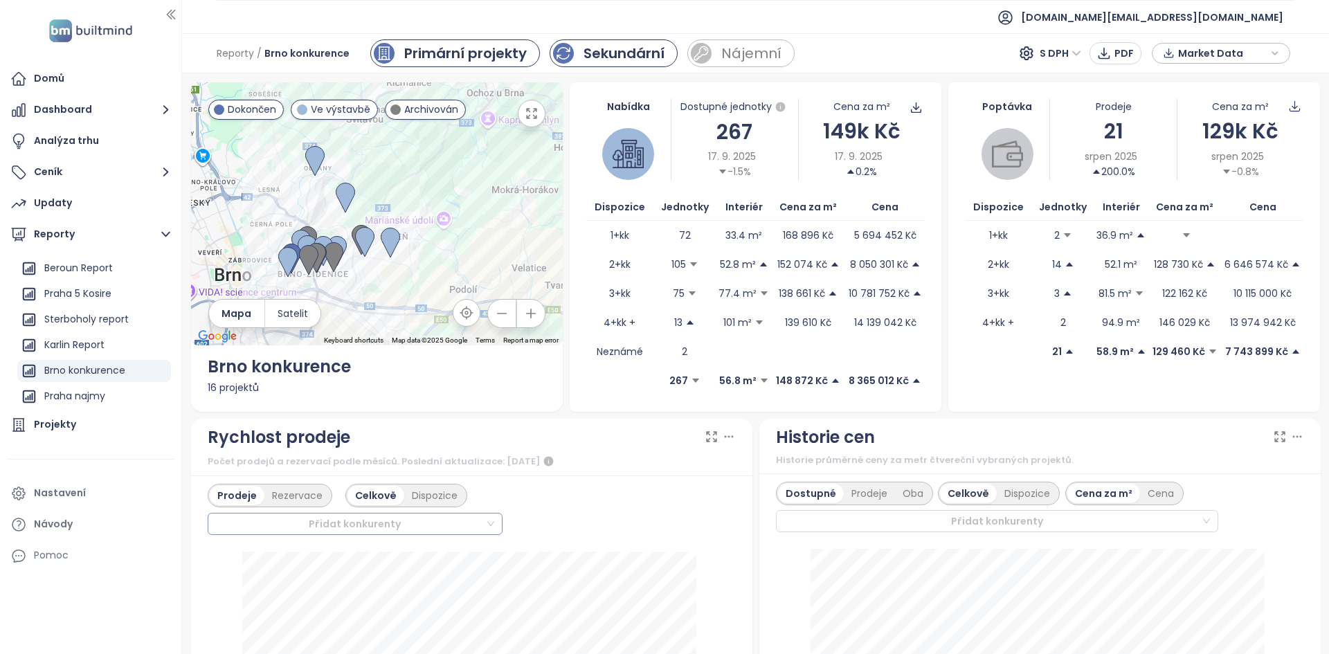
click at [599, 50] on div "Sekundární" at bounding box center [624, 53] width 81 height 21
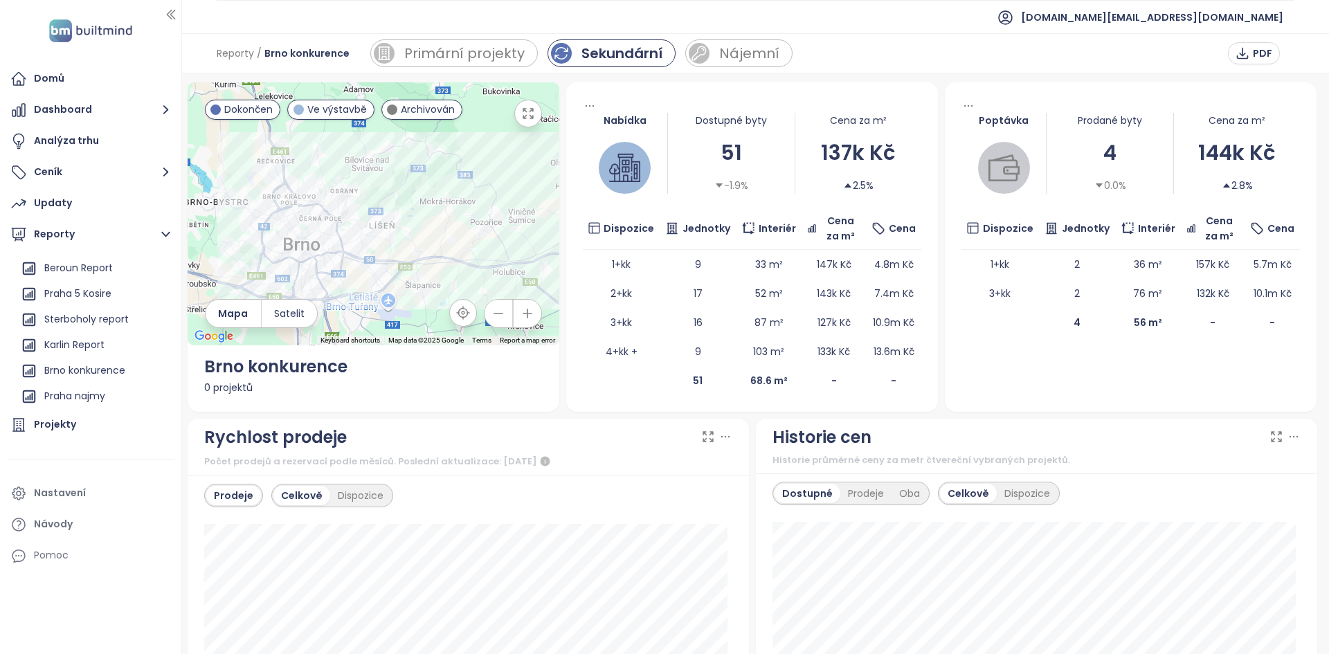
click at [829, 149] on div "137k Kč" at bounding box center [858, 152] width 126 height 33
click at [497, 42] on div "Primární projekty" at bounding box center [455, 53] width 170 height 28
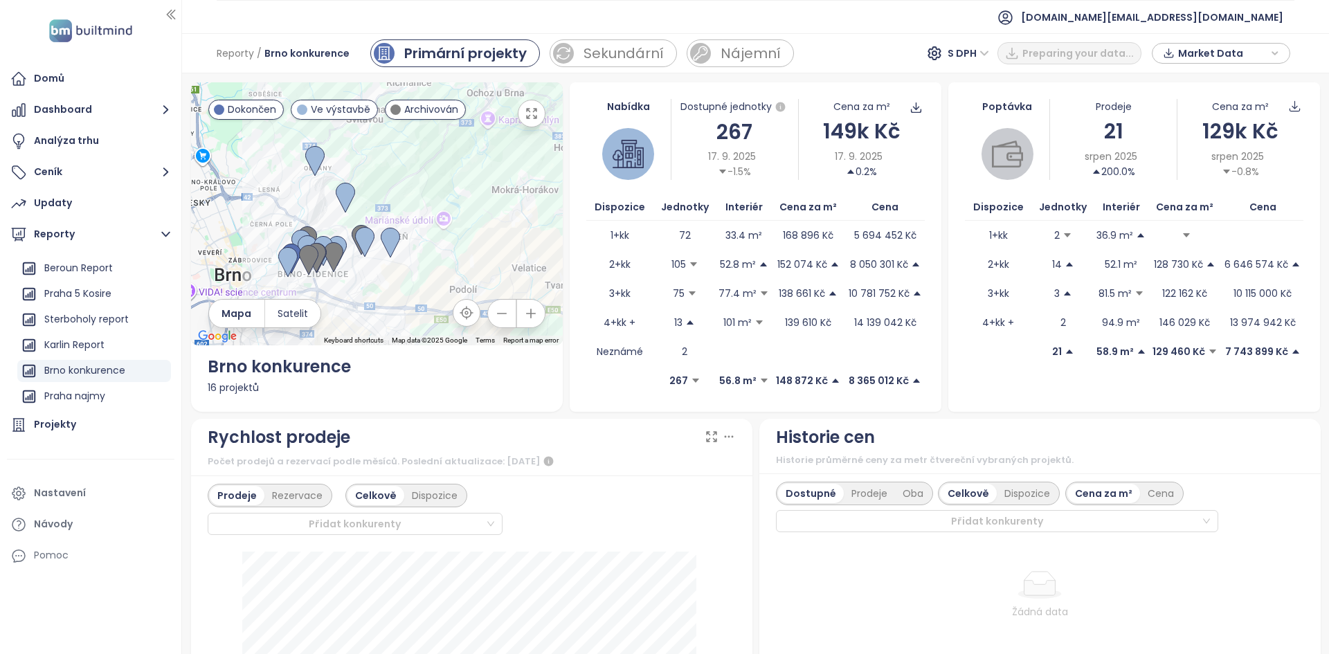
click at [851, 118] on div "149k Kč" at bounding box center [862, 131] width 126 height 33
click at [603, 61] on div "Sekundární" at bounding box center [624, 53] width 81 height 21
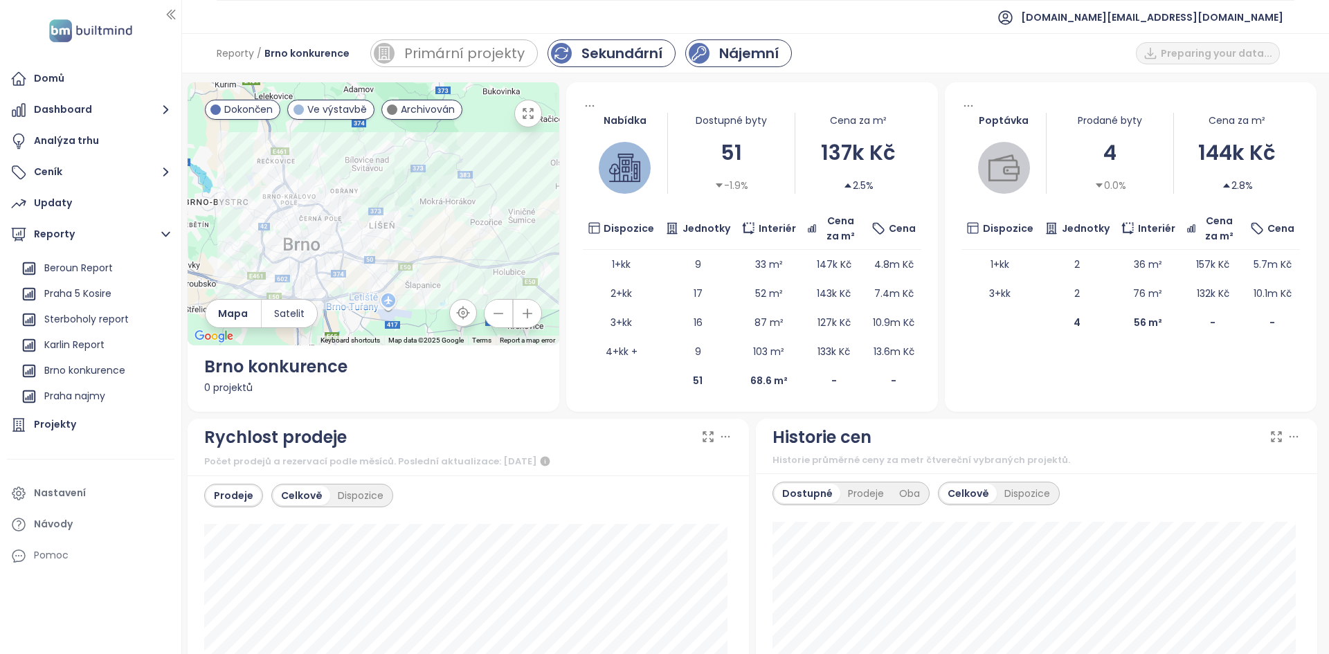
click at [705, 56] on div "Nájemní" at bounding box center [738, 53] width 107 height 28
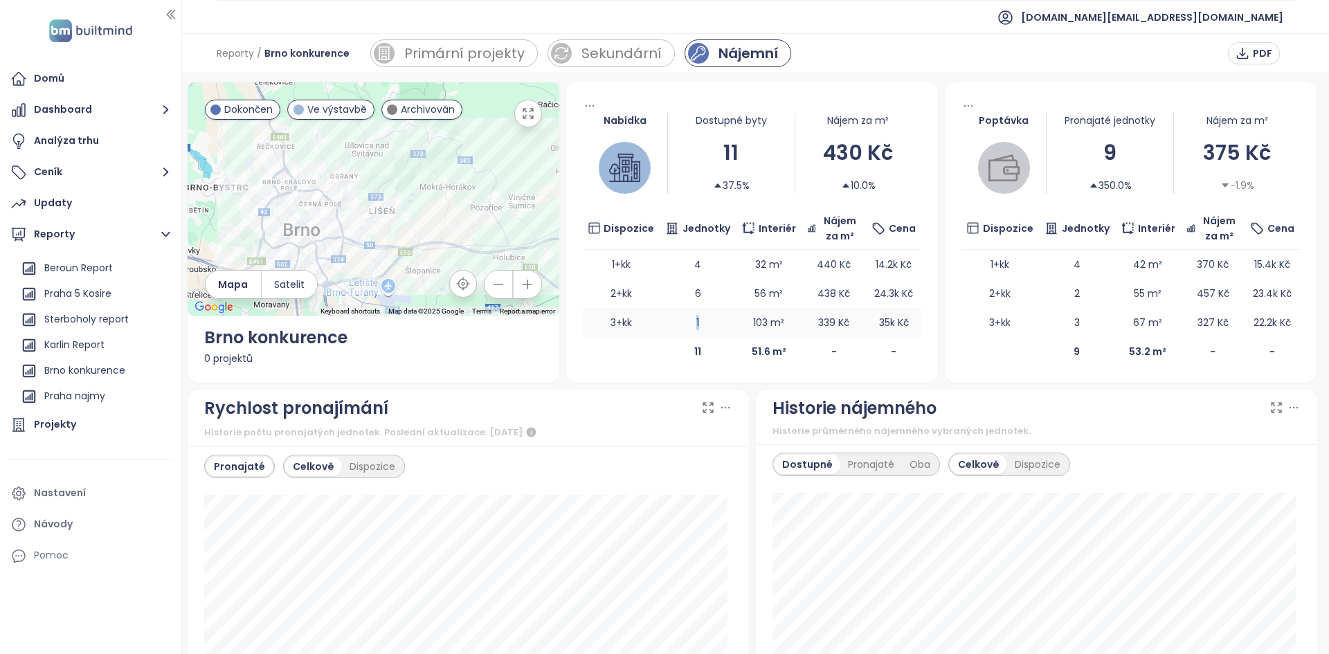
drag, startPoint x: 699, startPoint y: 321, endPoint x: 668, endPoint y: 323, distance: 31.2
click at [668, 323] on td "1" at bounding box center [698, 322] width 76 height 29
click at [671, 323] on td "1" at bounding box center [698, 322] width 76 height 29
click at [602, 45] on div "Sekundární" at bounding box center [621, 53] width 81 height 21
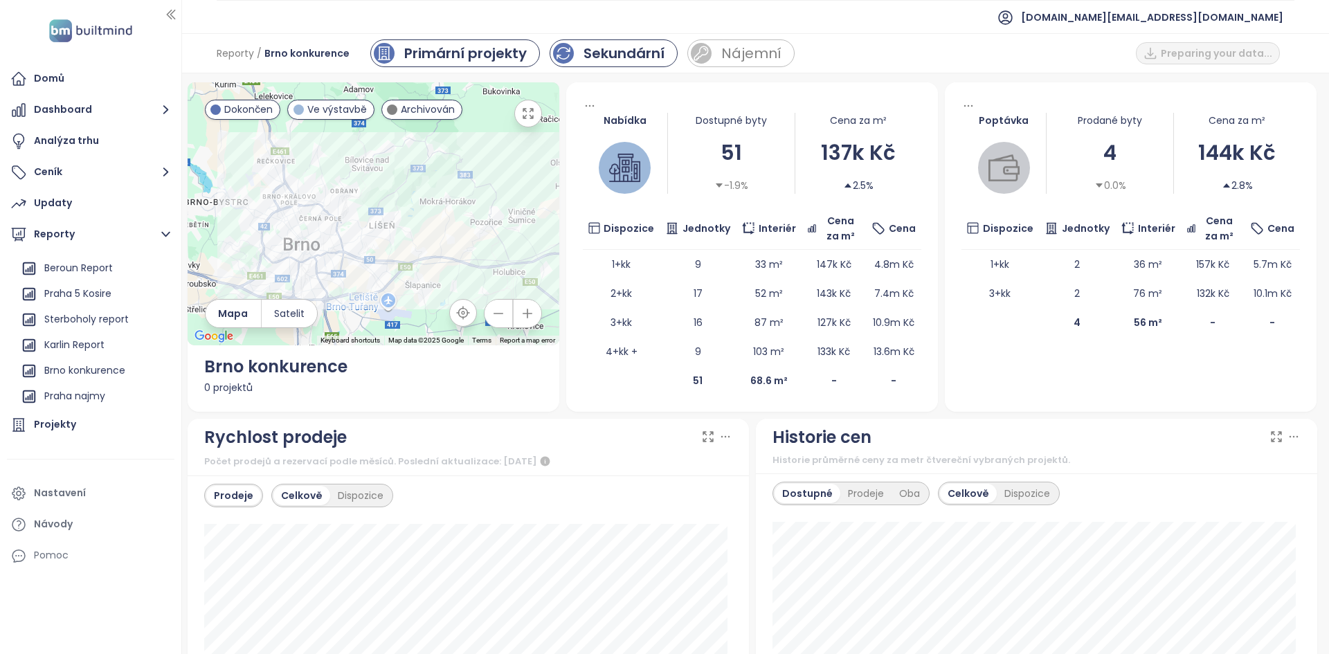
click at [501, 55] on div "Primární projekty" at bounding box center [465, 53] width 123 height 21
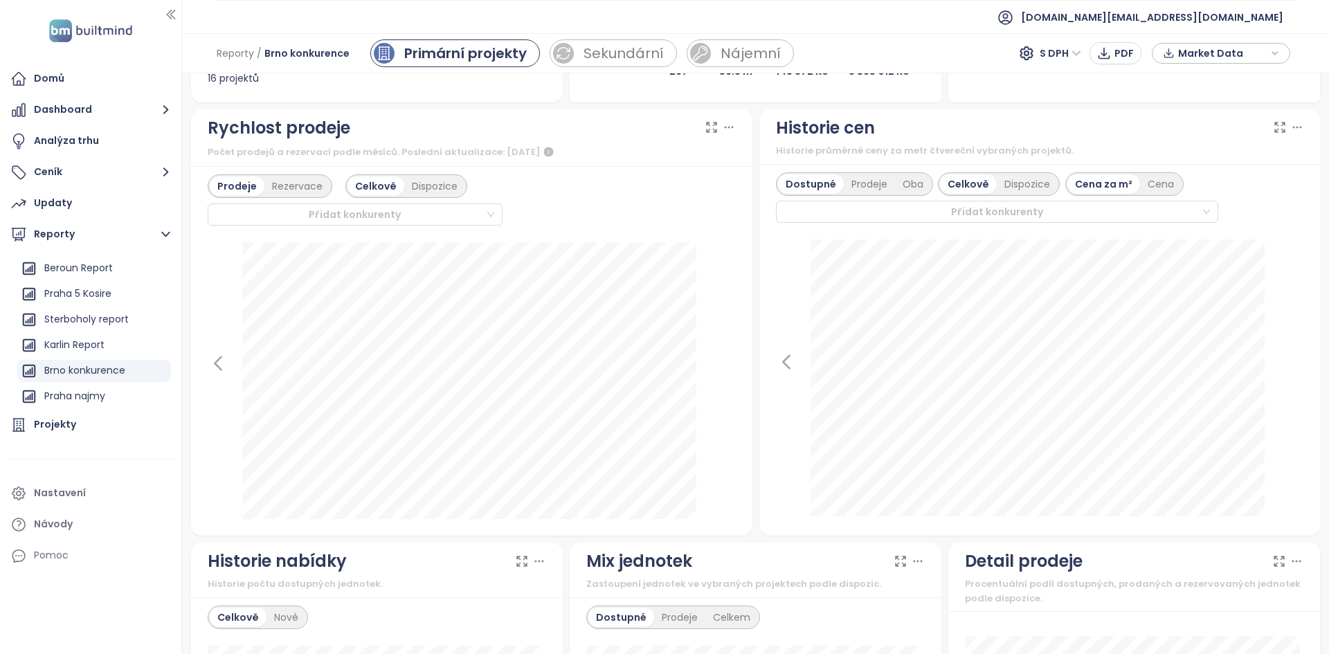
scroll to position [341, 0]
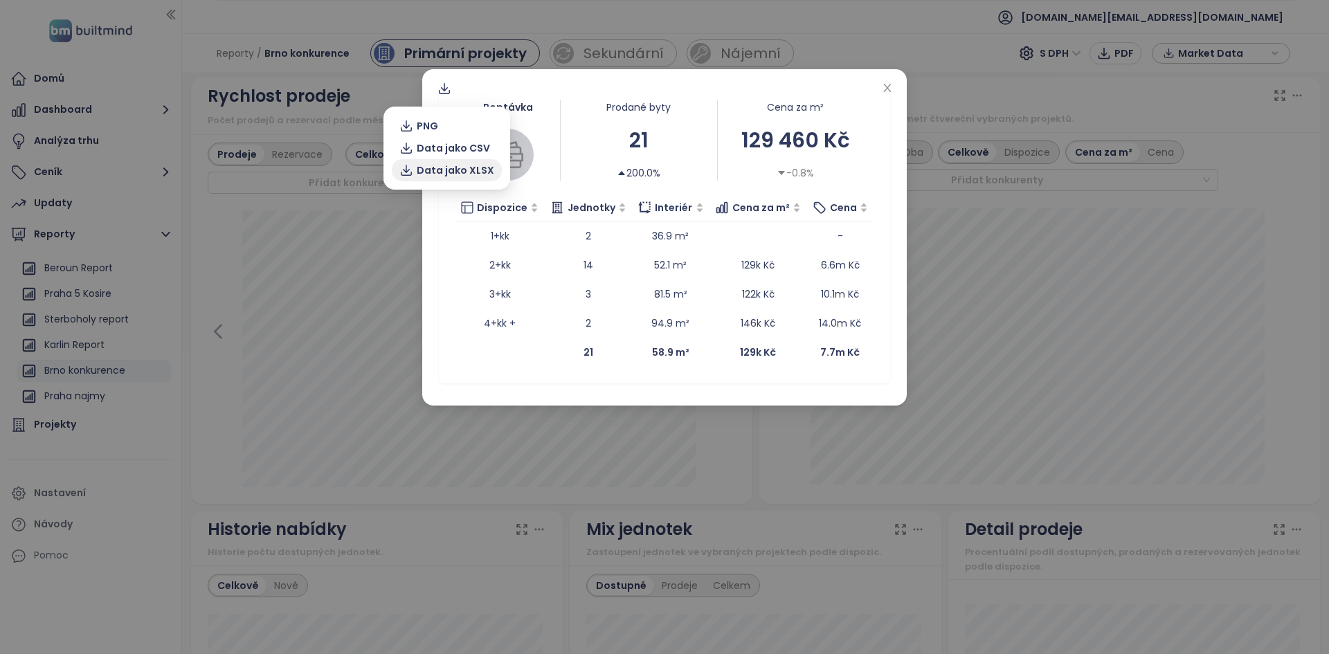
click at [441, 166] on span "Data jako XLSX" at bounding box center [456, 170] width 78 height 15
click at [878, 85] on div "Poptávka Prodané byty 21 200.0% Cena za m² 129 460 Kč -0.8% Dispozice Jednotky …" at bounding box center [664, 233] width 451 height 300
click at [902, 89] on div "Poptávka Prodané byty 21 200.0% Cena za m² 129 460 Kč -0.8% Dispozice Jednotky …" at bounding box center [664, 237] width 485 height 336
click at [887, 88] on icon "close" at bounding box center [887, 88] width 8 height 8
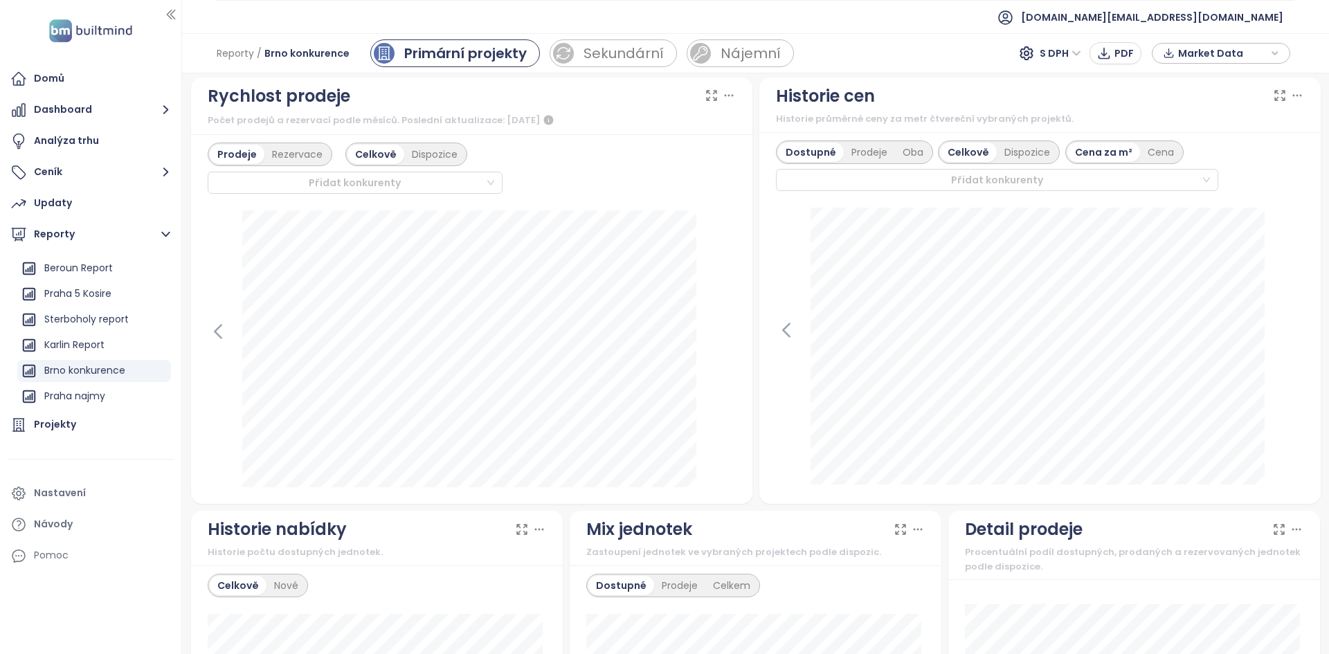
scroll to position [0, 0]
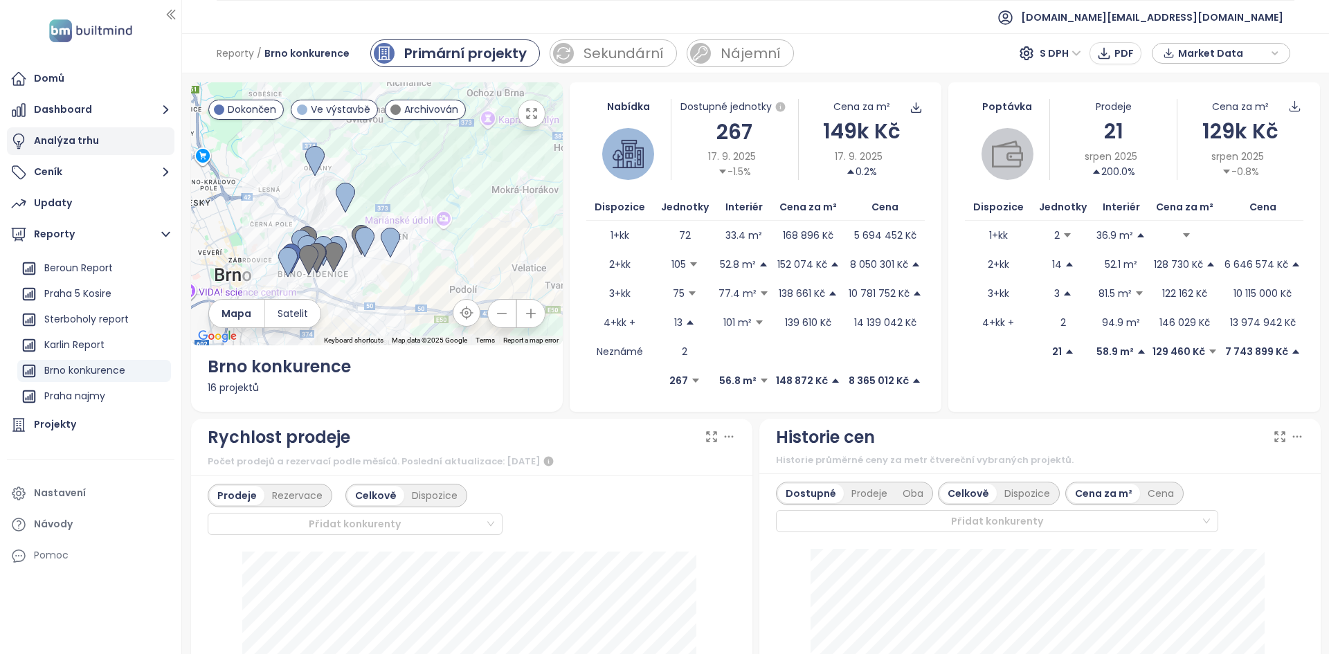
click at [93, 138] on div "Analýza trhu" at bounding box center [66, 140] width 65 height 17
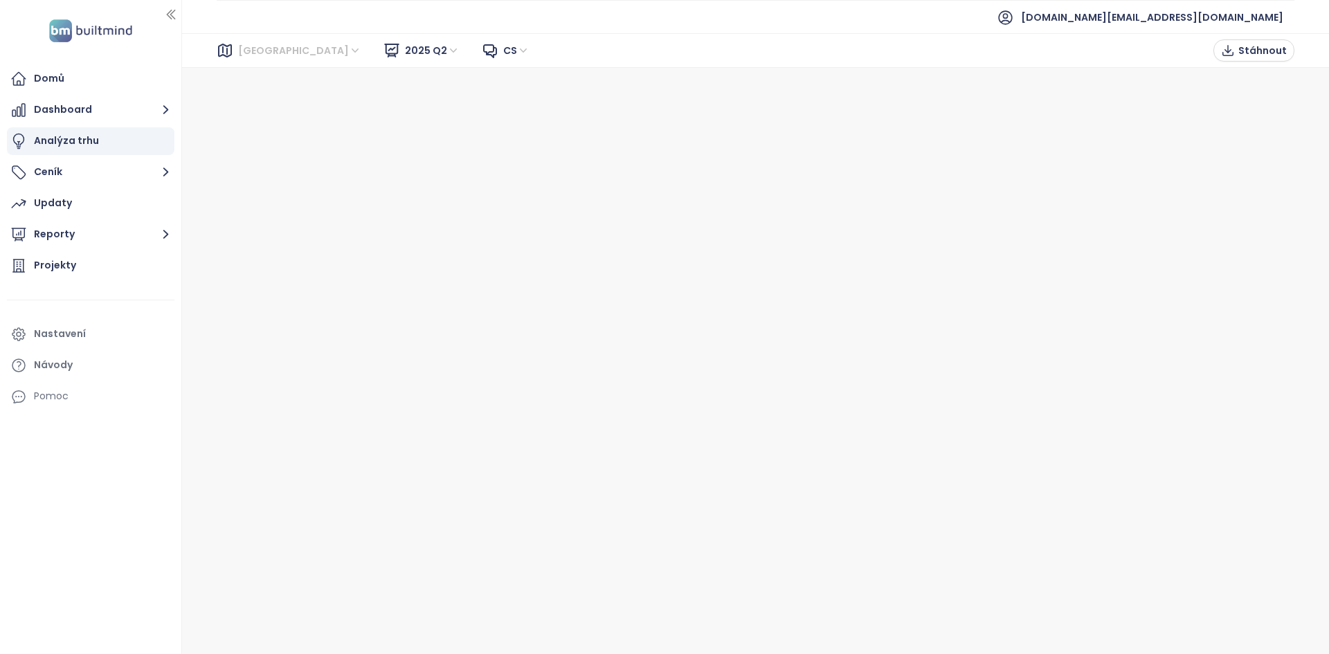
click at [275, 50] on div "Brno" at bounding box center [301, 50] width 136 height 22
click at [405, 56] on span "2025 Q2" at bounding box center [432, 50] width 55 height 21
click at [255, 49] on span "Brno" at bounding box center [299, 50] width 123 height 21
click at [262, 96] on div "Praha" at bounding box center [299, 100] width 111 height 15
click at [405, 55] on span "2025 Q2" at bounding box center [432, 50] width 55 height 21
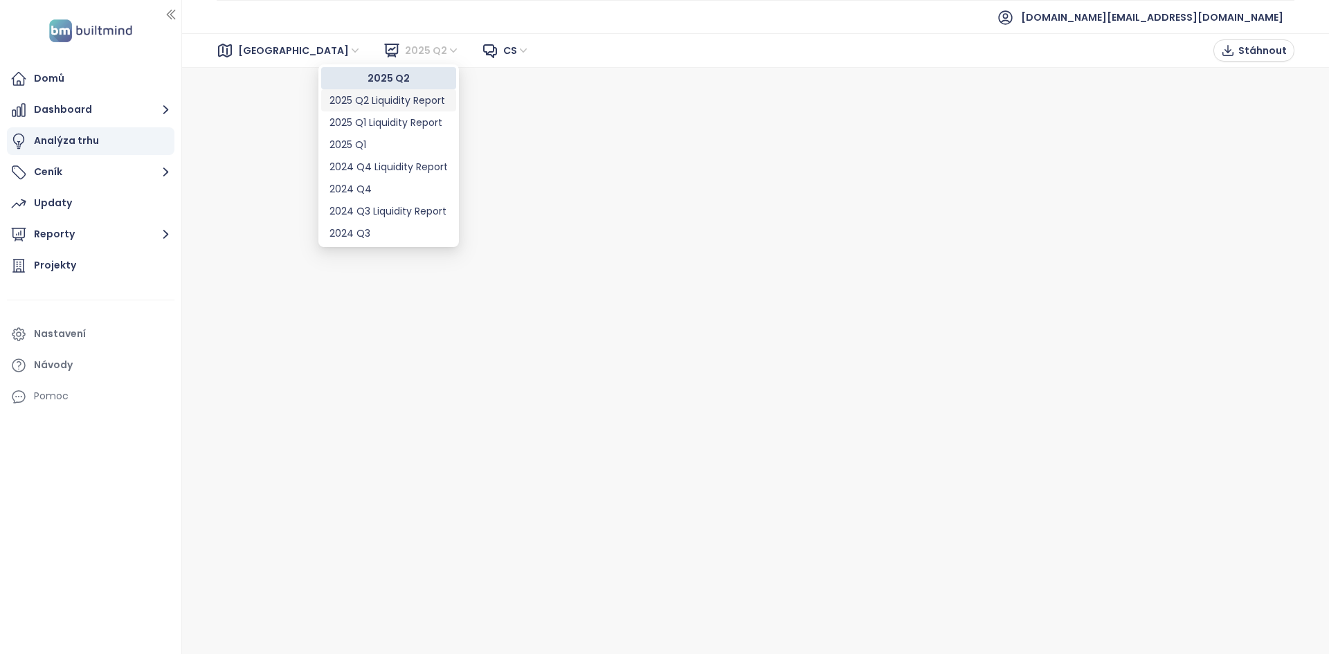
click at [350, 102] on div "2025 Q2 Liquidity Report" at bounding box center [388, 100] width 118 height 15
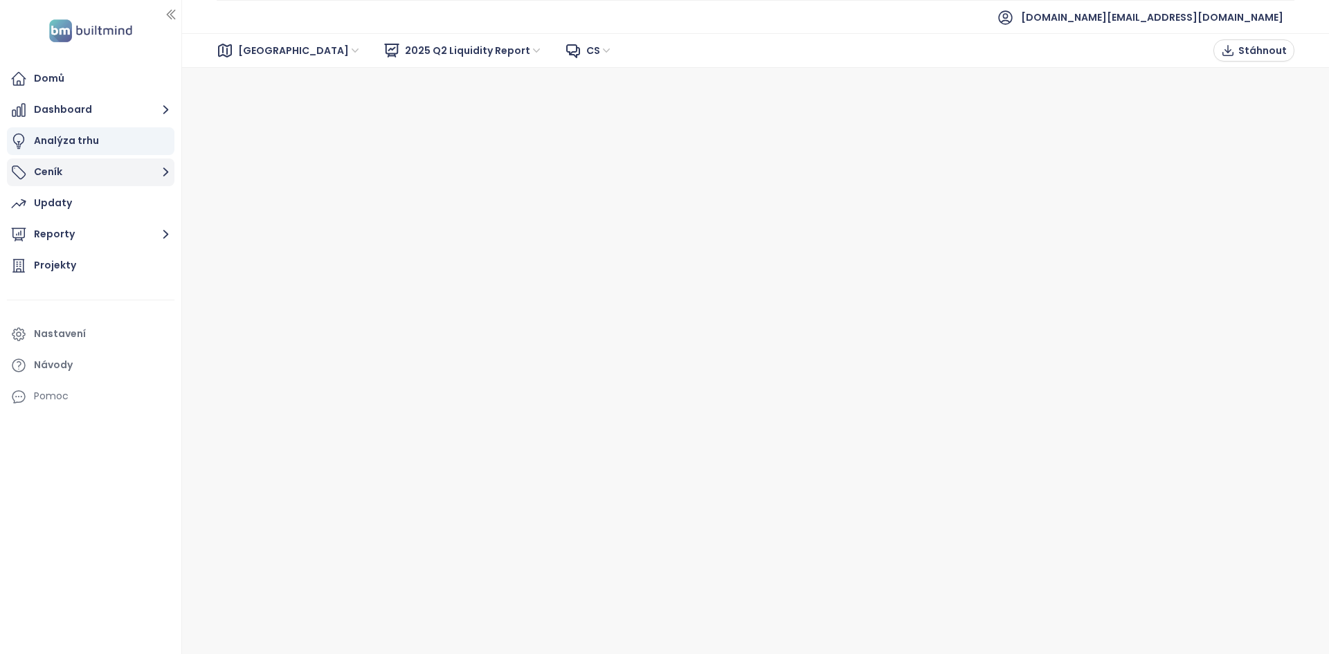
click at [116, 181] on button "Ceník" at bounding box center [91, 173] width 168 height 28
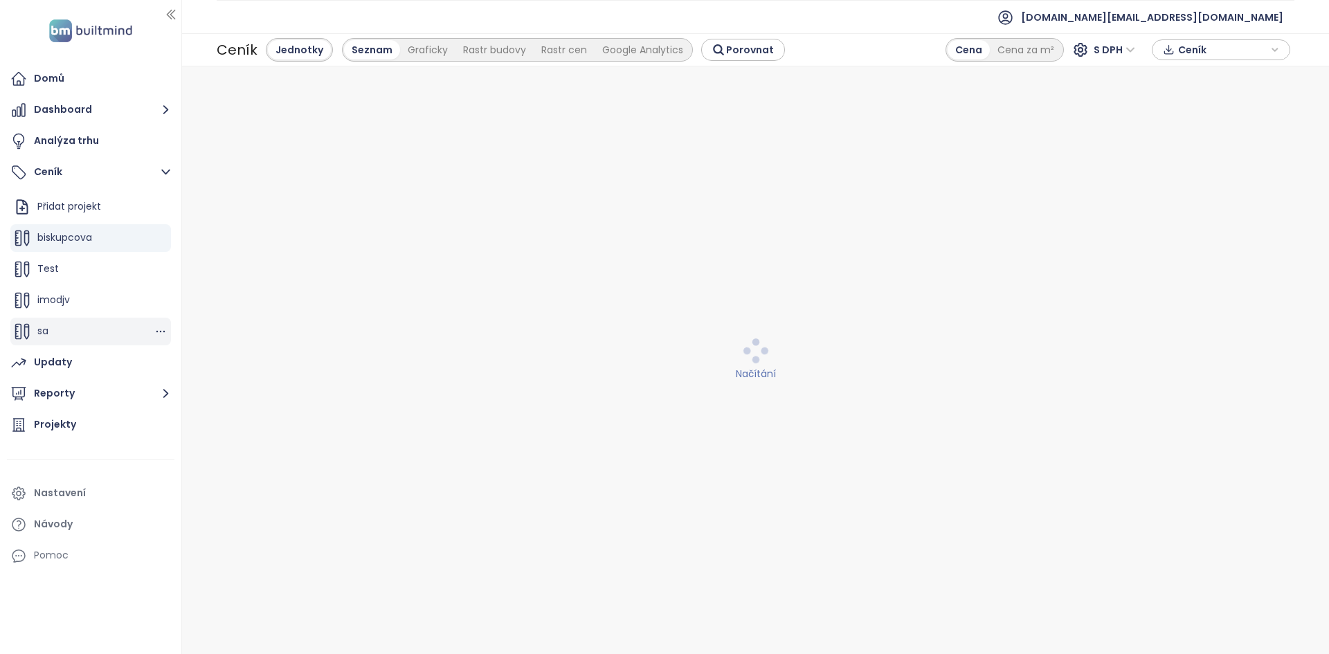
scroll to position [93, 0]
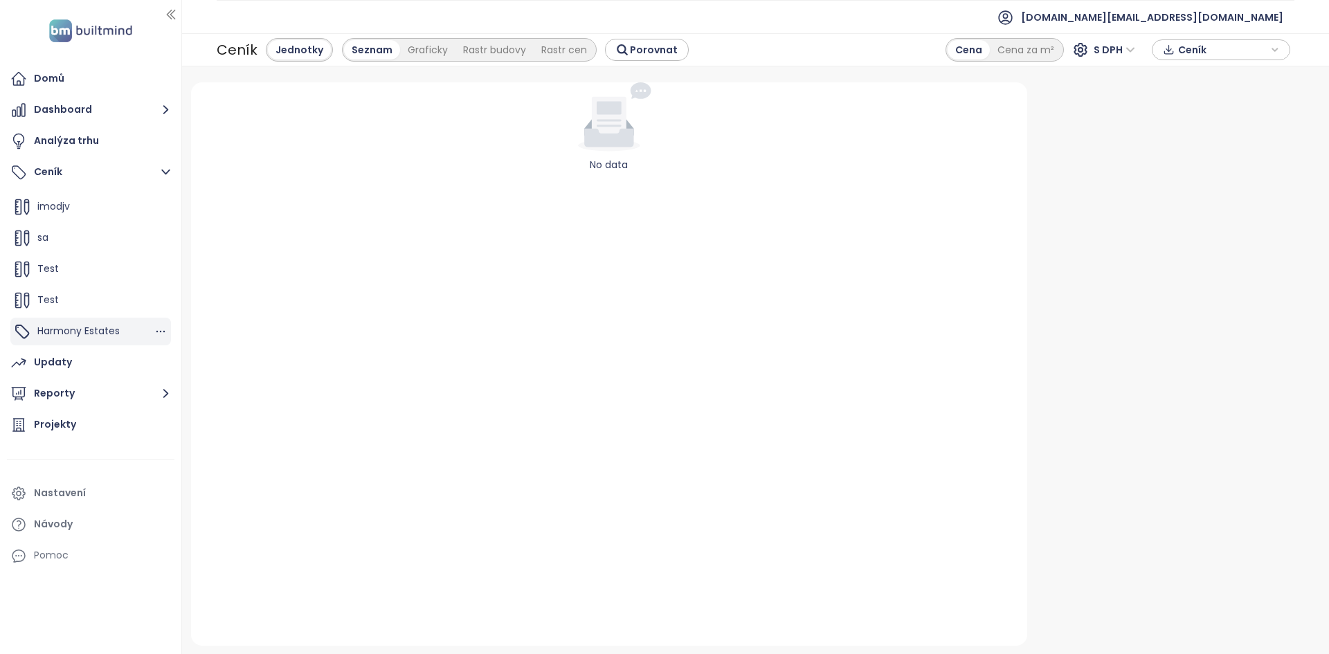
click at [111, 323] on div "Harmony Estates" at bounding box center [78, 331] width 82 height 17
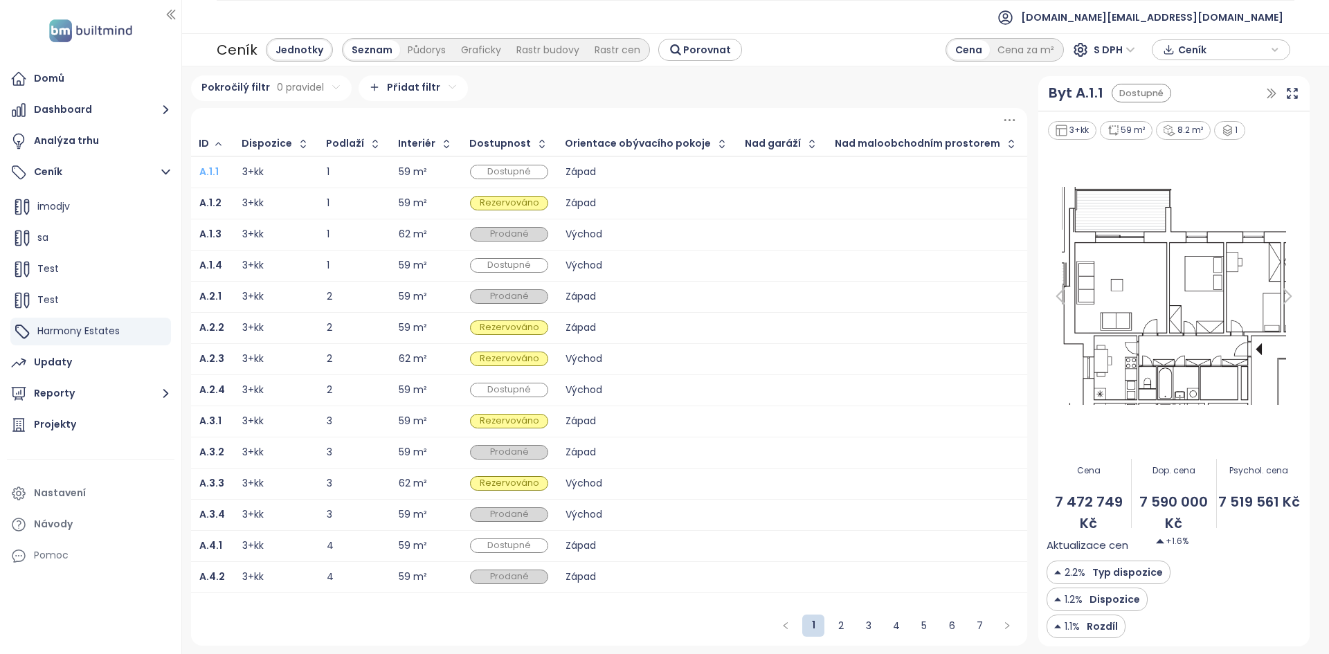
click at [204, 175] on b "A.1.1" at bounding box center [208, 172] width 19 height 14
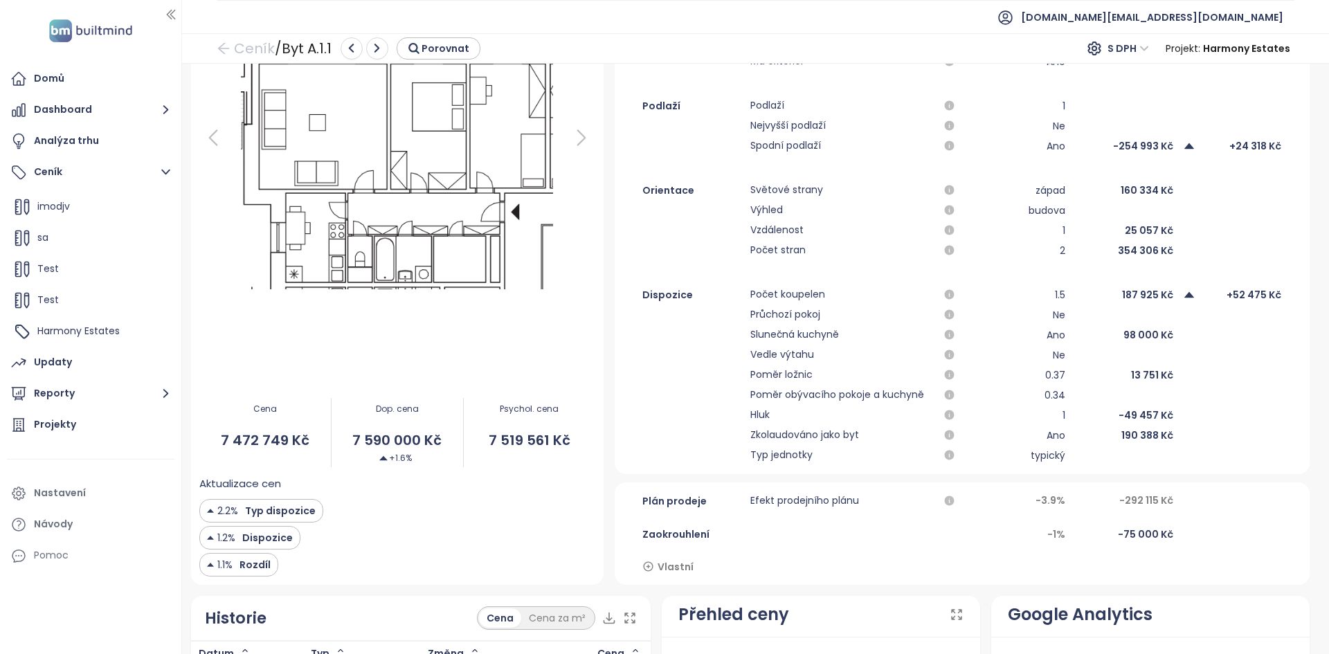
scroll to position [253, 0]
click at [363, 441] on span "7 590 000 Kč" at bounding box center [398, 439] width 132 height 21
click at [228, 444] on span "7 472 749 Kč" at bounding box center [265, 439] width 132 height 21
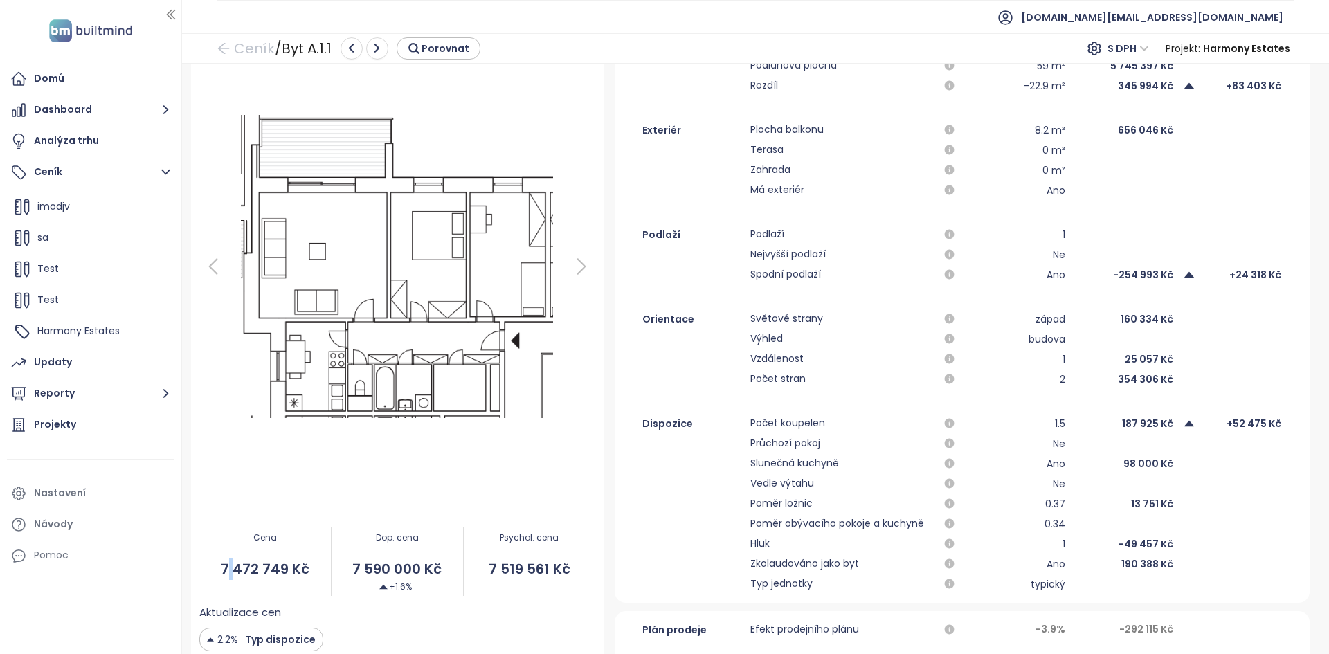
scroll to position [124, 0]
click at [1131, 327] on div "Orientace Světové strany západ 160 334 Kč Výhled budova Vzdálenost 1 25 057 Kč …" at bounding box center [962, 348] width 695 height 77
click at [1121, 278] on div "-254 993 Kč" at bounding box center [1124, 274] width 100 height 17
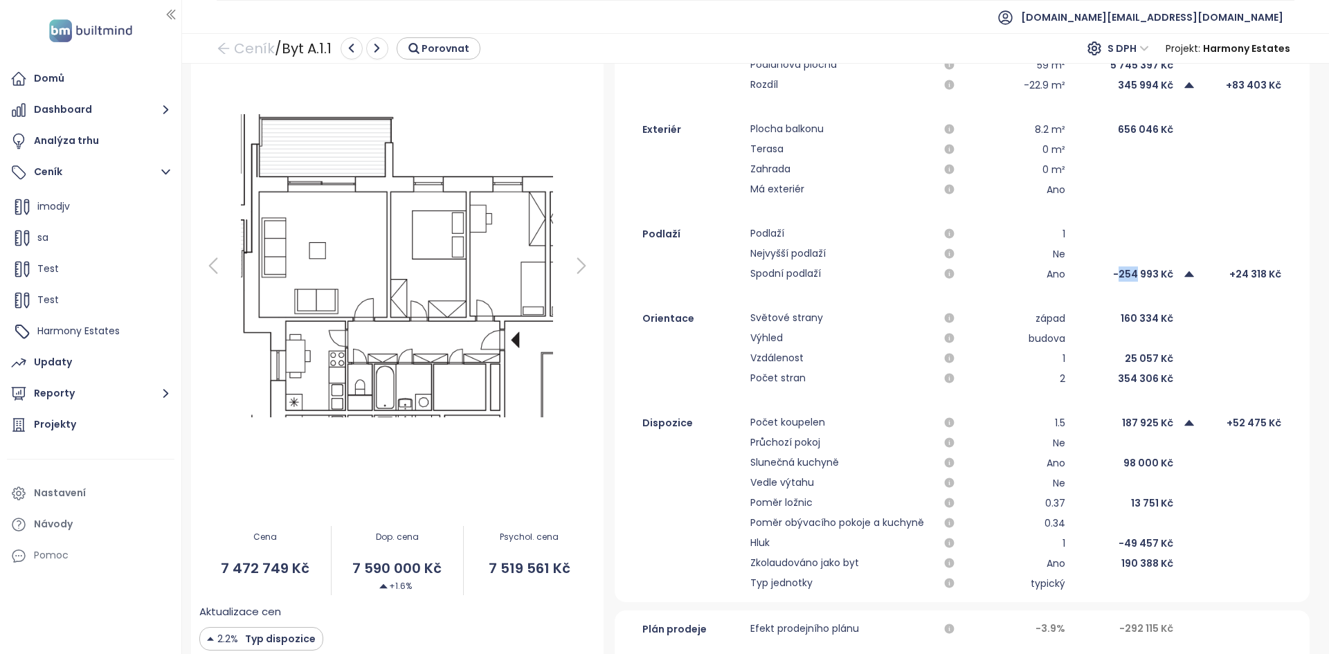
drag, startPoint x: 1121, startPoint y: 278, endPoint x: 1120, endPoint y: 285, distance: 7.0
click at [1120, 285] on div "Interiér Dispozice 3+kk +91 057 Kč Typ dispozice 301 +162 674 Kč Podlahová ploc…" at bounding box center [962, 304] width 695 height 575
click at [1120, 284] on div "Interiér Dispozice 3+kk +91 057 Kč Typ dispozice 301 +162 674 Kč Podlahová ploc…" at bounding box center [962, 304] width 695 height 575
click at [136, 370] on div "Updaty" at bounding box center [91, 363] width 168 height 28
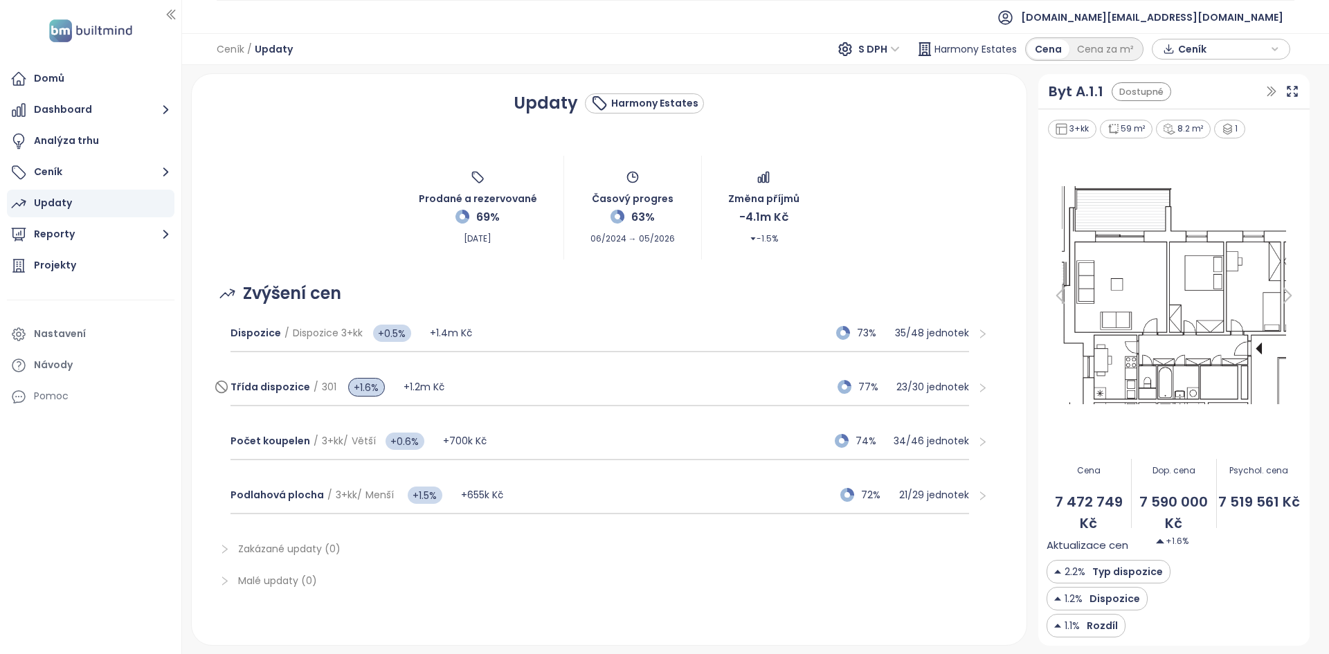
click at [568, 380] on div "Třída dispozice / 301 +1.6% +1.2m Kč 77% 23 / 30 jednotek" at bounding box center [599, 387] width 739 height 37
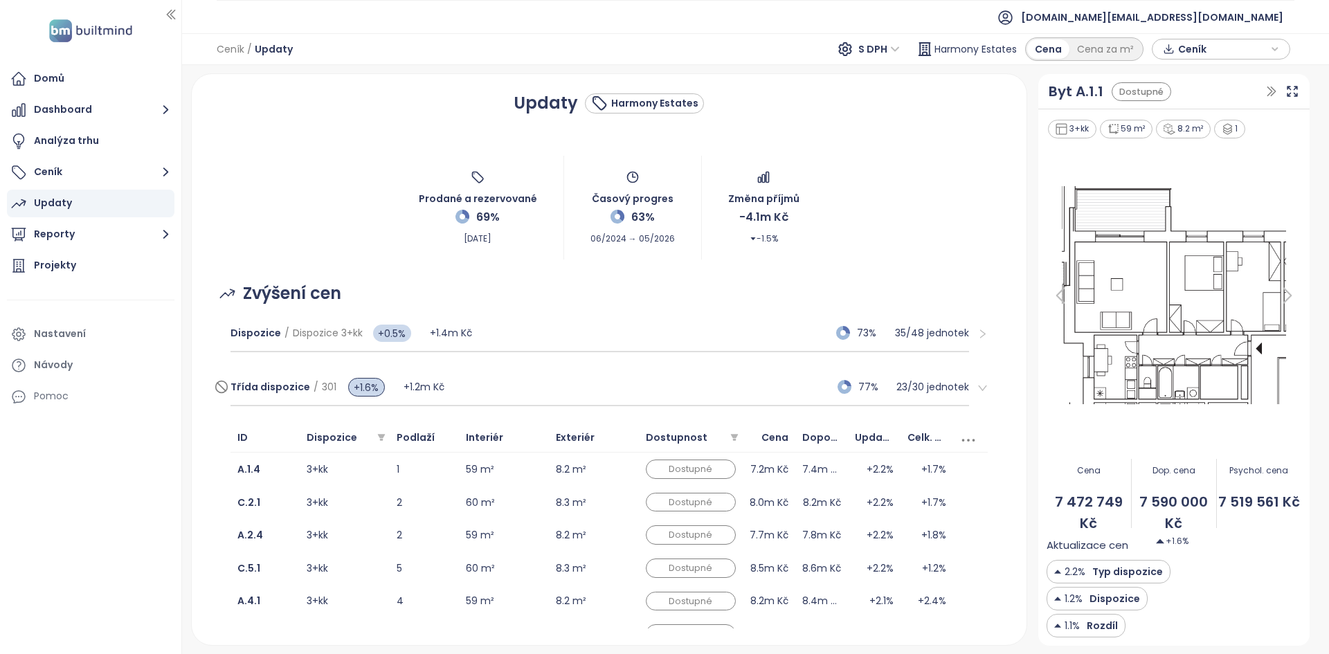
click at [568, 380] on div "Třída dispozice / 301 +1.6% +1.2m Kč 77% 23 / 30 jednotek" at bounding box center [599, 387] width 739 height 37
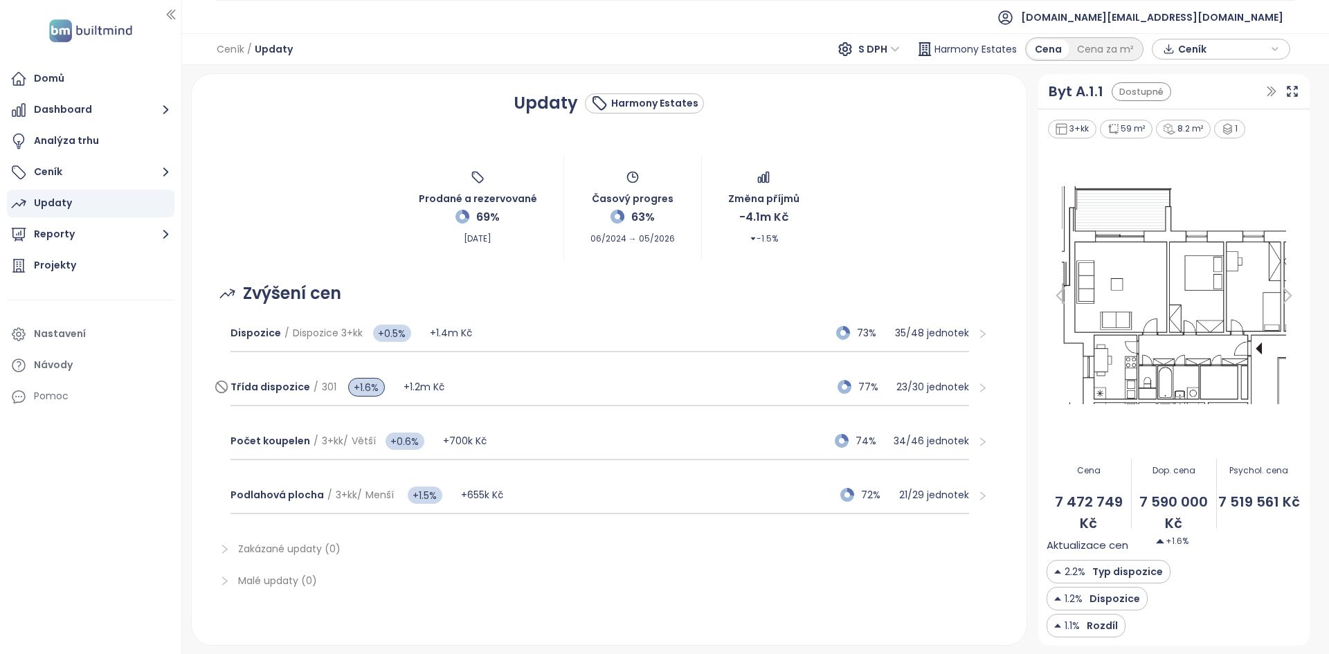
click at [527, 386] on div "Třída dispozice / 301 +1.6% +1.2m Kč 77% 23 / 30 jednotek" at bounding box center [599, 387] width 739 height 37
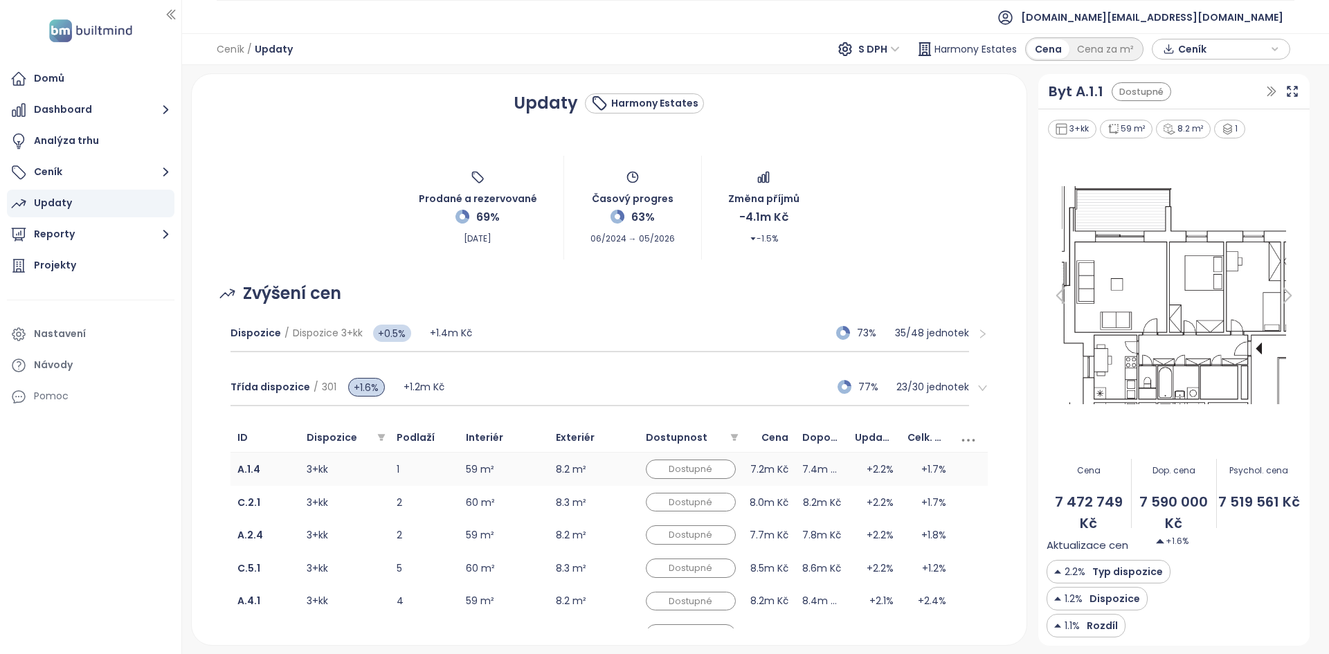
click at [434, 471] on td "1" at bounding box center [424, 469] width 69 height 33
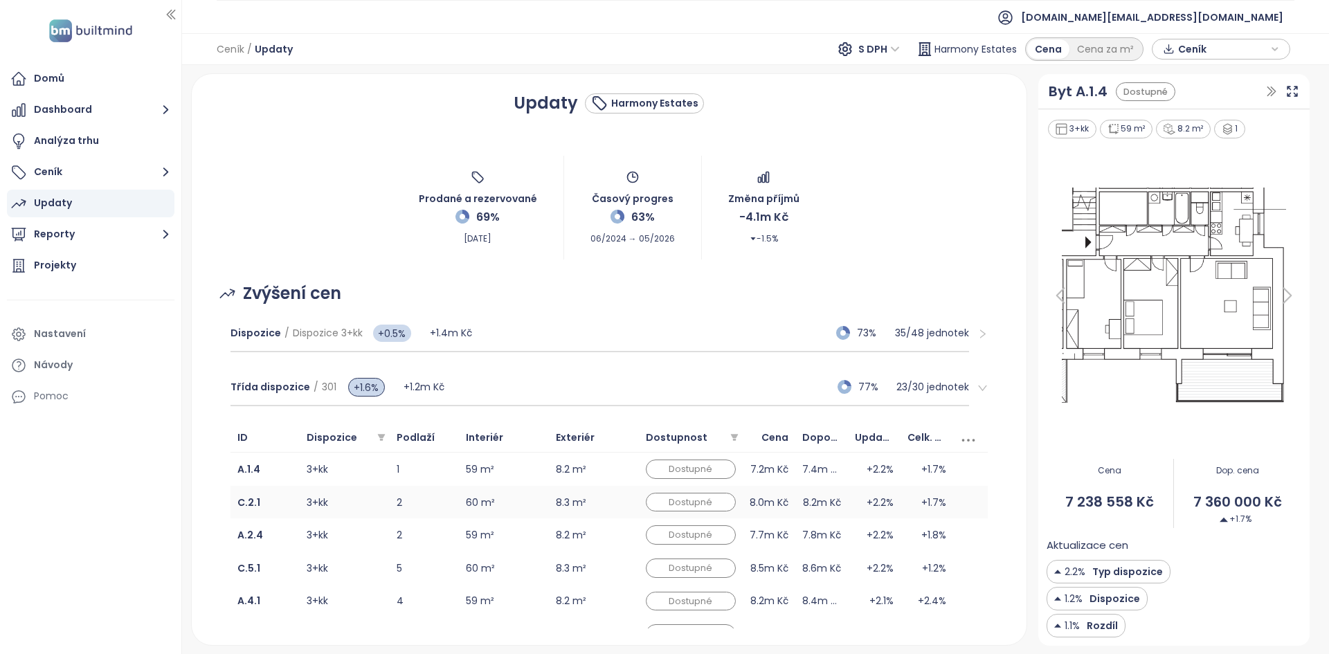
click at [433, 501] on td "2" at bounding box center [424, 502] width 69 height 33
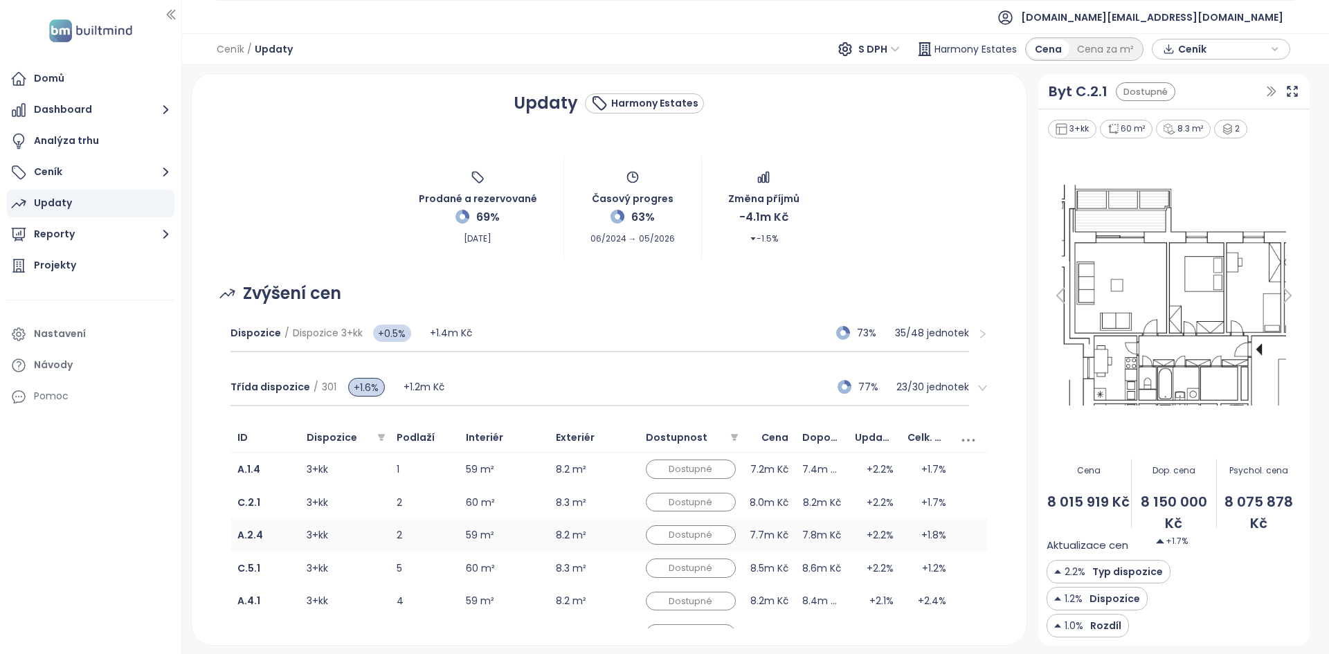
click at [431, 520] on td "2" at bounding box center [424, 534] width 69 height 33
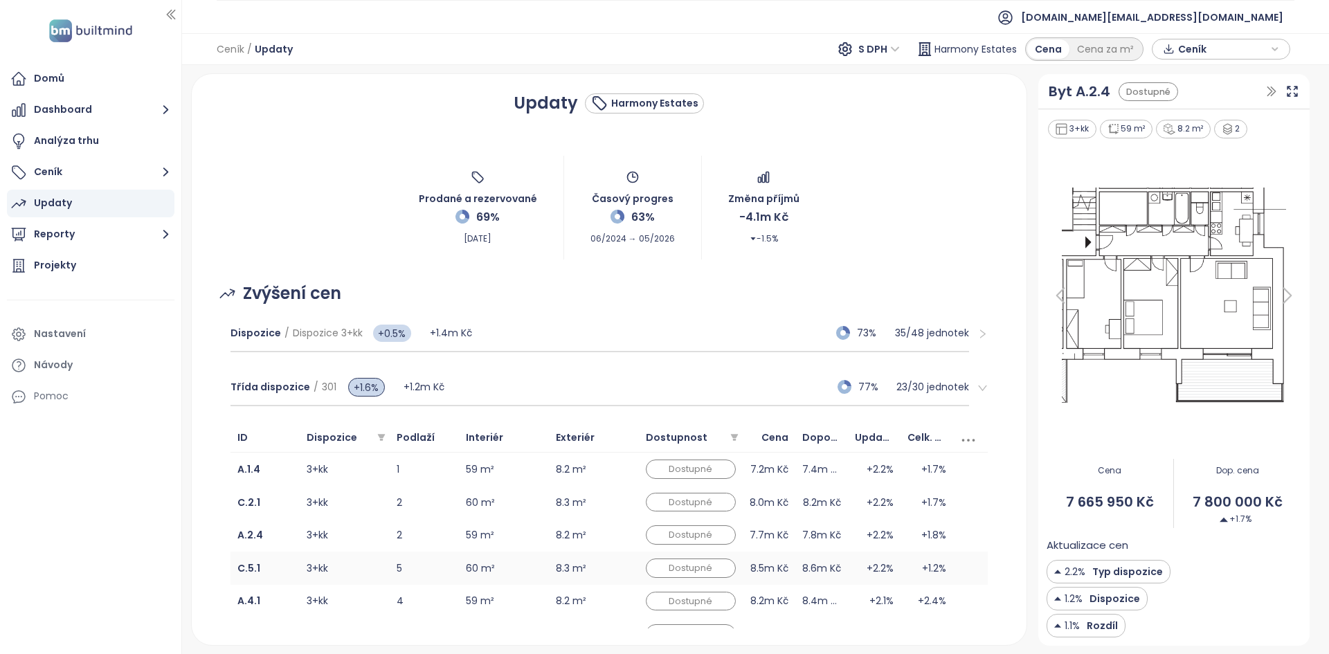
click at [425, 566] on td "5" at bounding box center [424, 568] width 69 height 33
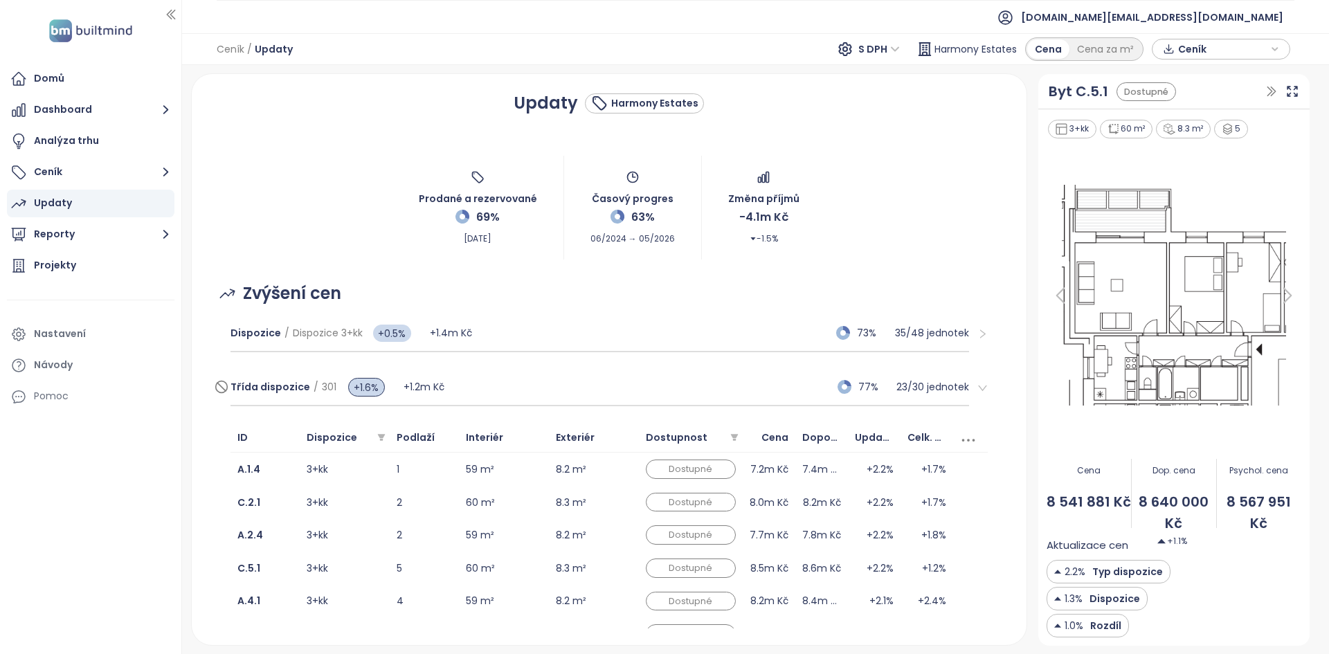
click at [698, 390] on div "Třída dispozice / 301 +1.6% +1.2m Kč 77% 23 / 30 jednotek" at bounding box center [599, 387] width 739 height 37
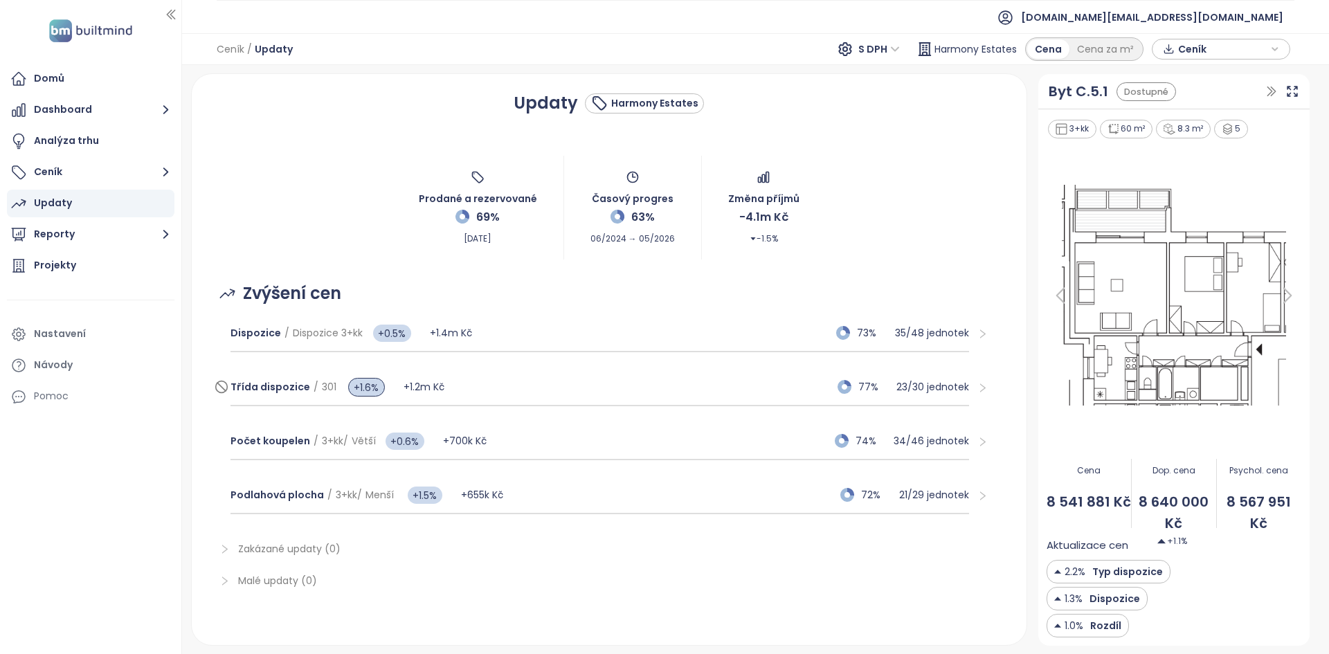
click at [519, 398] on div "Třída dispozice / 301 +1.6% +1.2m Kč 77% 23 / 30 jednotek" at bounding box center [599, 387] width 739 height 37
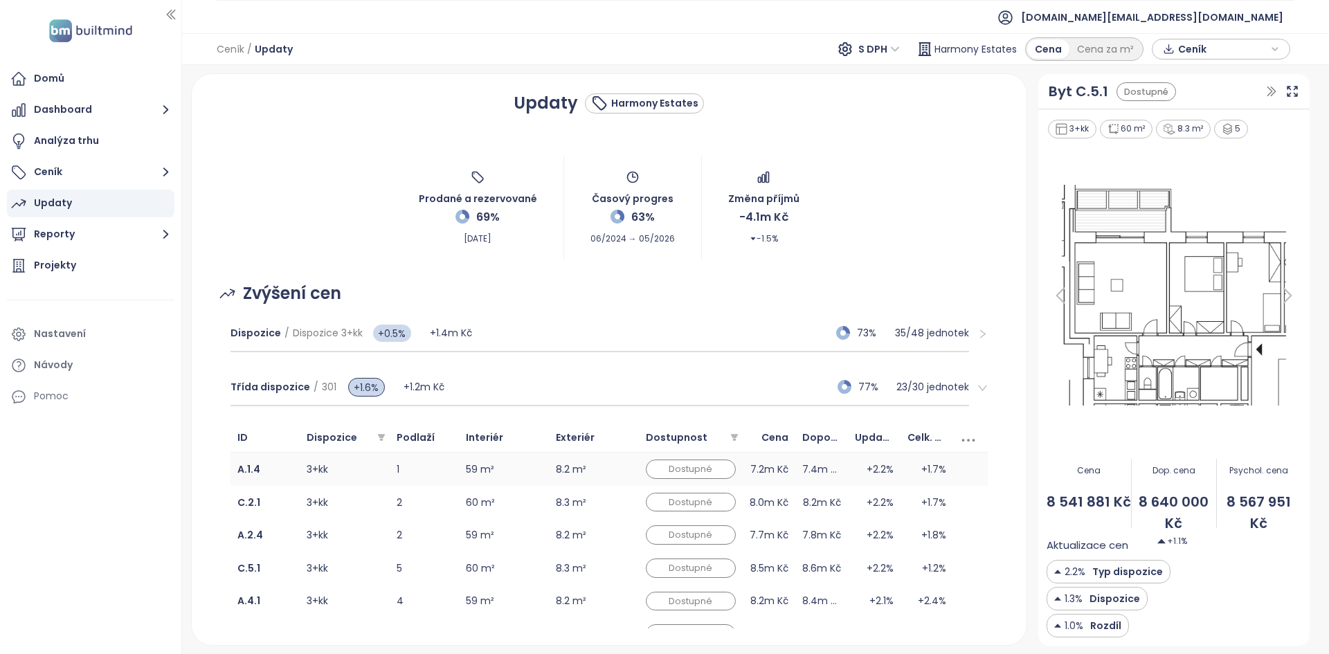
click at [260, 469] on td "A.1.4" at bounding box center [264, 469] width 69 height 33
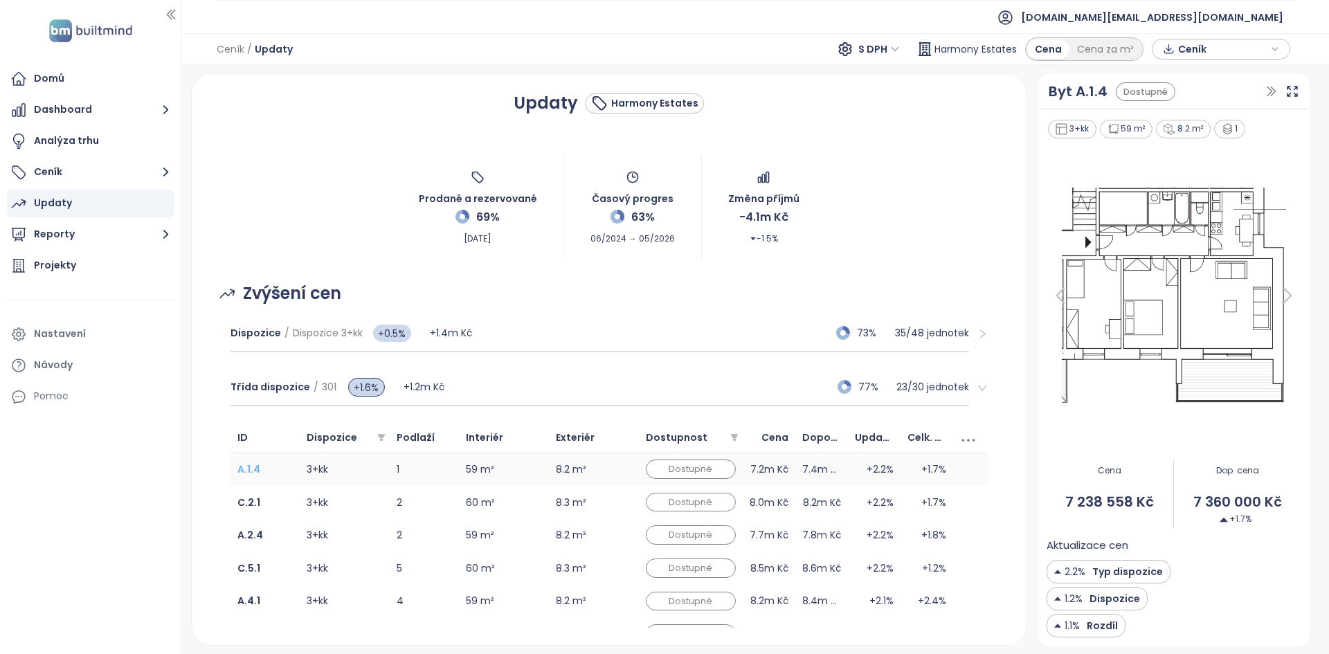
click at [254, 472] on b "A.1.4" at bounding box center [248, 469] width 23 height 14
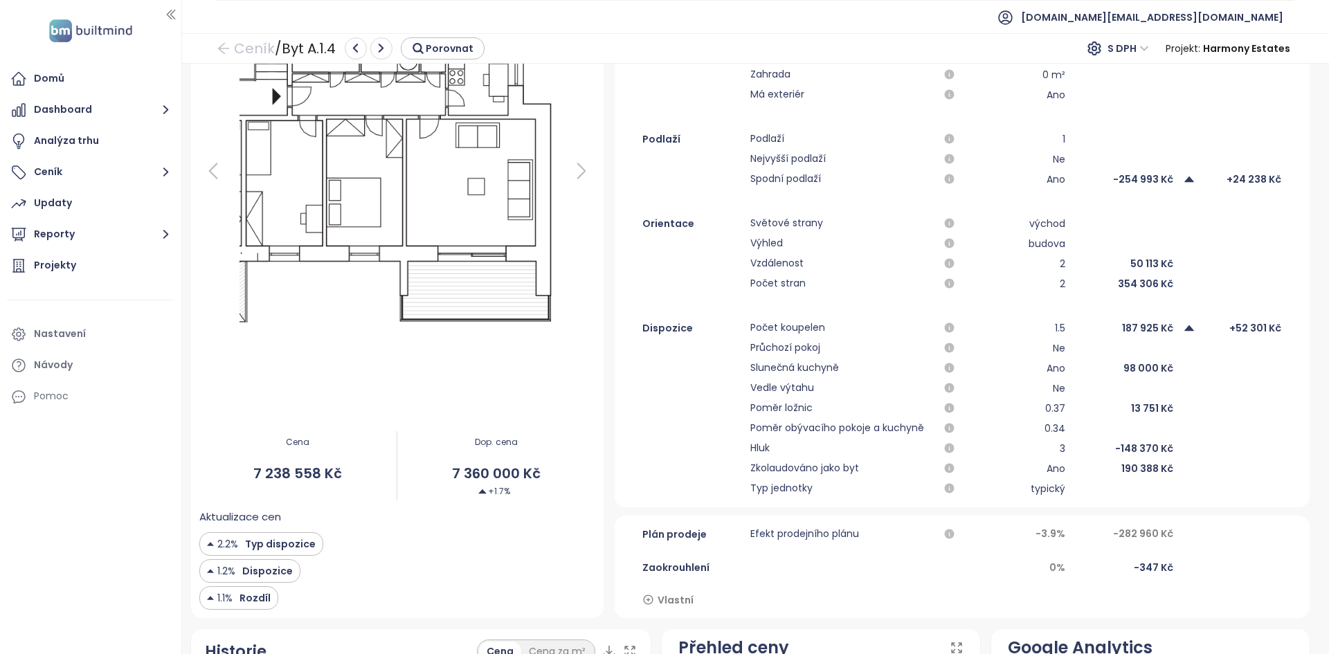
scroll to position [219, 0]
click at [111, 217] on ul "Domů Dashboard Analýza trhu Ceník Updaty Reporty Projekty Nastavení Návody Pomoc" at bounding box center [91, 237] width 168 height 345
click at [112, 221] on button "Reporty" at bounding box center [91, 235] width 168 height 28
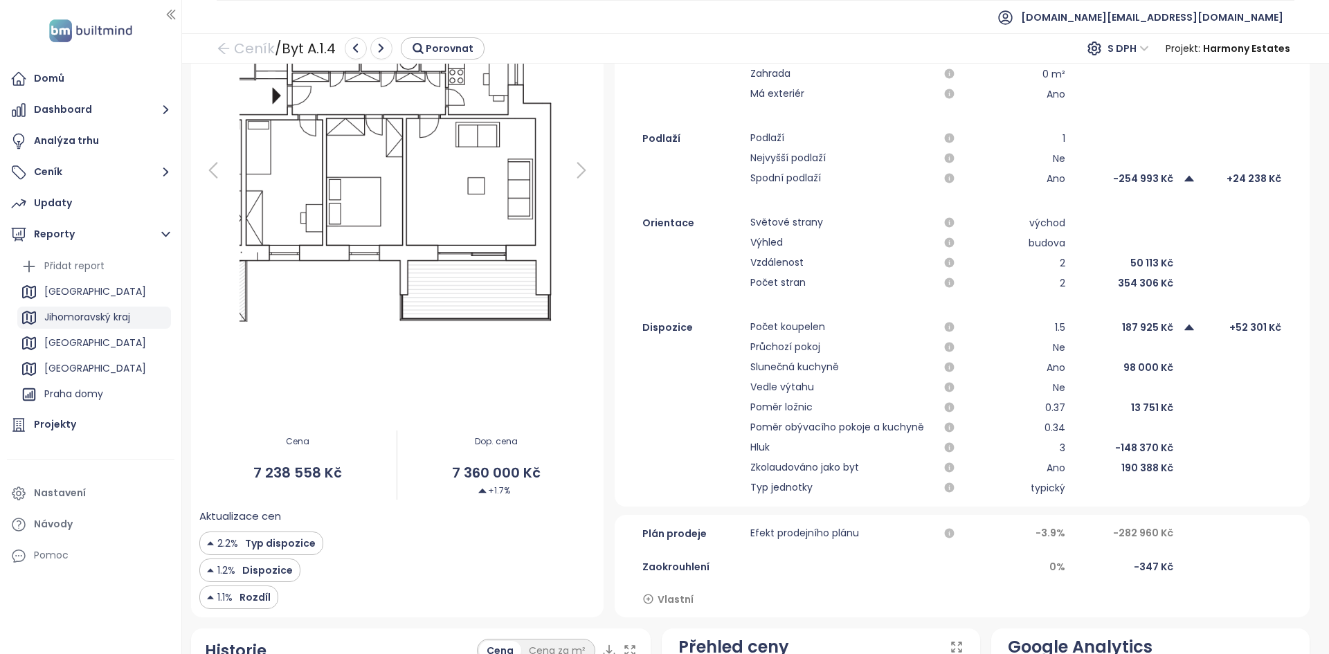
drag, startPoint x: 81, startPoint y: 346, endPoint x: 97, endPoint y: 325, distance: 26.2
click at [80, 346] on div "Brno" at bounding box center [94, 343] width 154 height 22
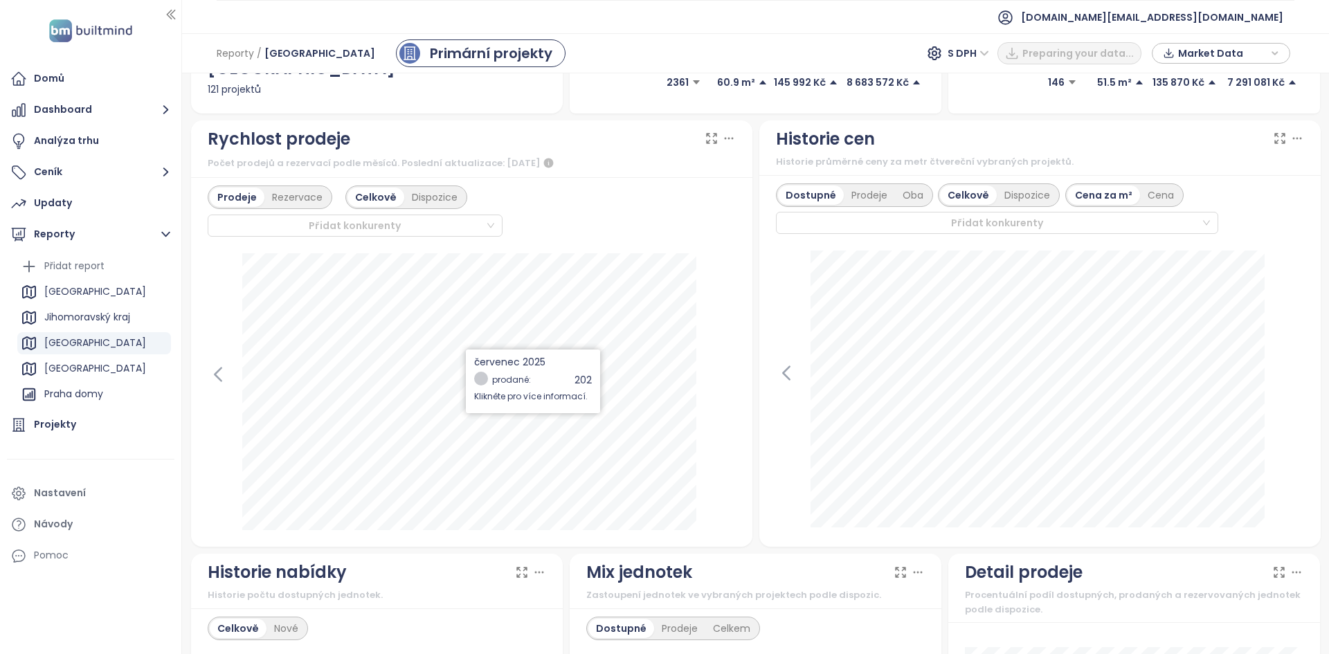
scroll to position [325, 0]
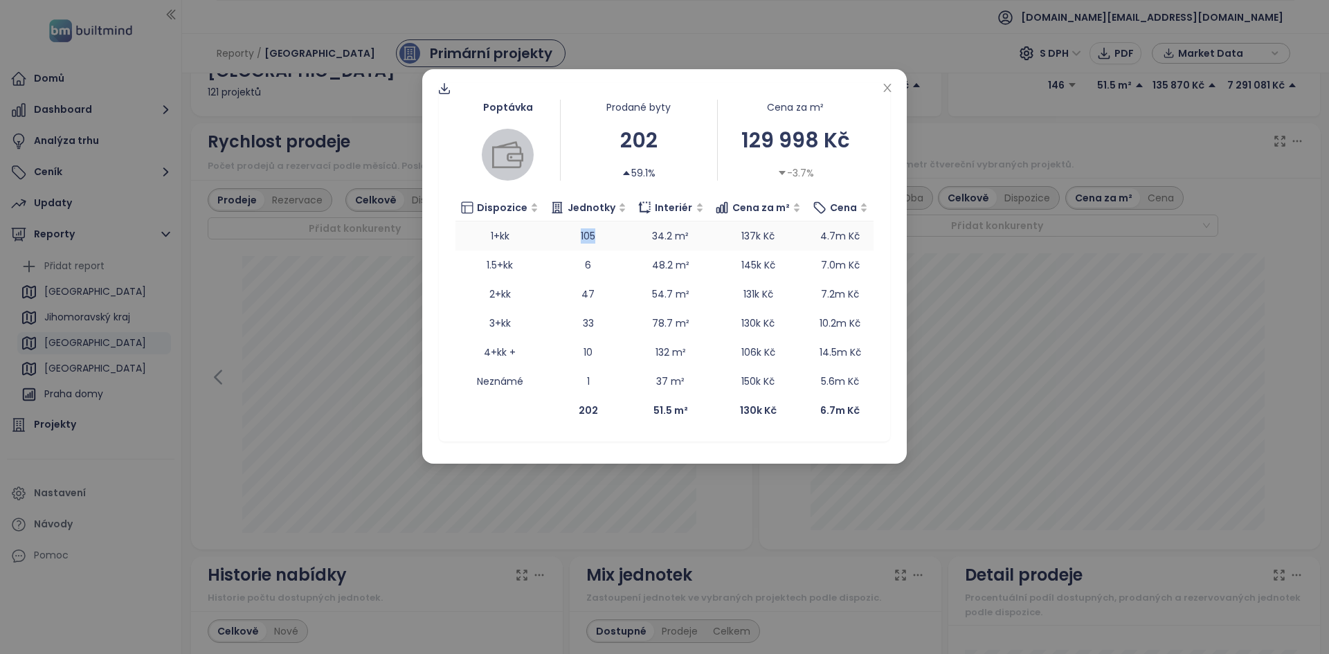
drag, startPoint x: 603, startPoint y: 235, endPoint x: 579, endPoint y: 235, distance: 24.2
click at [579, 235] on td "105" at bounding box center [588, 235] width 88 height 29
click at [217, 302] on div "Poptávka Prodané byty 202 59.1% Cena za m² 129 998 Kč -3.7% Dispozice Jednotky …" at bounding box center [664, 327] width 1329 height 654
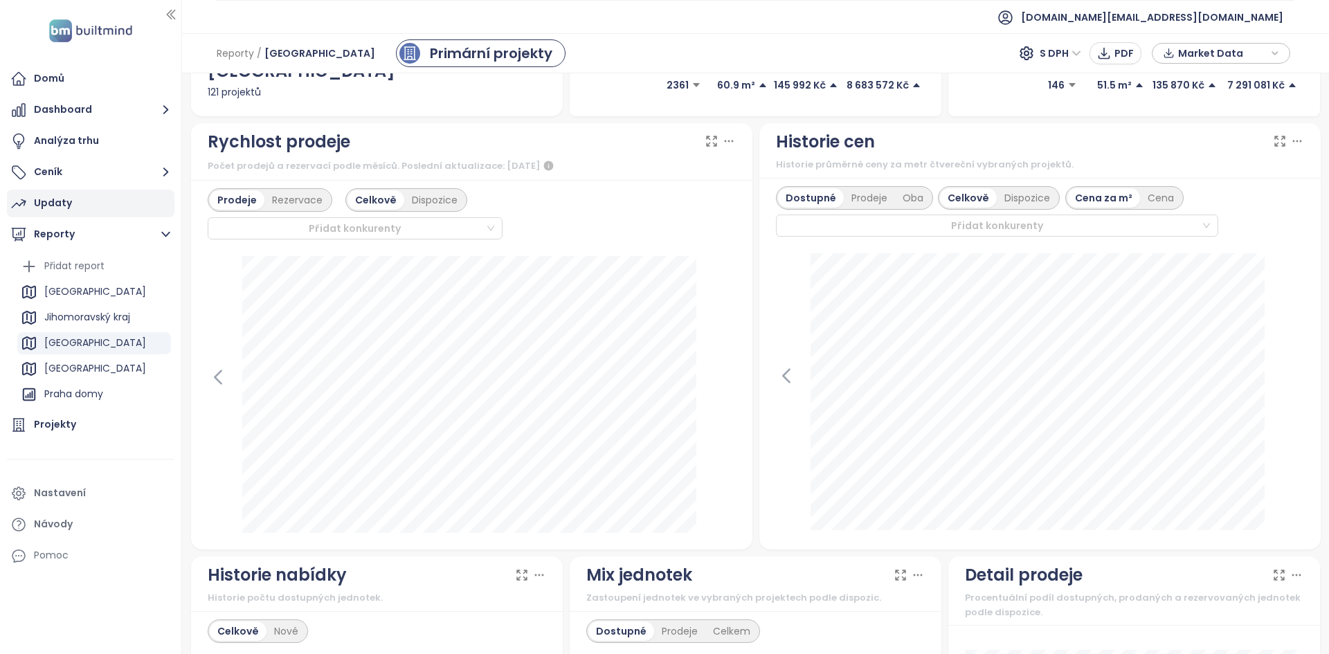
click at [109, 211] on div "Updaty" at bounding box center [91, 204] width 168 height 28
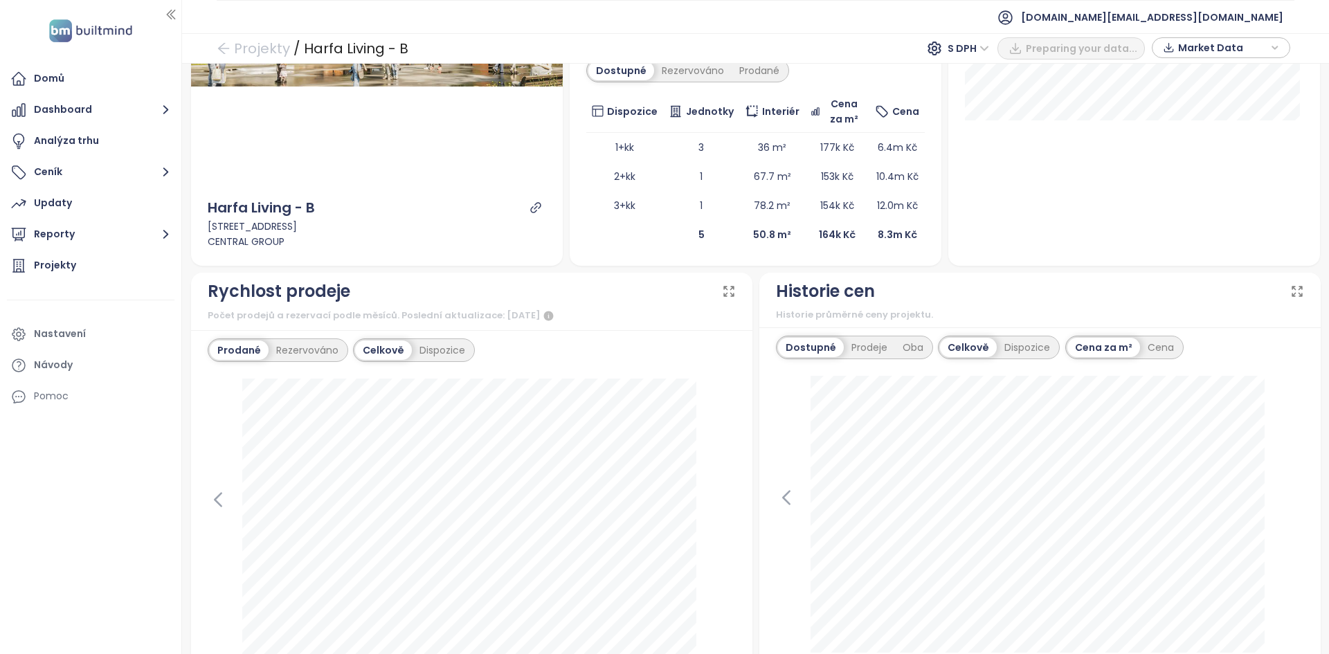
scroll to position [217, 0]
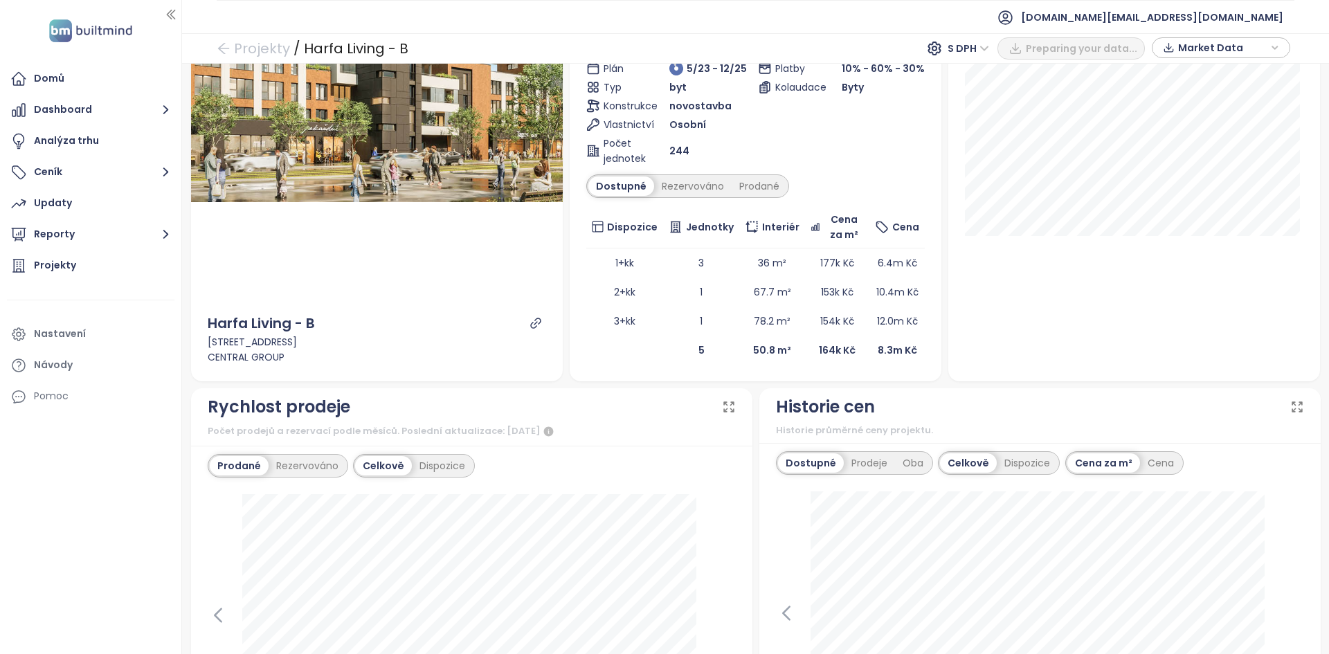
click at [781, 602] on div at bounding box center [1040, 631] width 528 height 280
click at [783, 618] on icon at bounding box center [786, 613] width 6 height 13
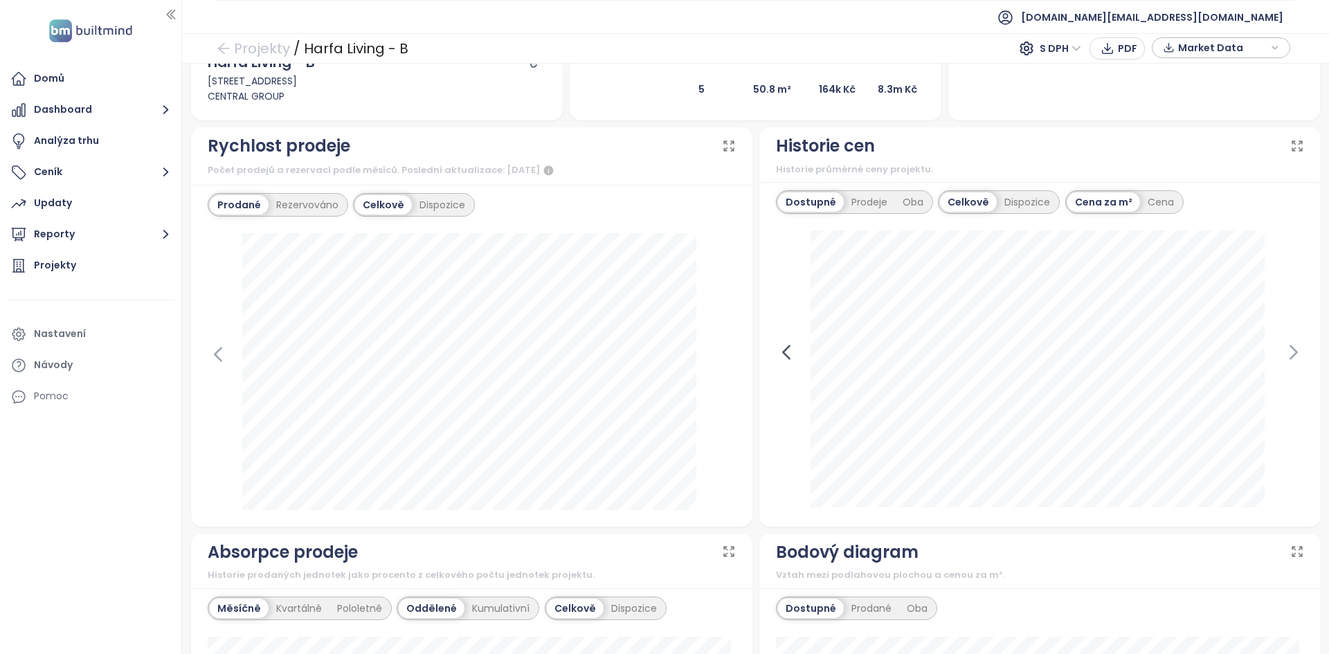
click at [776, 353] on icon at bounding box center [786, 352] width 21 height 21
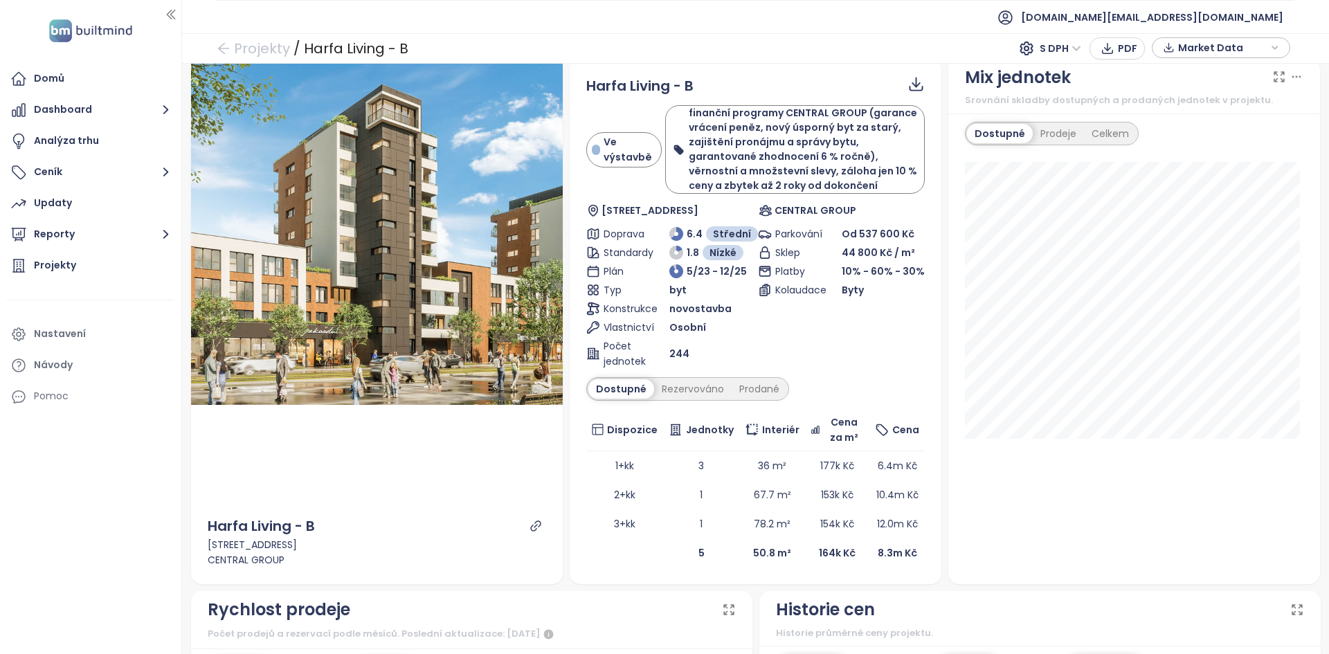
scroll to position [0, 0]
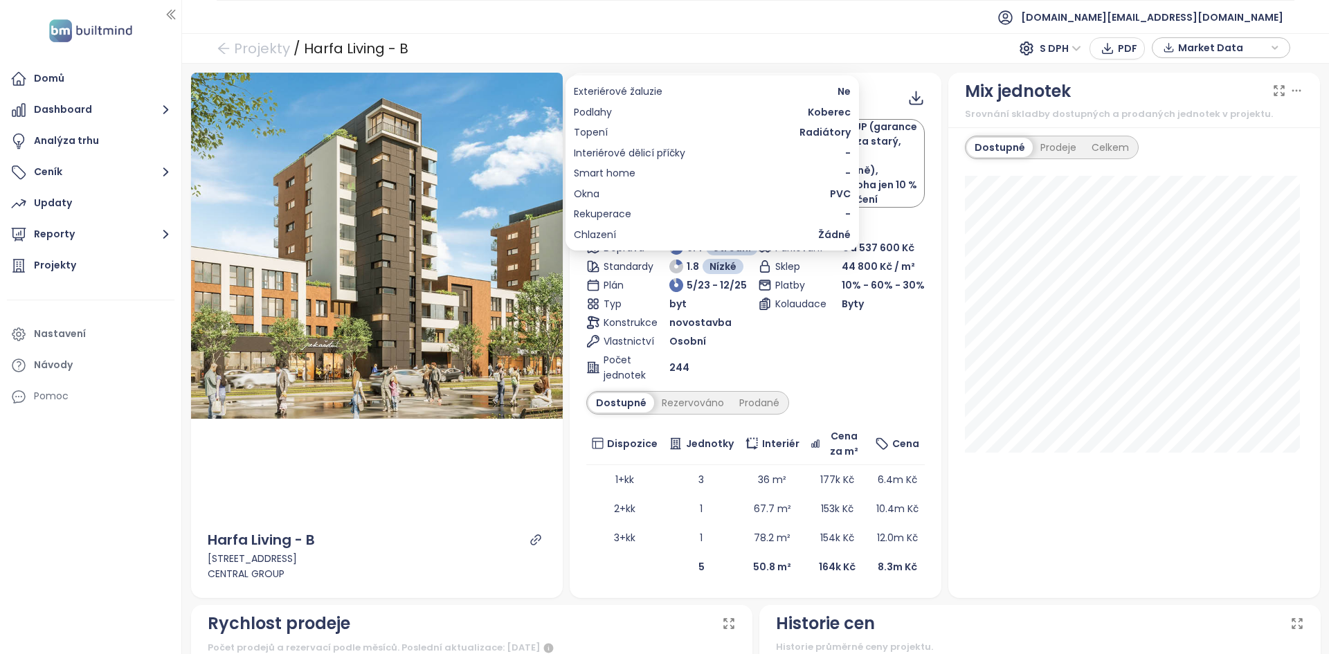
click at [833, 110] on span "Koberec" at bounding box center [829, 112] width 43 height 15
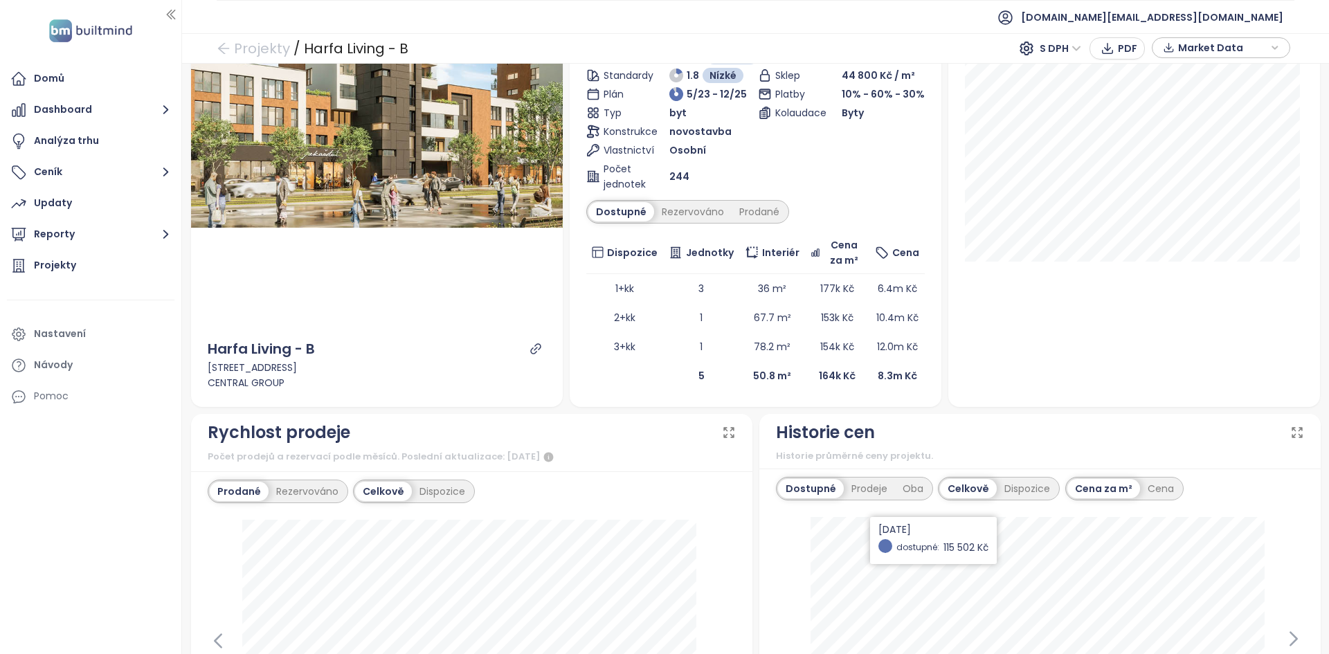
scroll to position [446, 0]
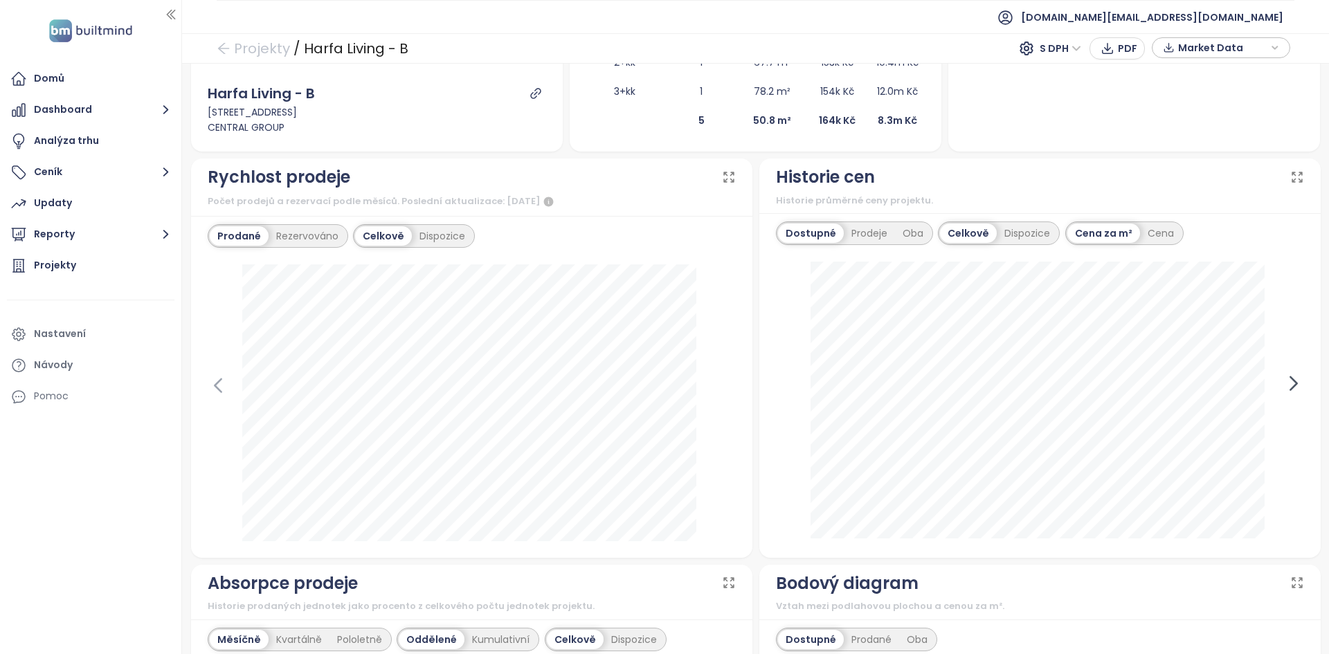
click at [1283, 386] on icon at bounding box center [1293, 383] width 21 height 21
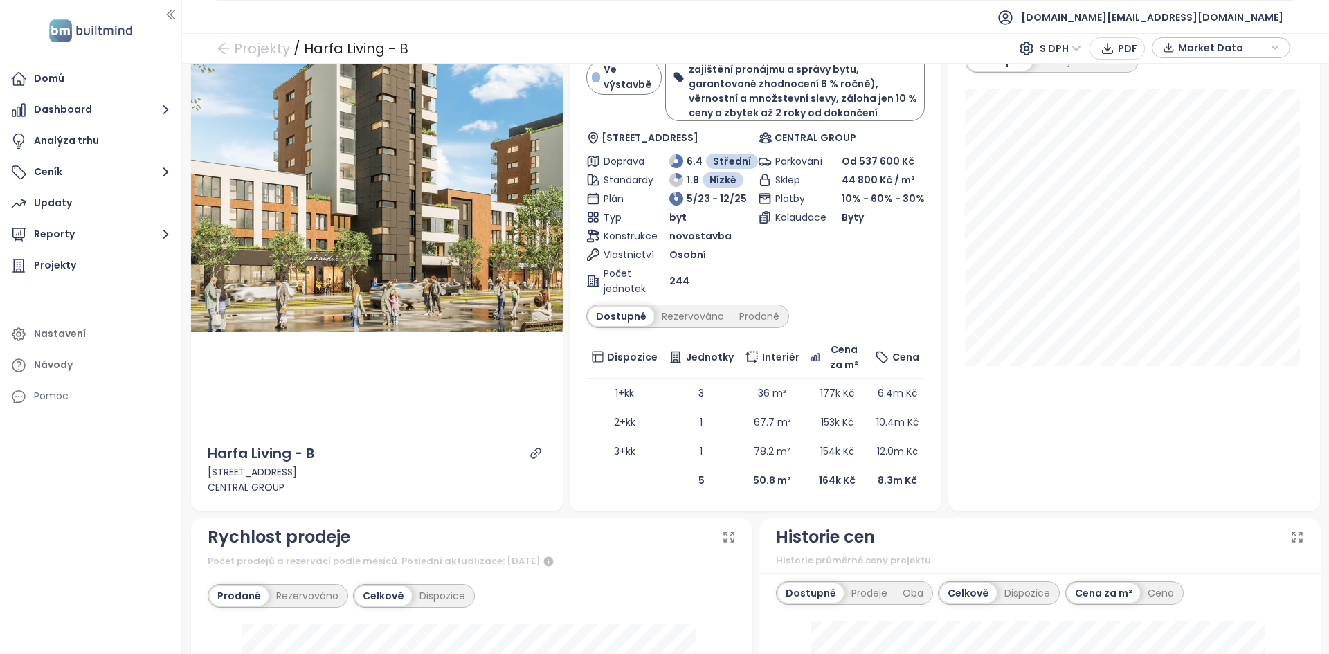
scroll to position [0, 0]
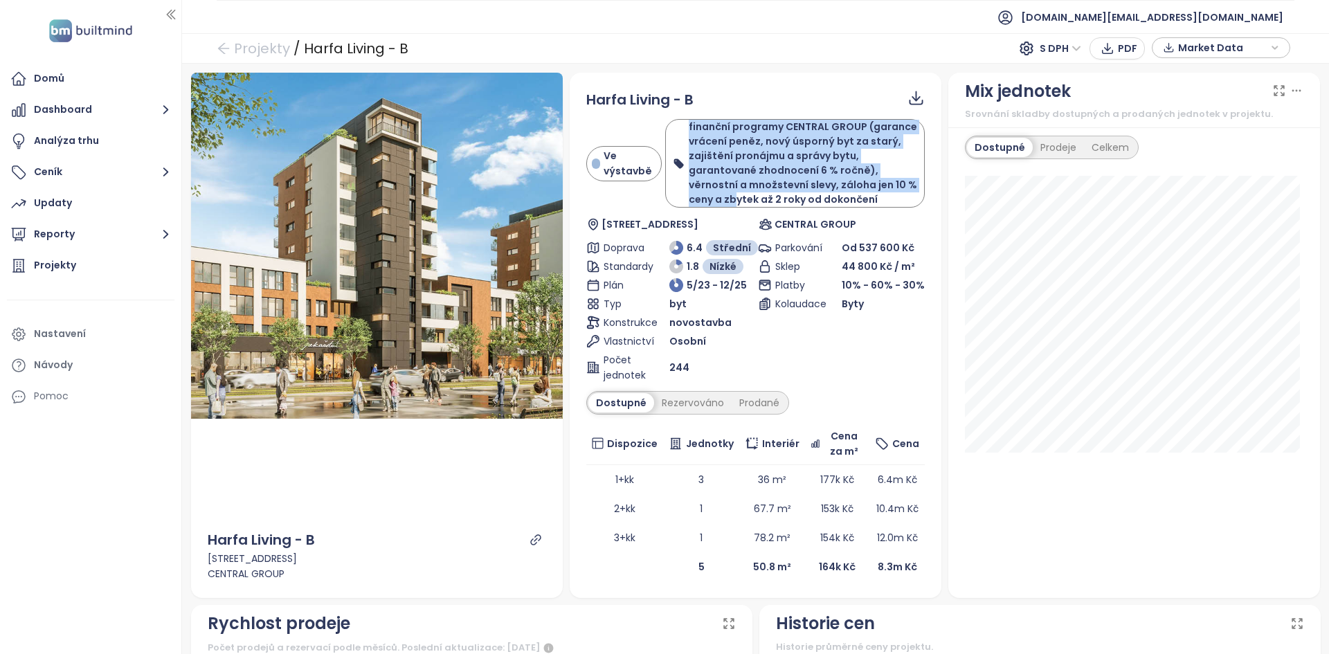
drag, startPoint x: 681, startPoint y: 125, endPoint x: 731, endPoint y: 204, distance: 93.3
click at [731, 204] on div "finanční programy CENTRAL GROUP (garance vrácení peněz, nový úsporný byt za sta…" at bounding box center [795, 163] width 244 height 87
click at [111, 109] on button "Dashboard" at bounding box center [91, 110] width 168 height 28
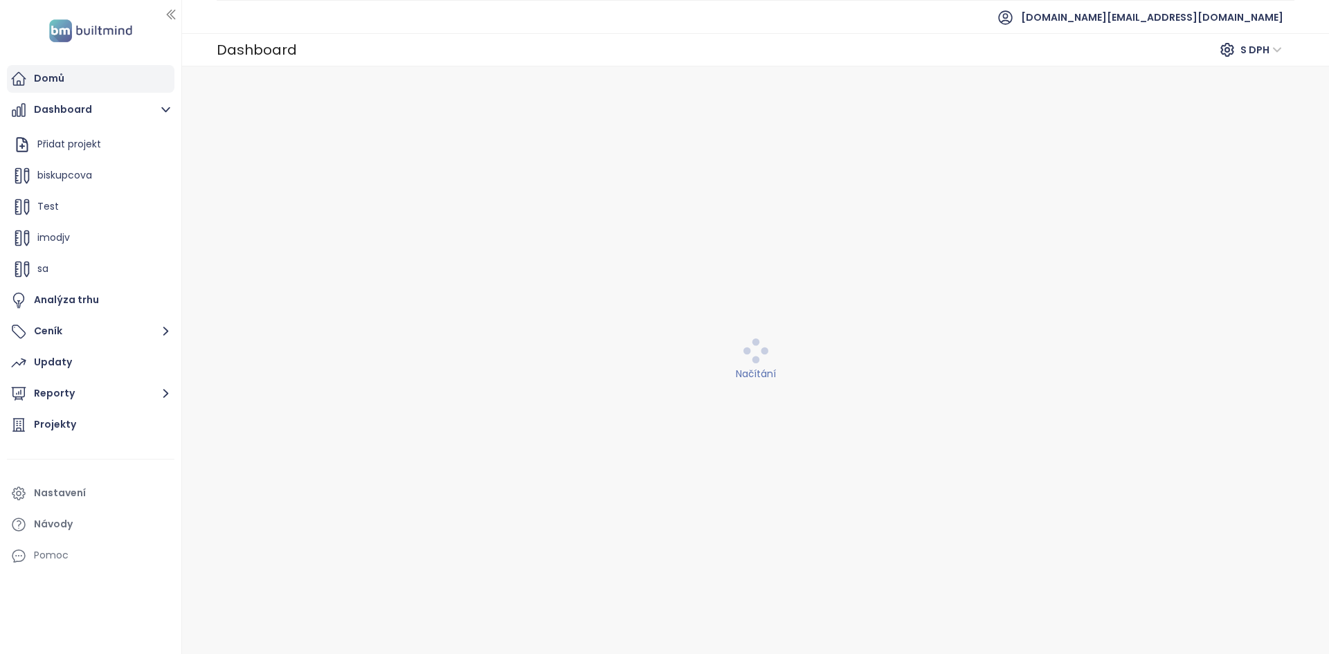
click at [101, 77] on div "Domů" at bounding box center [91, 79] width 168 height 28
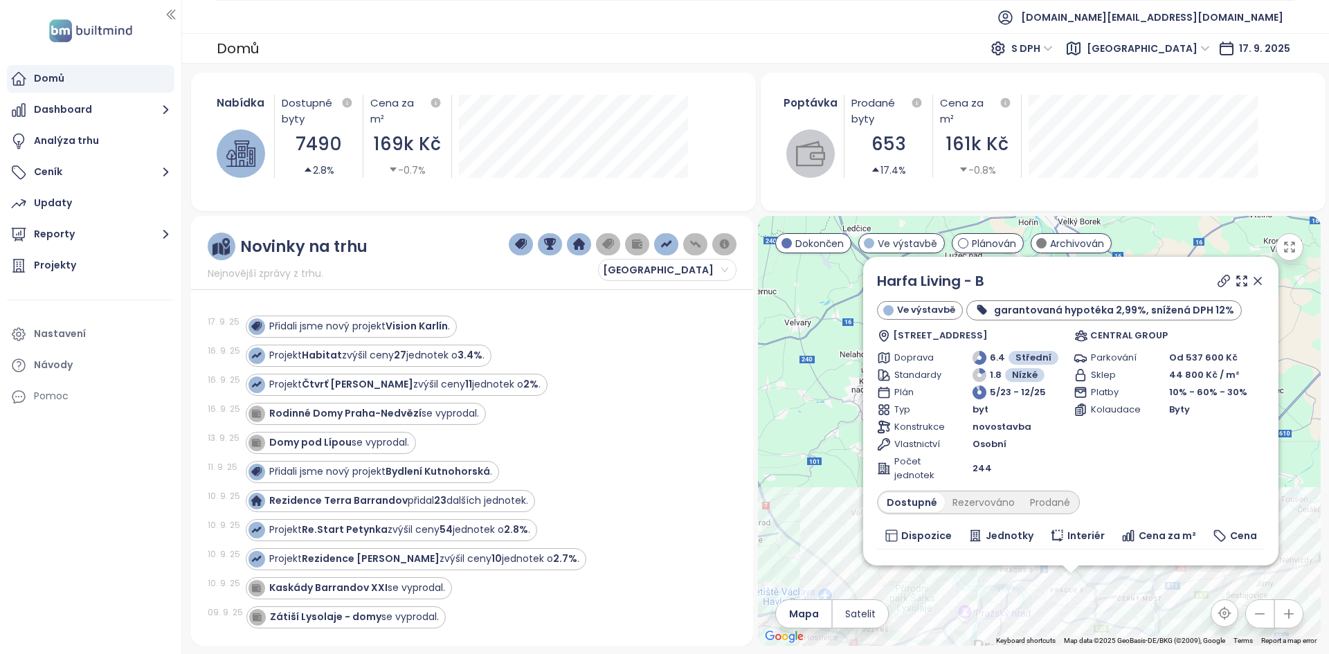
click at [1251, 278] on icon at bounding box center [1258, 281] width 14 height 14
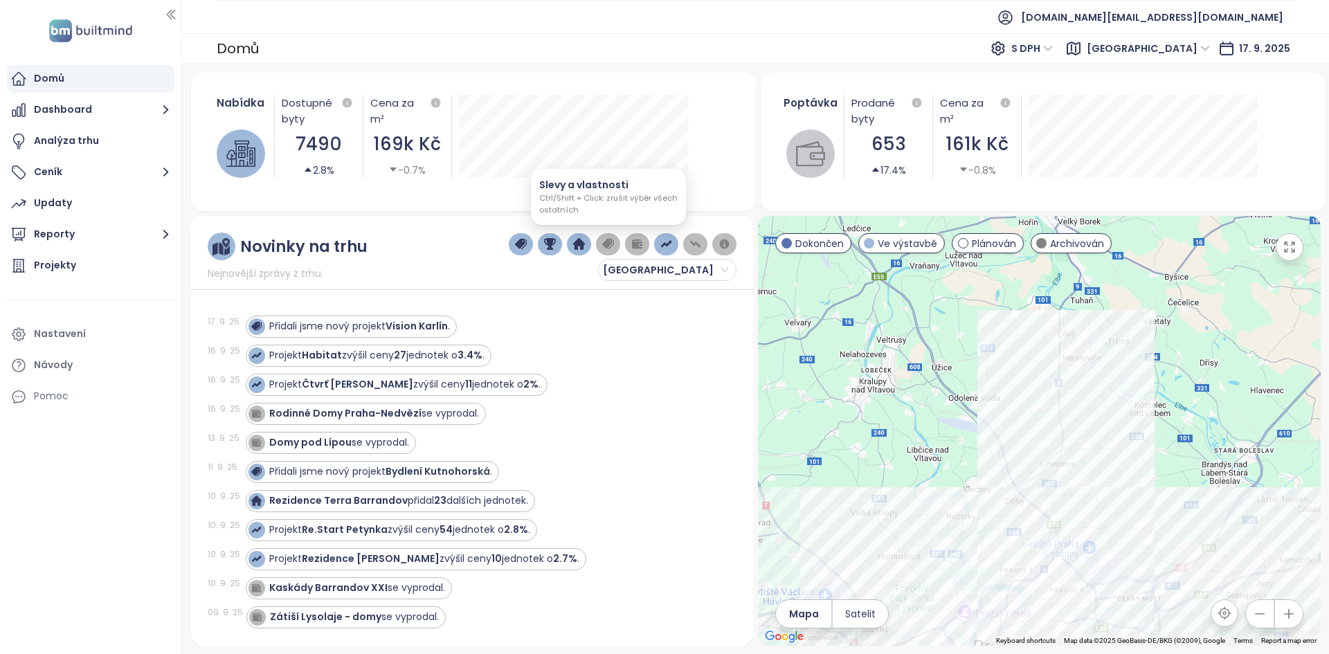
click at [608, 239] on img "button" at bounding box center [608, 244] width 12 height 12
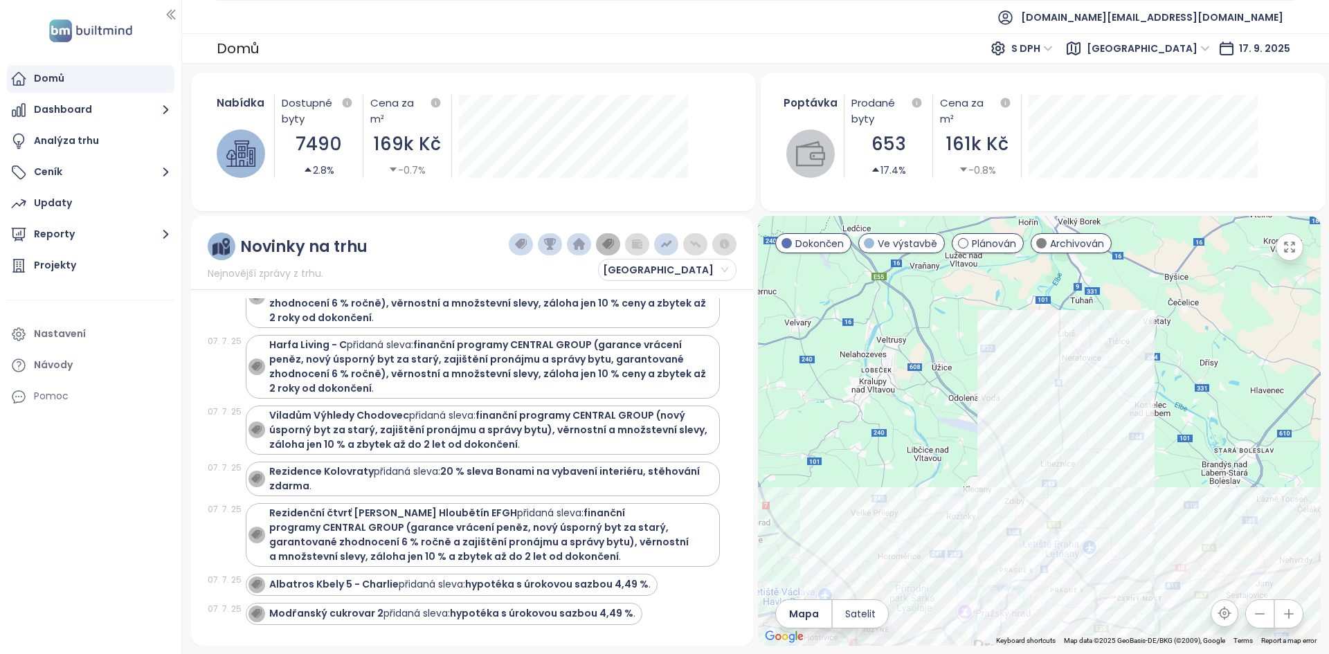
click at [736, 445] on div "24. 8. 25 Lihovar Smíchov - jih přidaná sleva: kuchyň v ceně bytu - platí pro v…" at bounding box center [472, 463] width 529 height 331
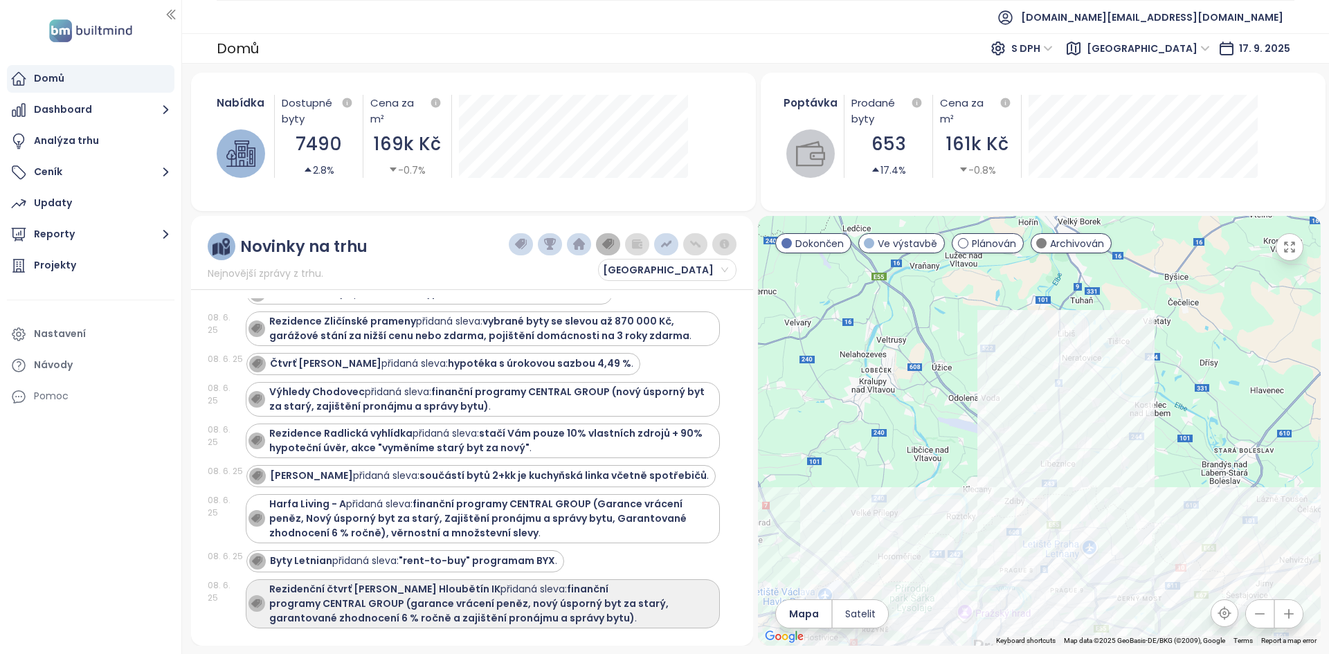
scroll to position [4465, 0]
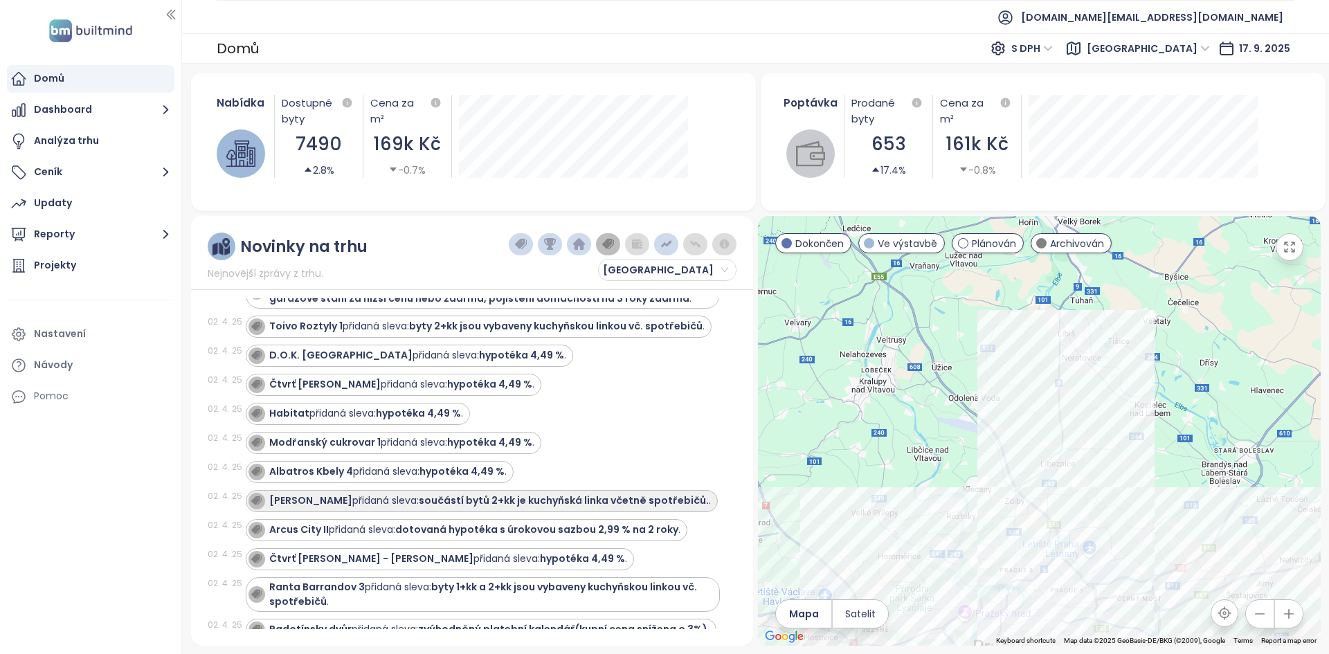
click at [322, 494] on strong "[PERSON_NAME]" at bounding box center [310, 501] width 83 height 14
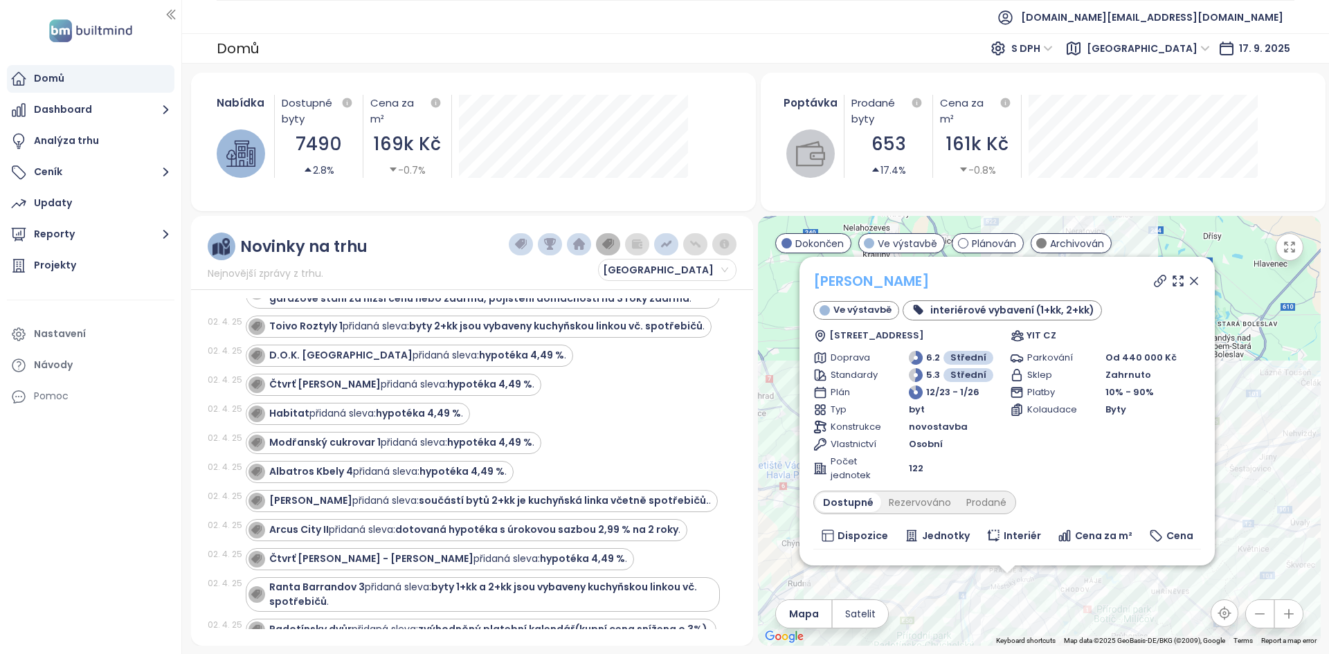
click at [858, 275] on link "[PERSON_NAME]" at bounding box center [871, 280] width 116 height 19
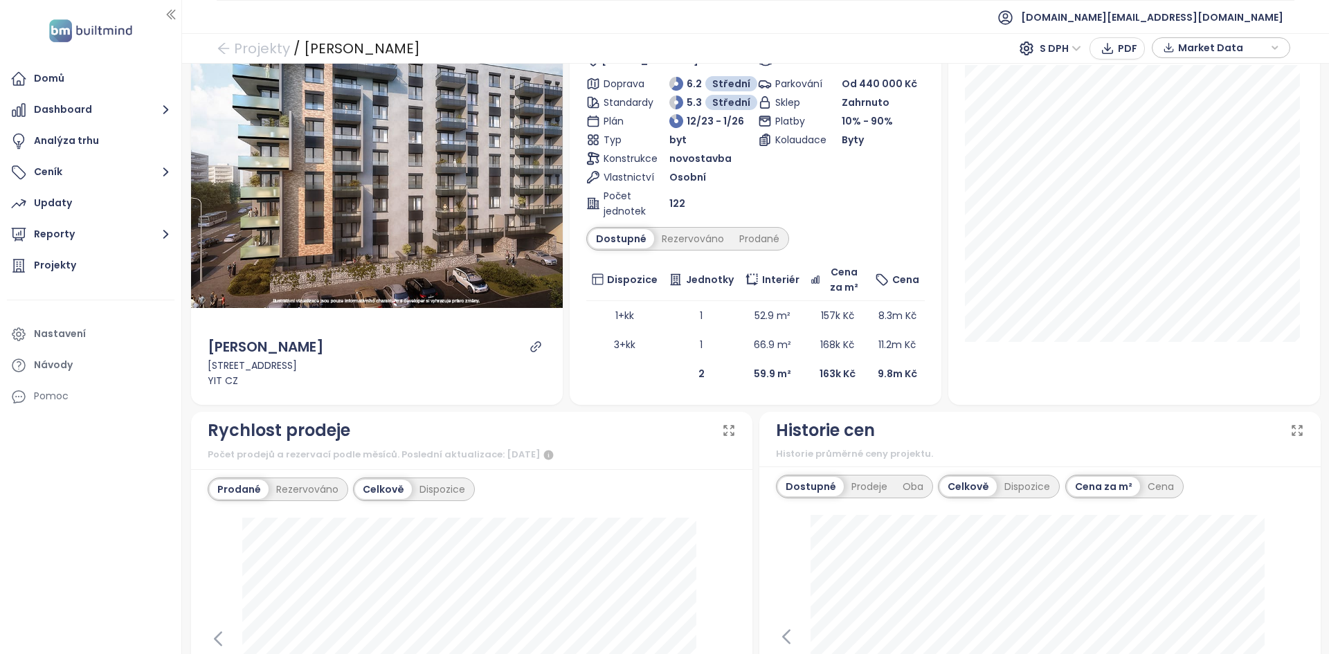
scroll to position [129, 0]
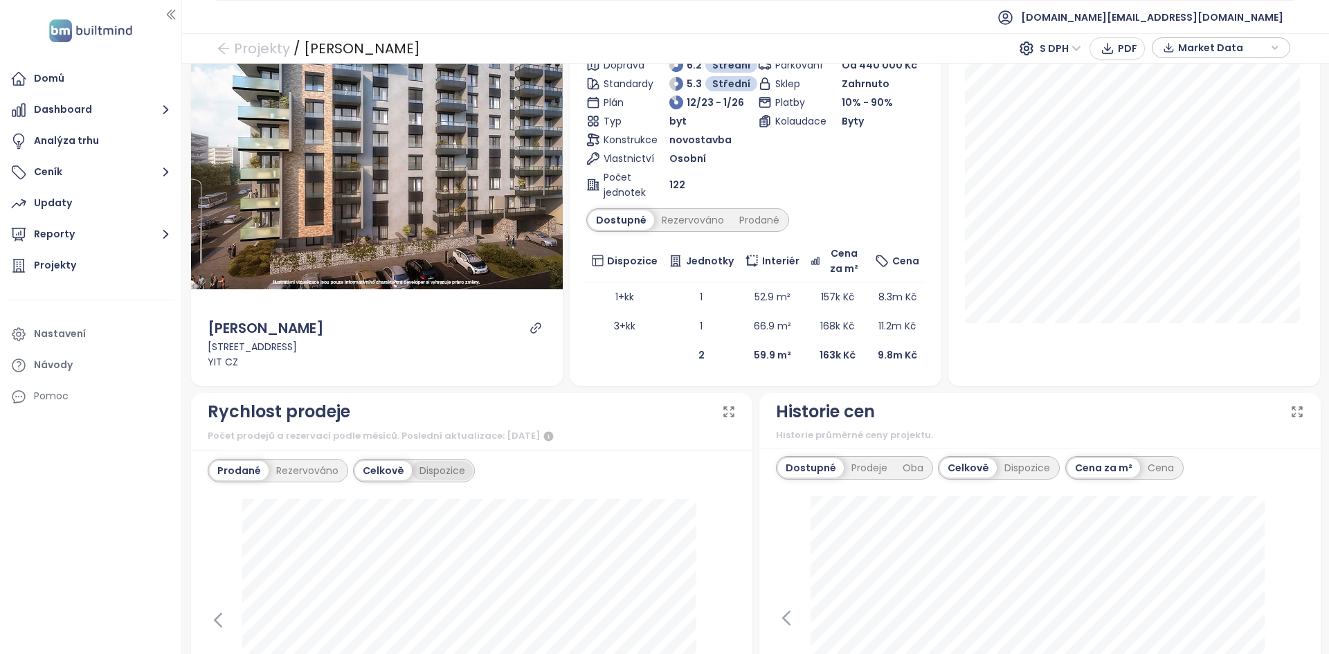
click at [435, 468] on div "Dispozice" at bounding box center [442, 470] width 61 height 19
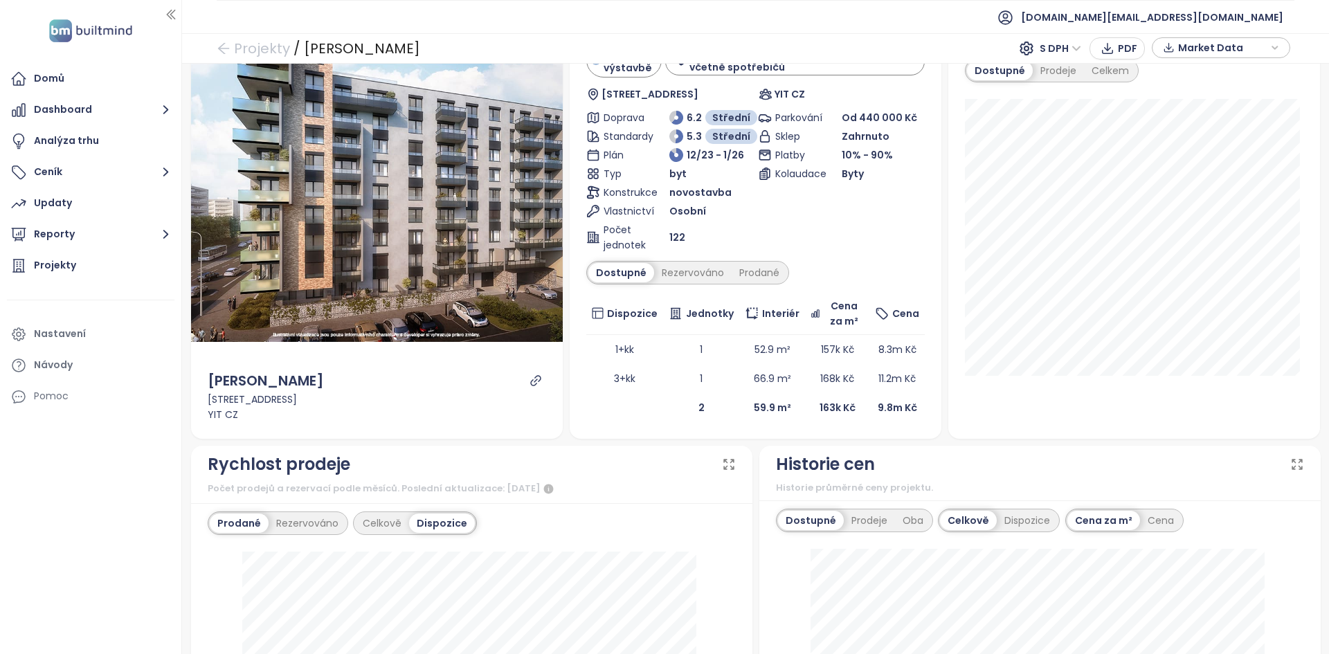
scroll to position [78, 0]
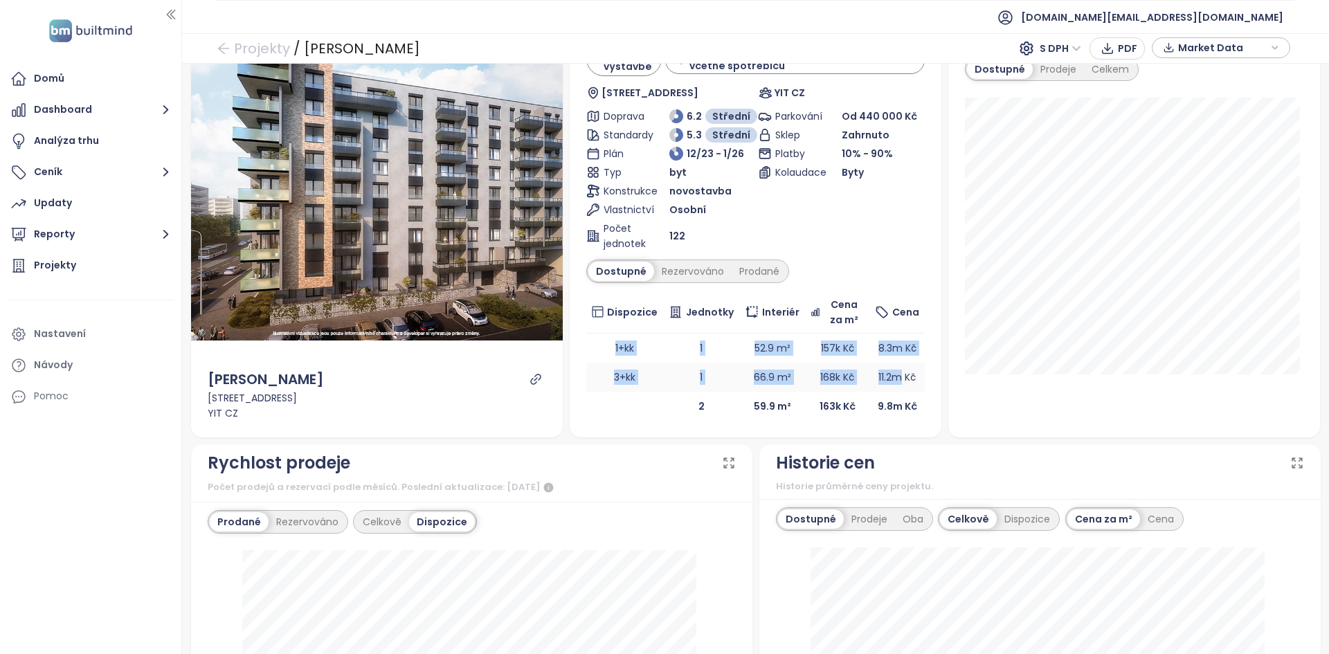
drag, startPoint x: 604, startPoint y: 352, endPoint x: 896, endPoint y: 386, distance: 294.1
click at [896, 386] on tbody "1+kk 1 52.9 m² 157k Kč 8.3m Kč 3+kk 1 66.9 m² 168k Kč 11.2m Kč" at bounding box center [755, 363] width 338 height 58
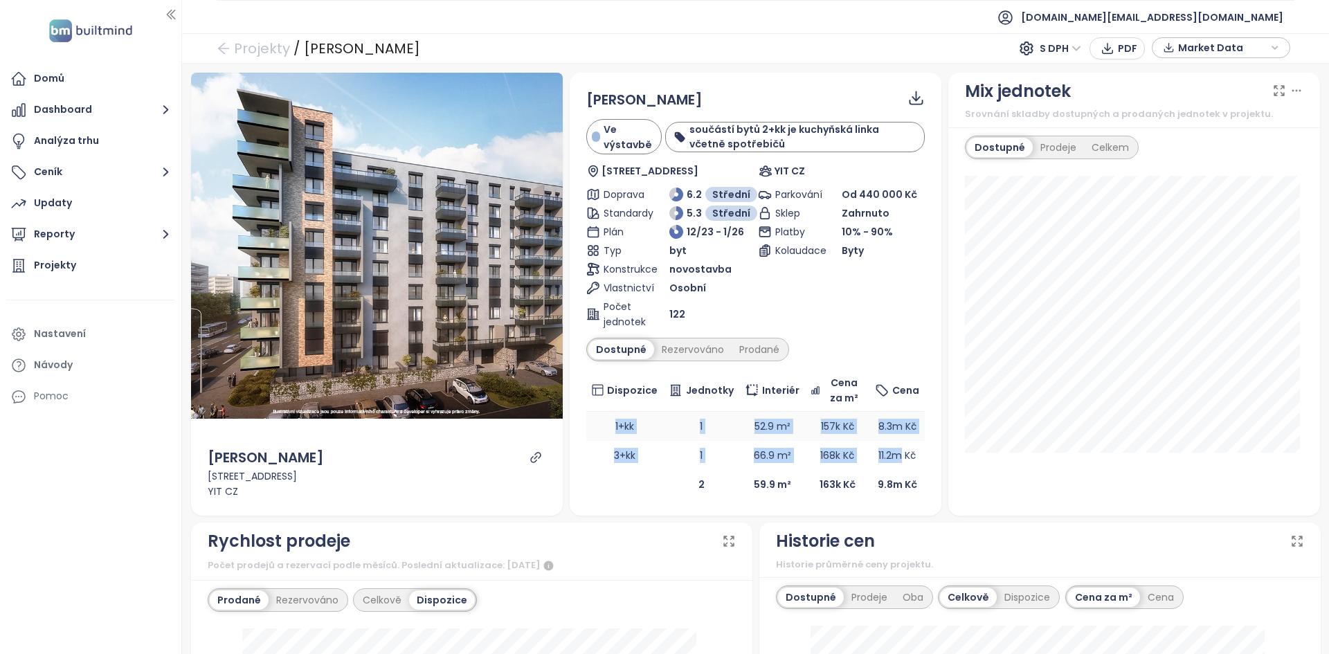
scroll to position [1, 0]
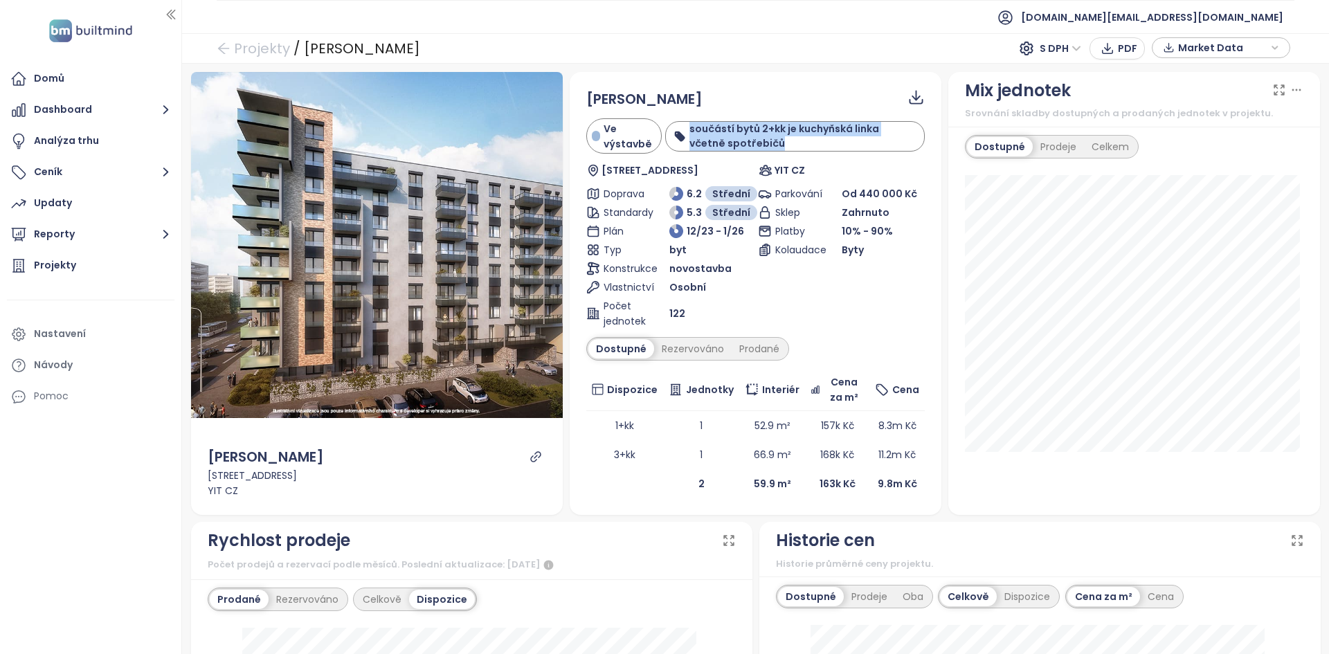
drag, startPoint x: 740, startPoint y: 151, endPoint x: 682, endPoint y: 124, distance: 64.1
click at [682, 124] on div "součástí bytů 2+kk je kuchyňská linka včetně spotřebičů" at bounding box center [795, 136] width 260 height 30
click at [682, 124] on div "součástí bytů 2+kk je kuchyňská linka včetně spotřebičů" at bounding box center [795, 136] width 244 height 29
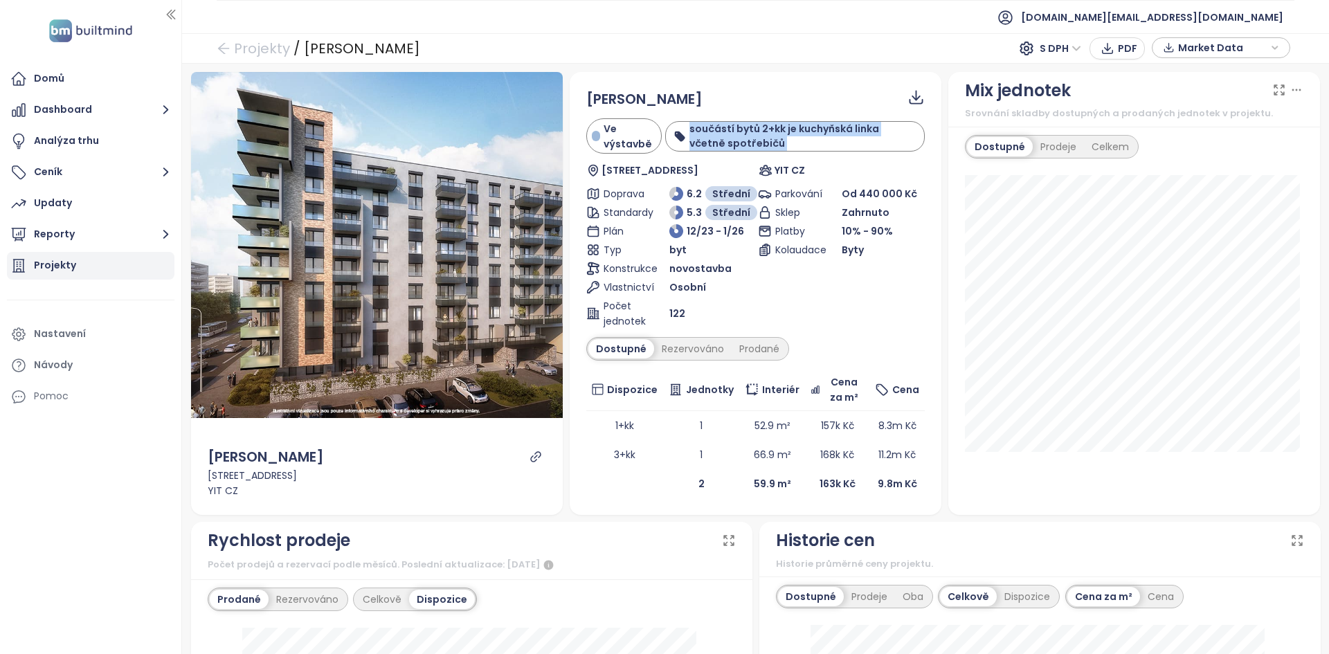
click at [81, 275] on div "Projekty" at bounding box center [91, 266] width 168 height 28
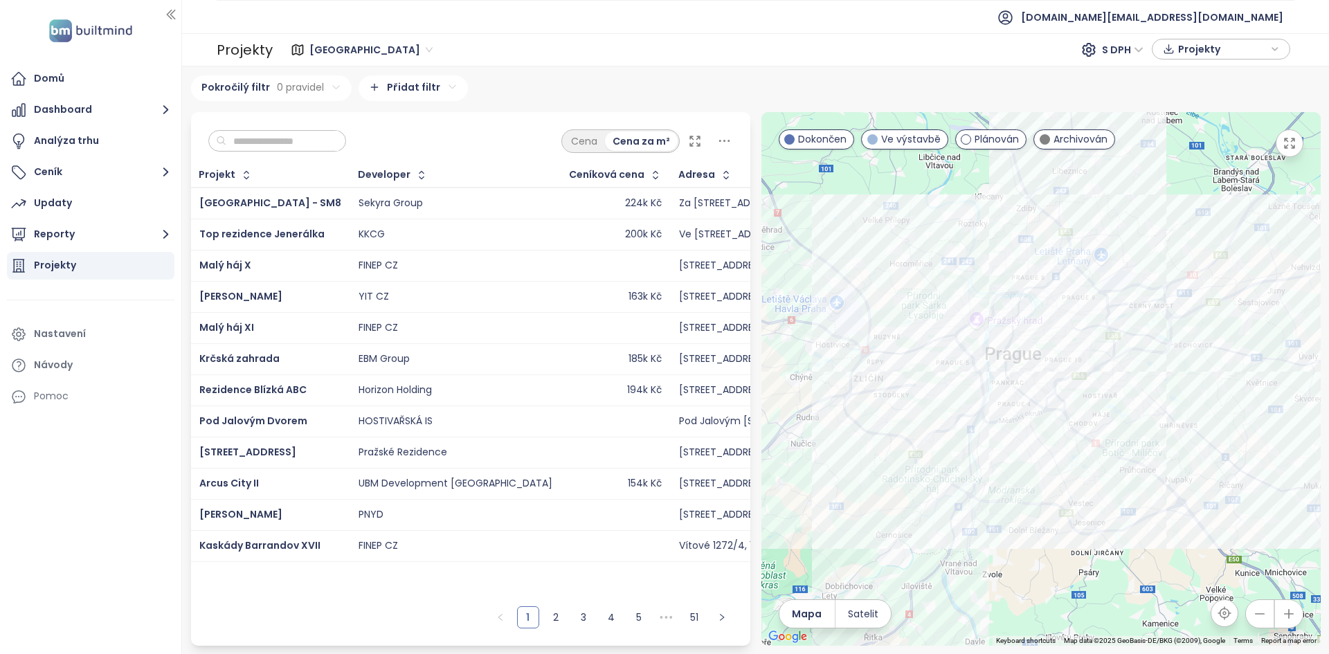
click at [934, 137] on span "Ve výstavbě" at bounding box center [911, 139] width 60 height 15
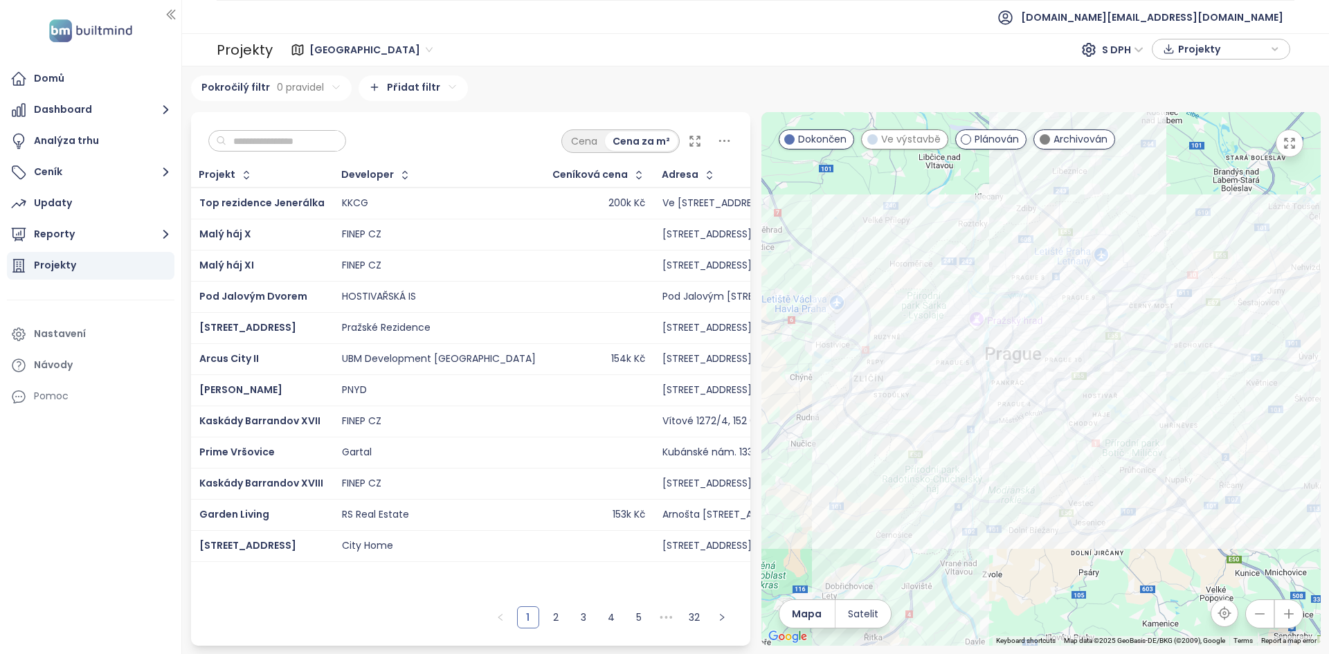
drag, startPoint x: 833, startPoint y: 143, endPoint x: 1076, endPoint y: 146, distance: 242.3
click at [833, 143] on span "Dokončen" at bounding box center [822, 139] width 48 height 15
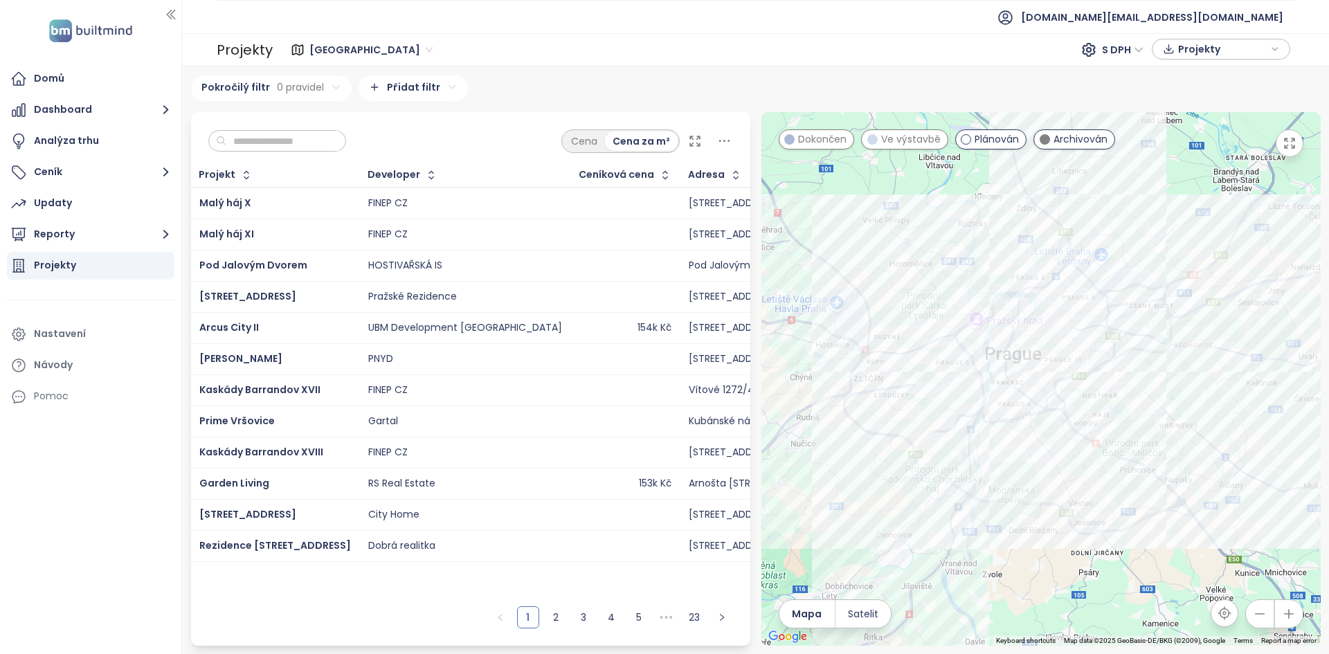
click at [1077, 149] on div "Archivován" at bounding box center [1074, 139] width 82 height 20
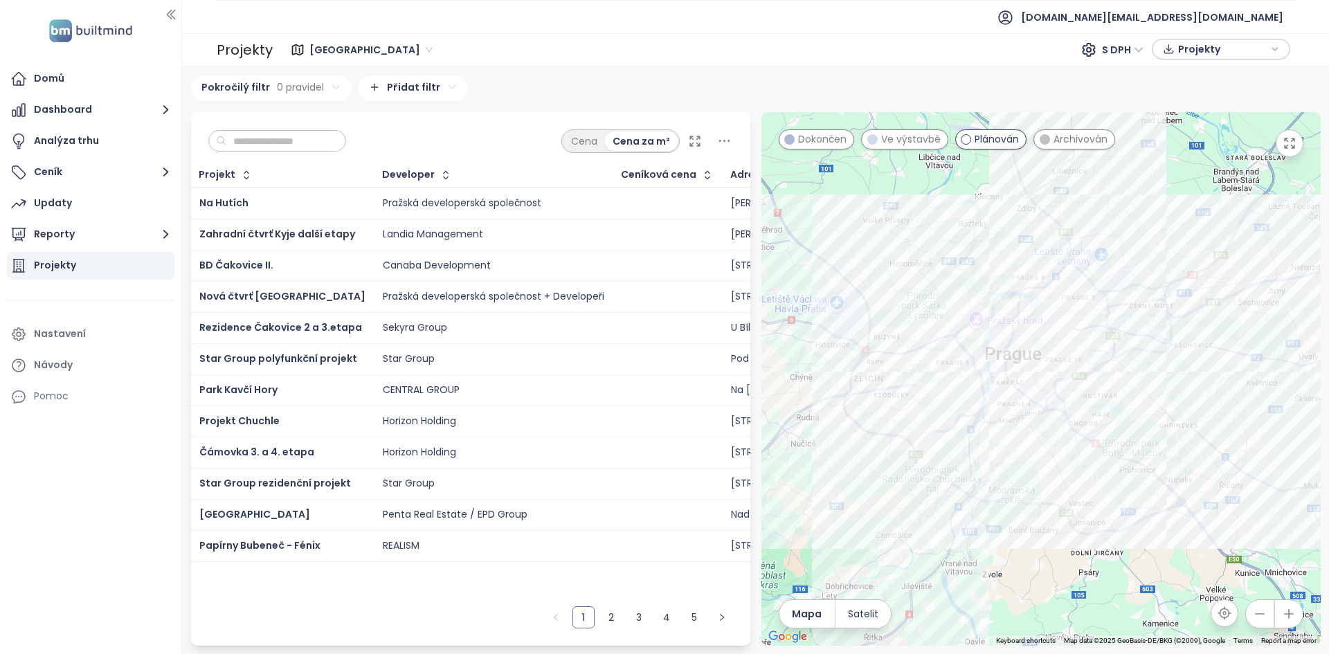
click at [1068, 409] on div at bounding box center [1040, 379] width 559 height 534
click at [1068, 408] on div at bounding box center [1040, 379] width 559 height 534
click at [1067, 406] on div at bounding box center [1040, 379] width 559 height 534
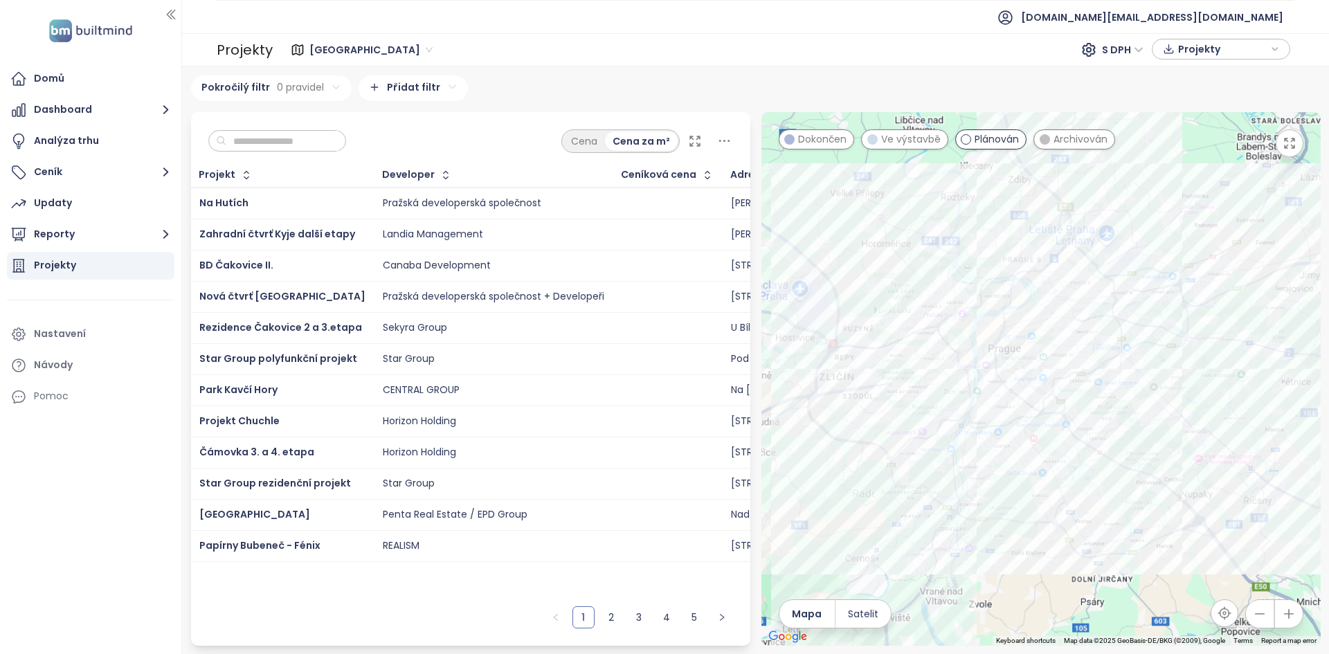
click at [1067, 406] on div at bounding box center [1040, 379] width 559 height 534
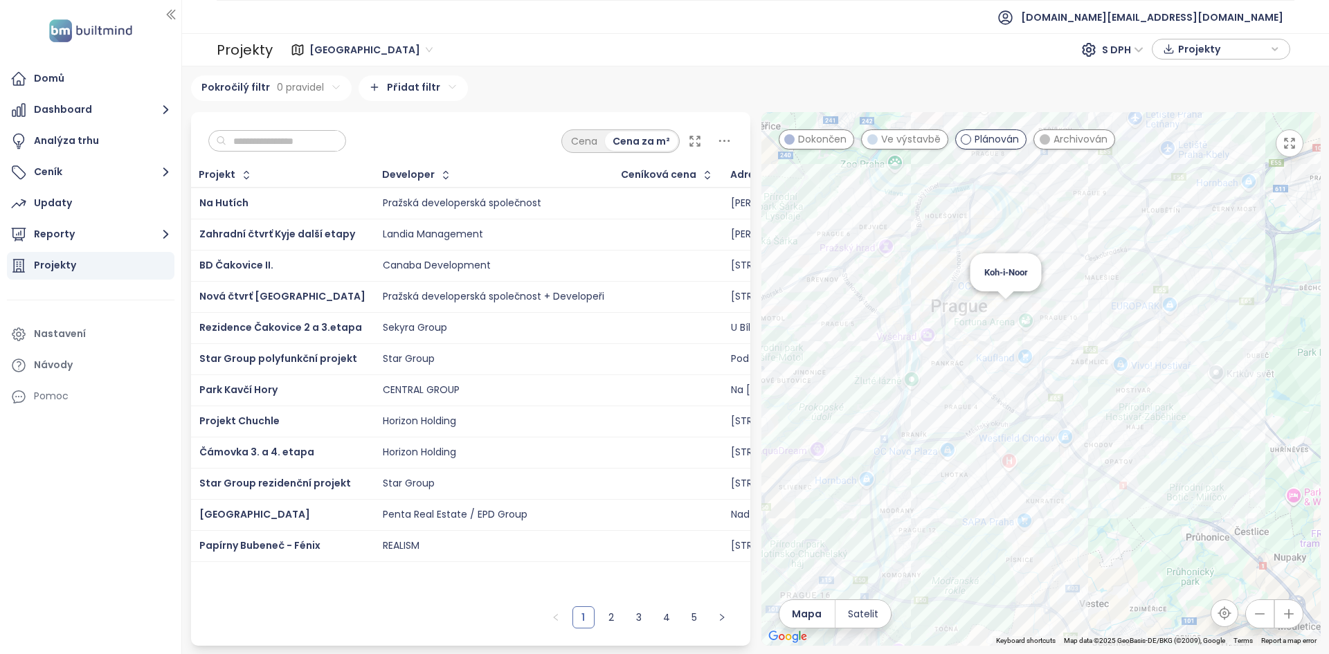
click at [1006, 303] on div "Koh-i-Noor" at bounding box center [1040, 379] width 559 height 534
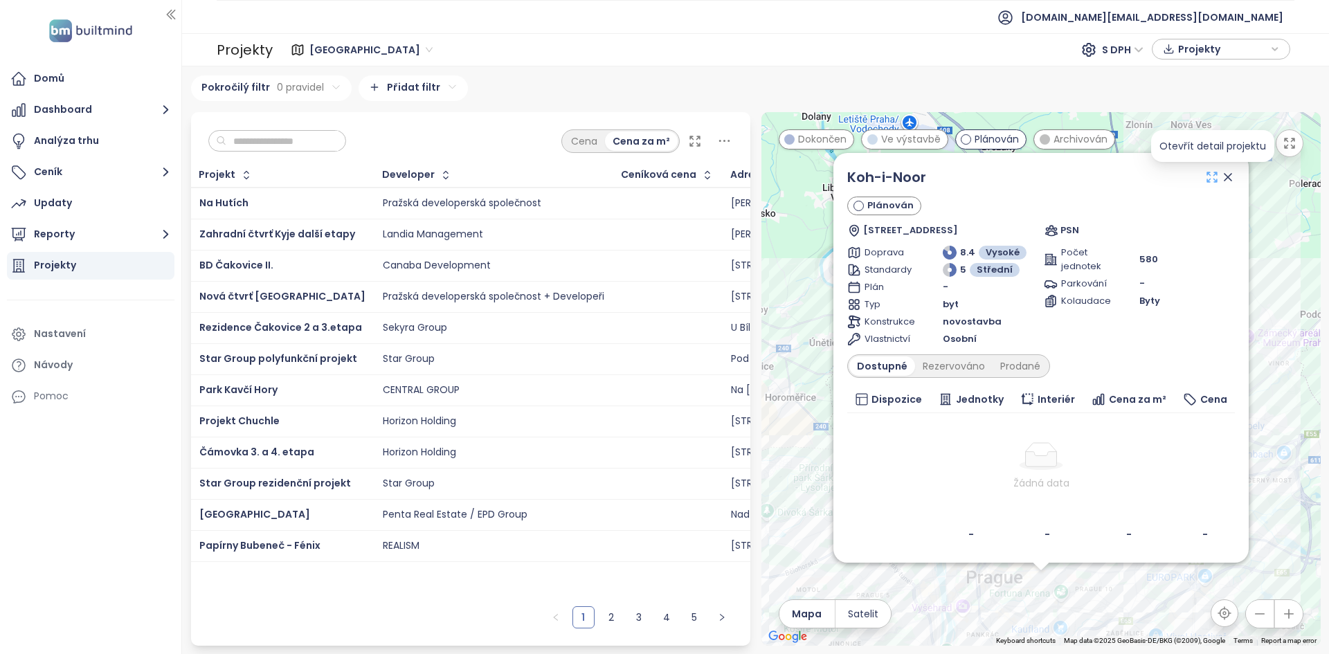
click at [1215, 172] on icon at bounding box center [1212, 177] width 10 height 10
drag, startPoint x: 1231, startPoint y: 175, endPoint x: 741, endPoint y: 172, distance: 490.8
click at [1231, 175] on icon at bounding box center [1228, 177] width 14 height 14
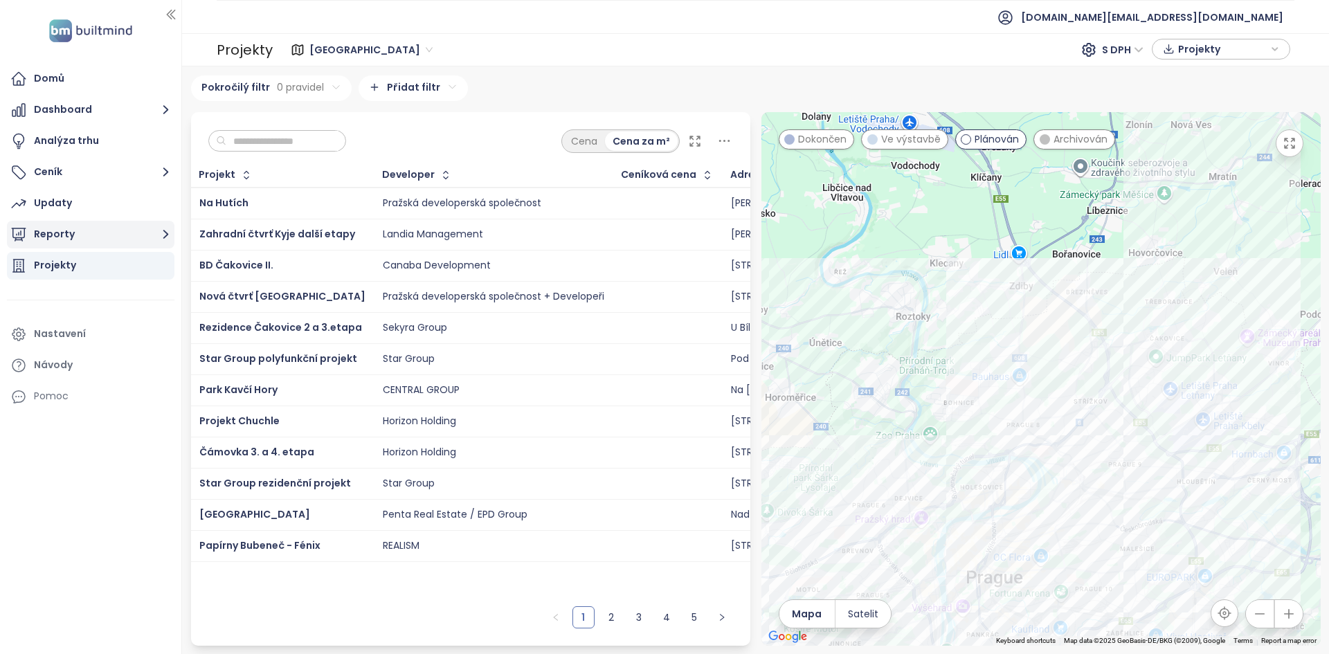
click at [44, 244] on button "Reporty" at bounding box center [91, 235] width 168 height 28
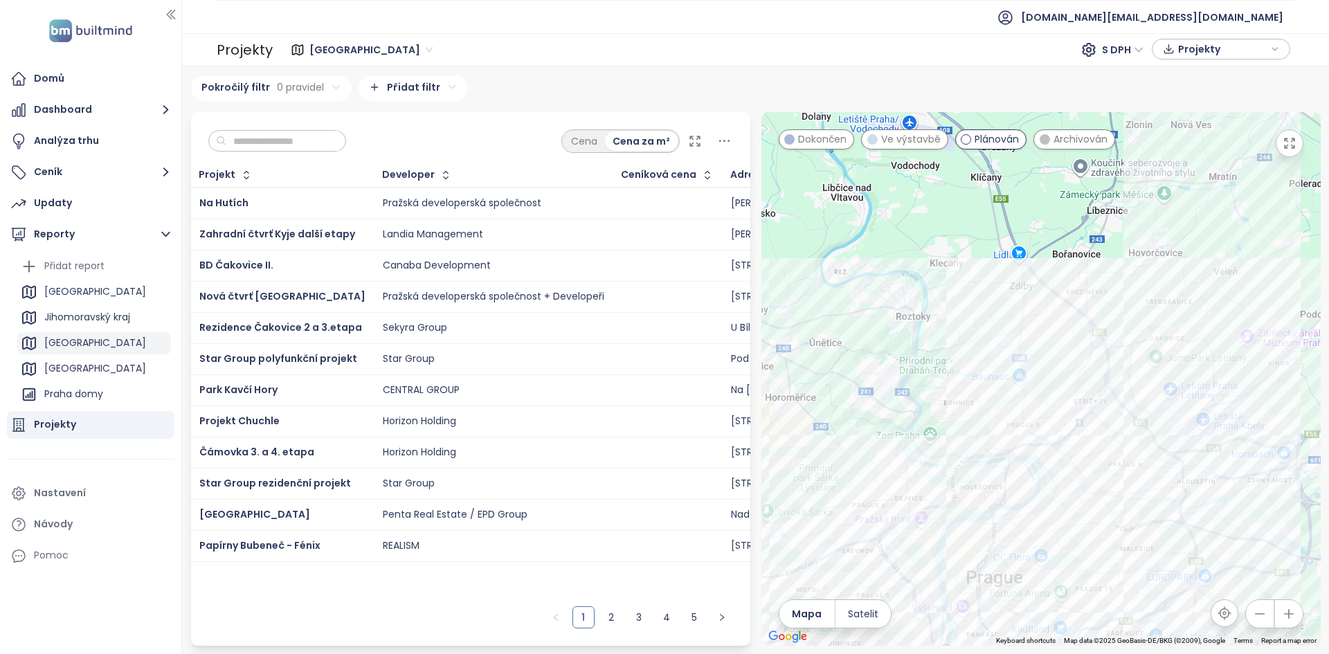
click at [79, 337] on div "[GEOGRAPHIC_DATA]" at bounding box center [94, 343] width 154 height 22
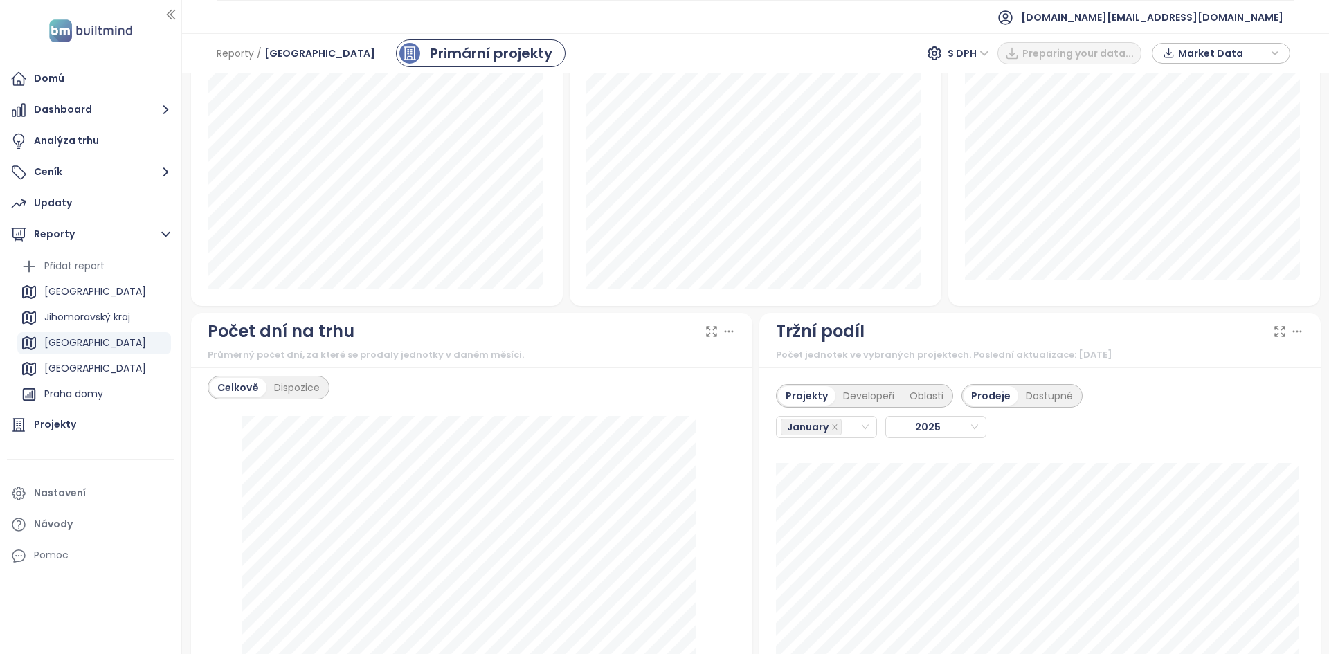
scroll to position [972, 0]
click at [843, 394] on div "Developeři" at bounding box center [868, 395] width 66 height 19
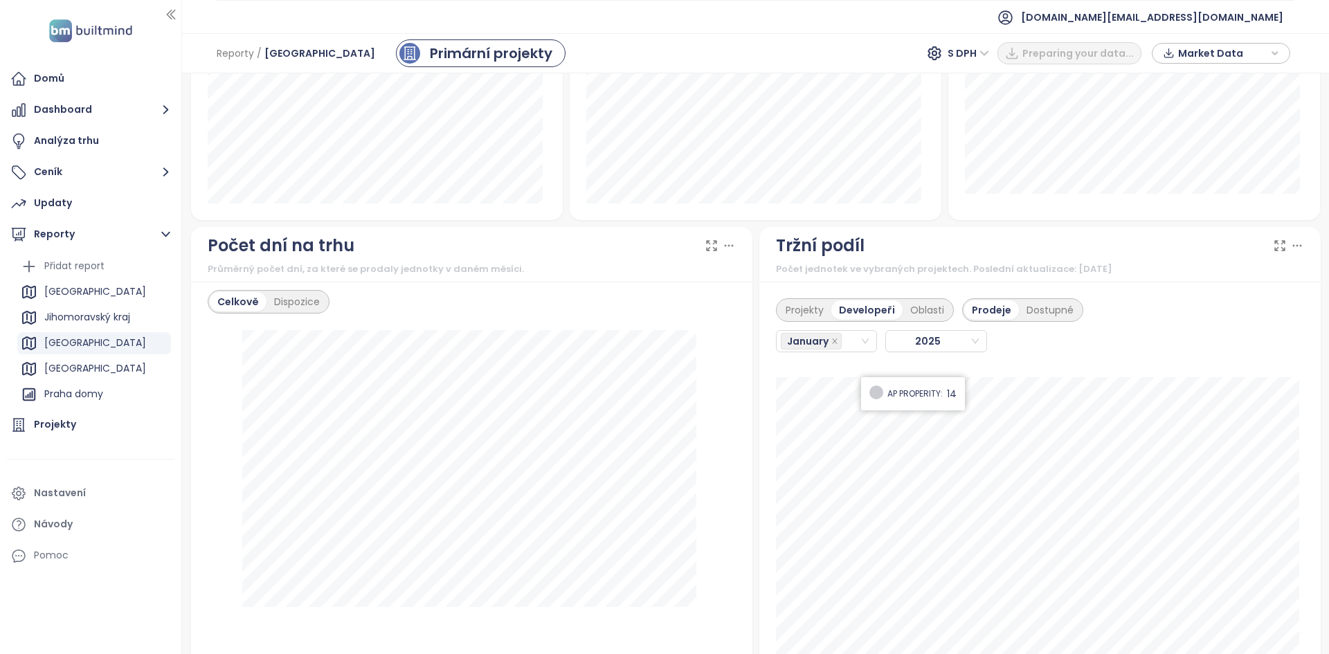
scroll to position [1062, 0]
click at [845, 344] on div "January" at bounding box center [821, 336] width 80 height 19
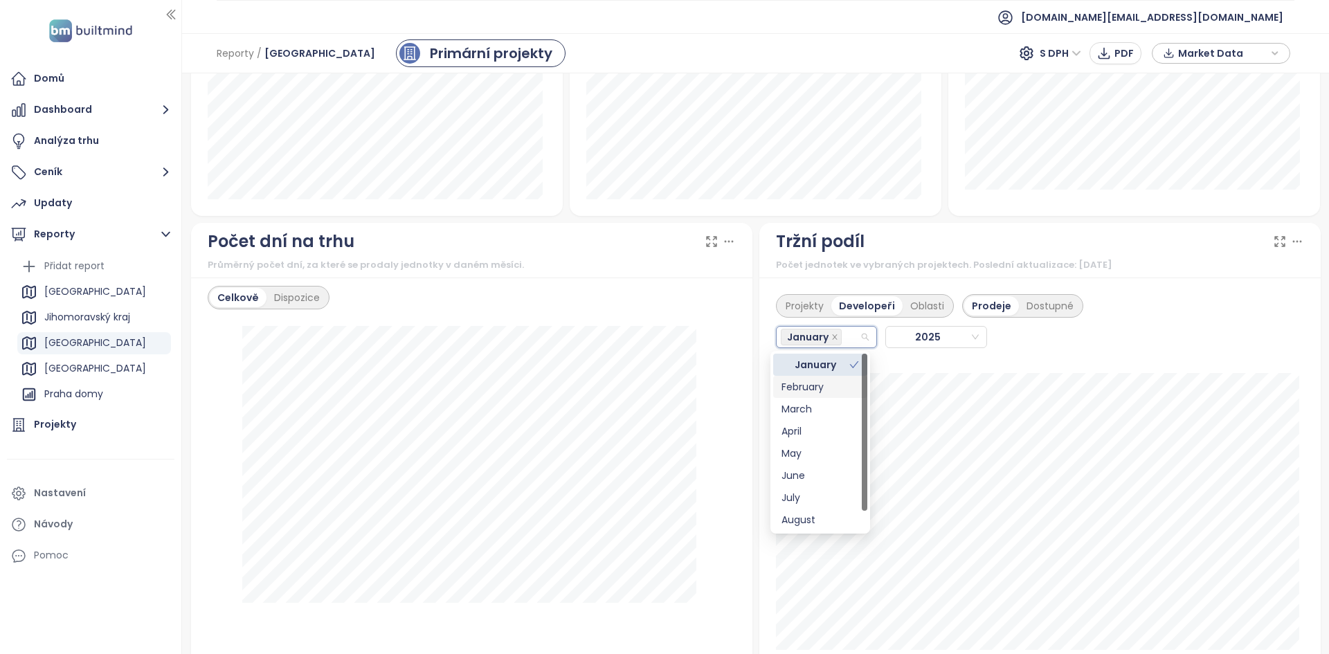
click at [816, 386] on div "February" at bounding box center [820, 386] width 78 height 15
click at [815, 436] on div "March" at bounding box center [820, 428] width 94 height 22
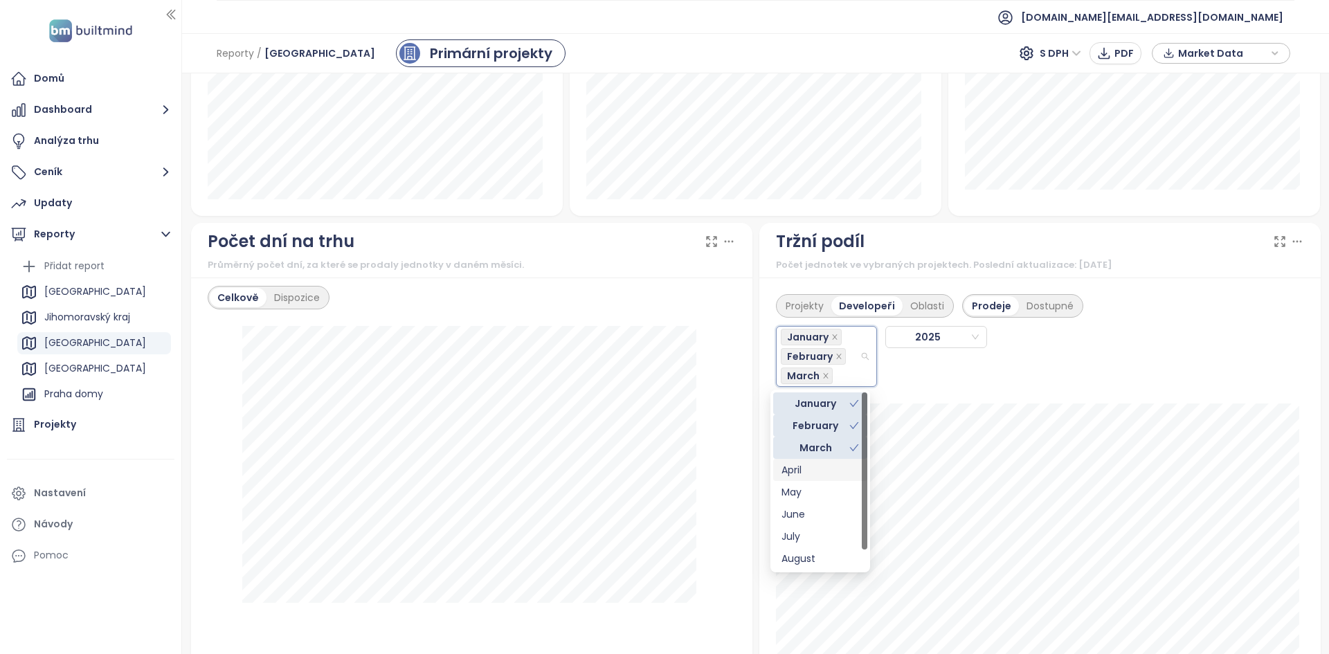
click at [805, 474] on div "April" at bounding box center [820, 469] width 78 height 15
click at [803, 519] on div "May" at bounding box center [820, 511] width 94 height 22
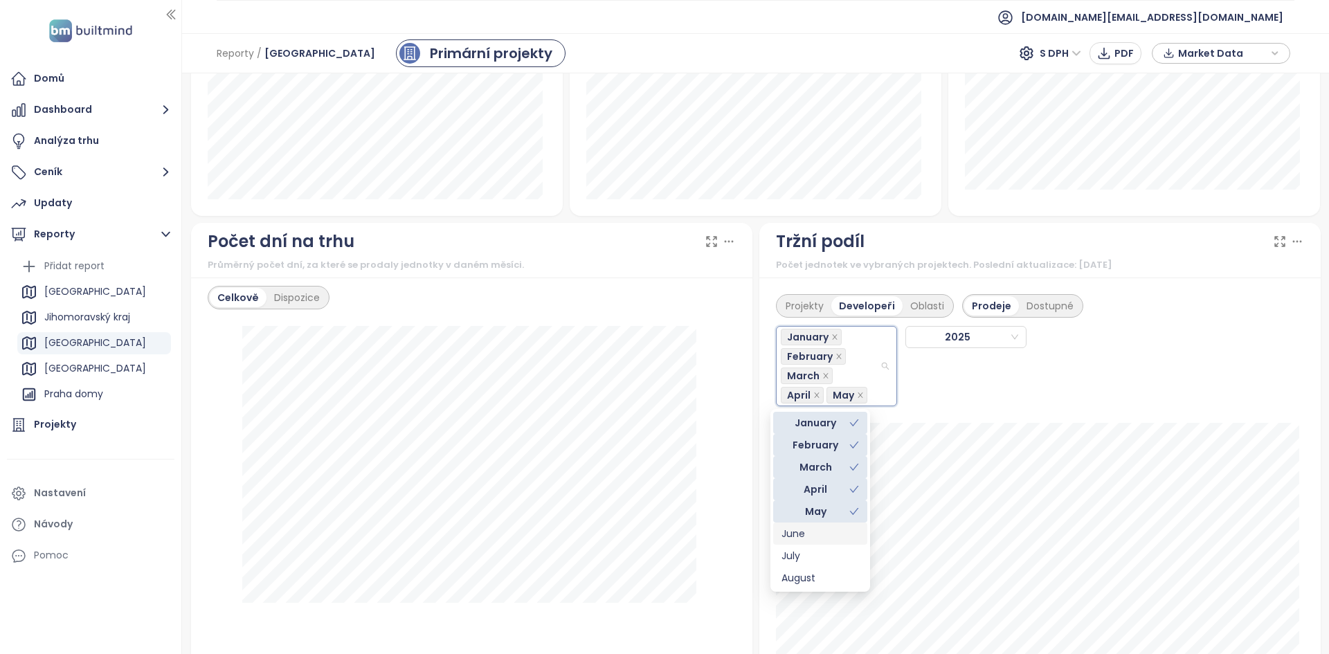
click at [803, 539] on div "June" at bounding box center [820, 533] width 78 height 15
click at [801, 567] on div "August" at bounding box center [820, 578] width 94 height 22
click at [801, 562] on div "July" at bounding box center [820, 555] width 78 height 15
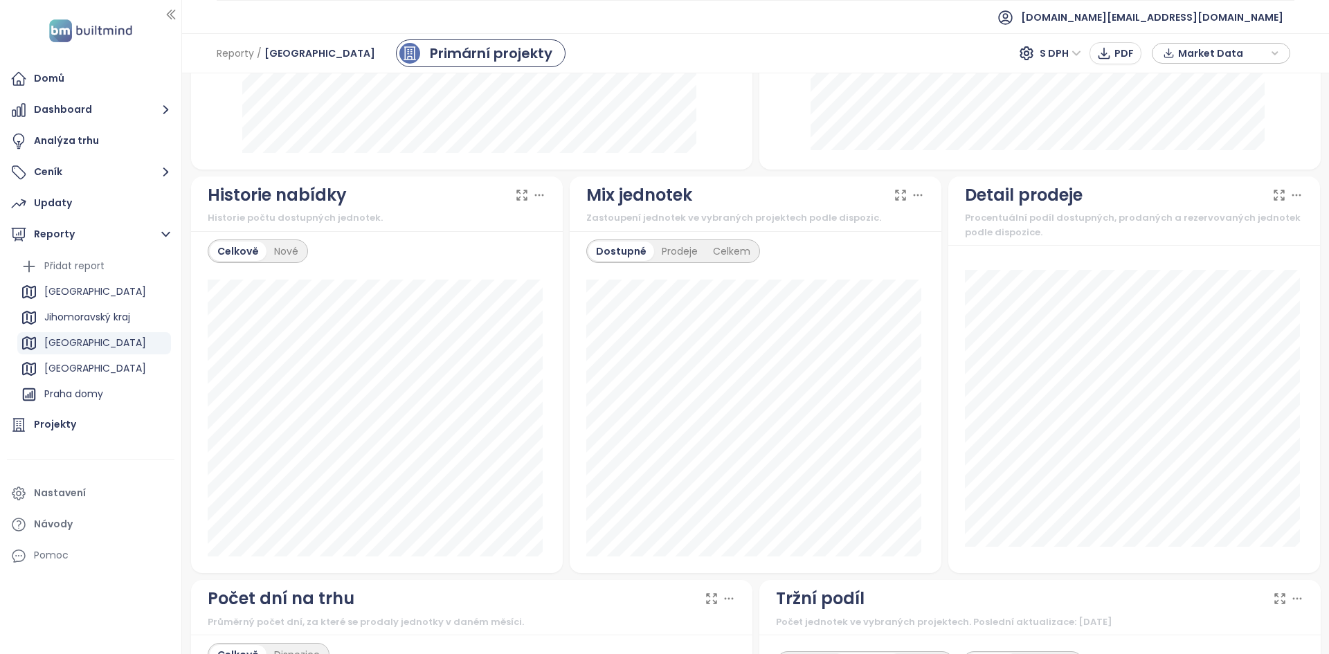
scroll to position [704, 0]
